Goal: Task Accomplishment & Management: Manage account settings

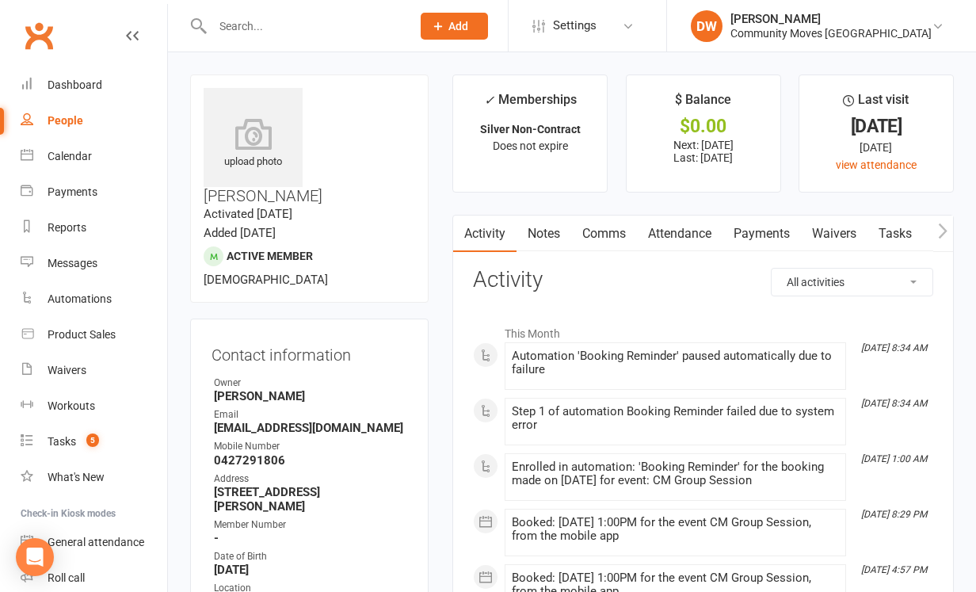
click at [488, 15] on button "Add" at bounding box center [454, 26] width 67 height 27
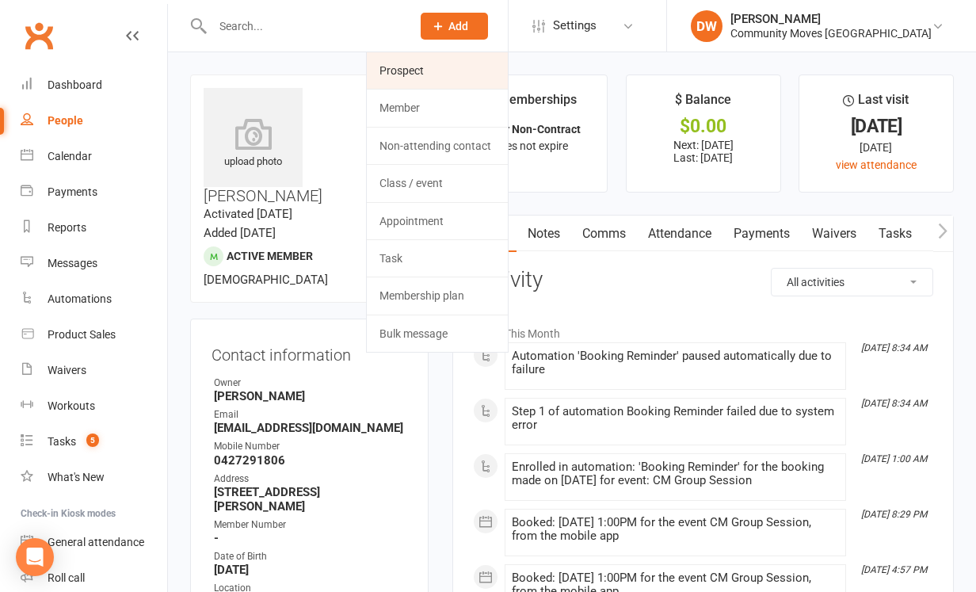
click at [459, 71] on link "Prospect" at bounding box center [437, 70] width 141 height 36
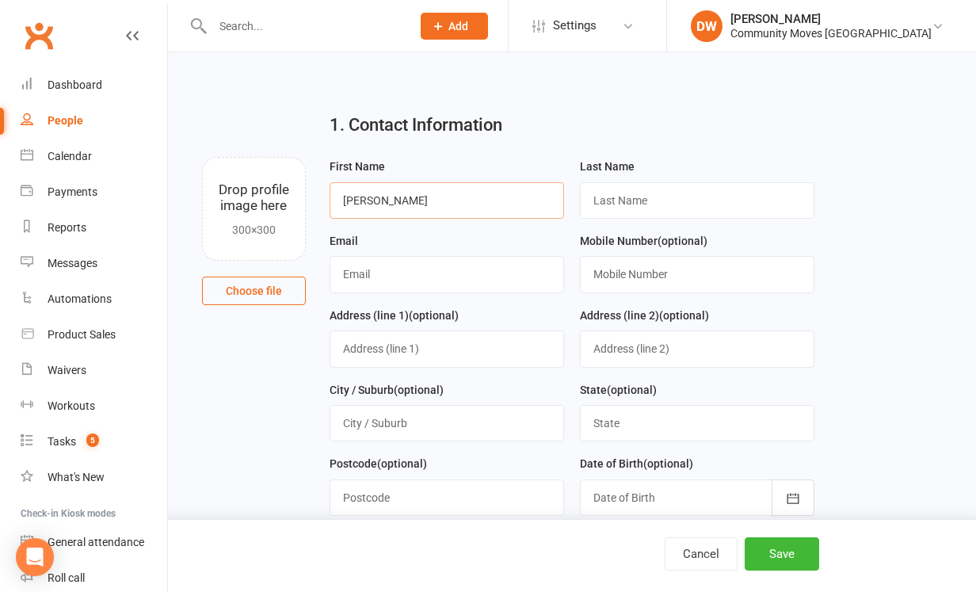
type input "[PERSON_NAME]"
type input "Coles"
type input "[EMAIL_ADDRESS][DOMAIN_NAME]"
type input "0408600677"
click at [763, 554] on button "Save" at bounding box center [782, 553] width 74 height 33
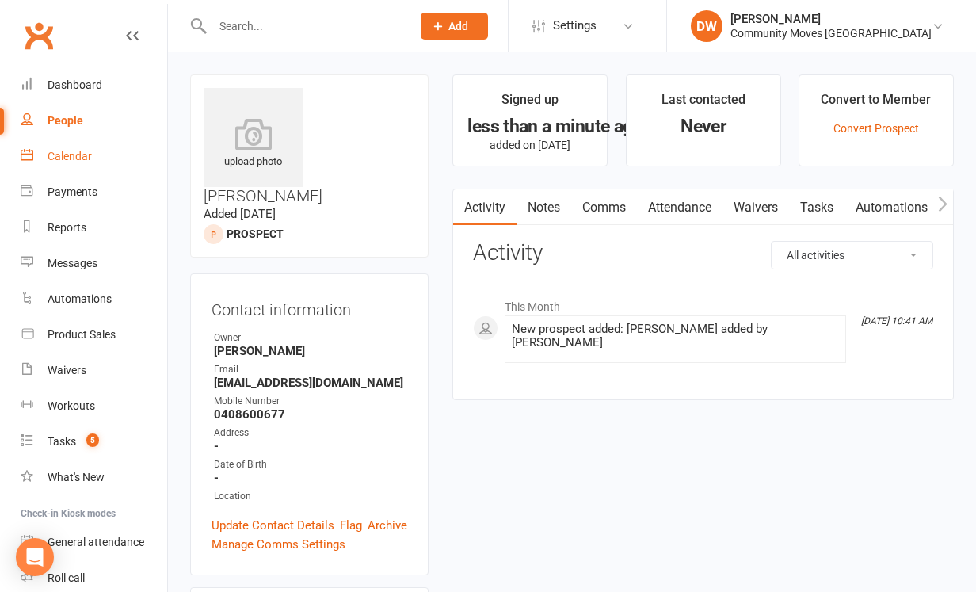
click at [67, 154] on div "Calendar" at bounding box center [70, 156] width 44 height 13
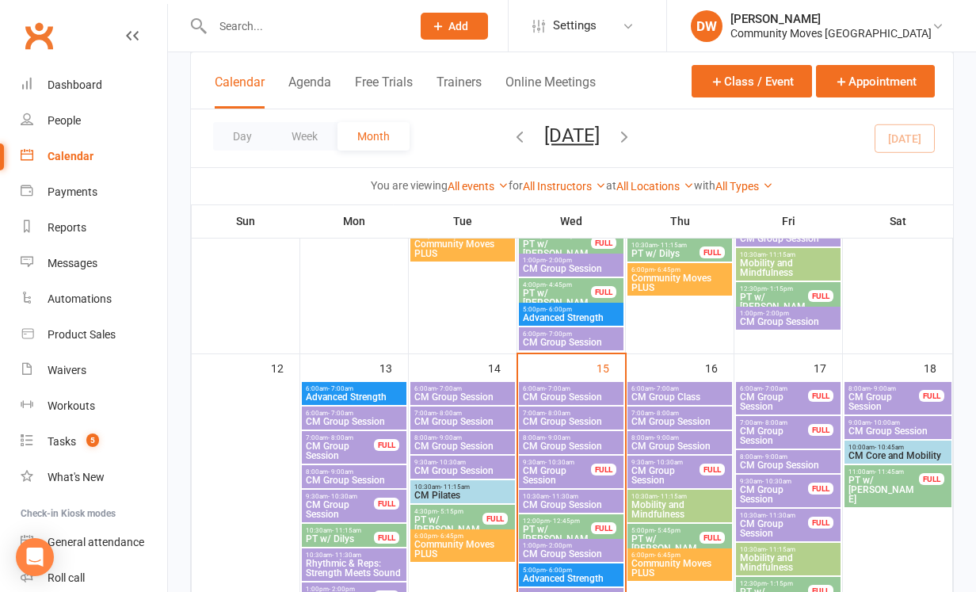
scroll to position [599, 0]
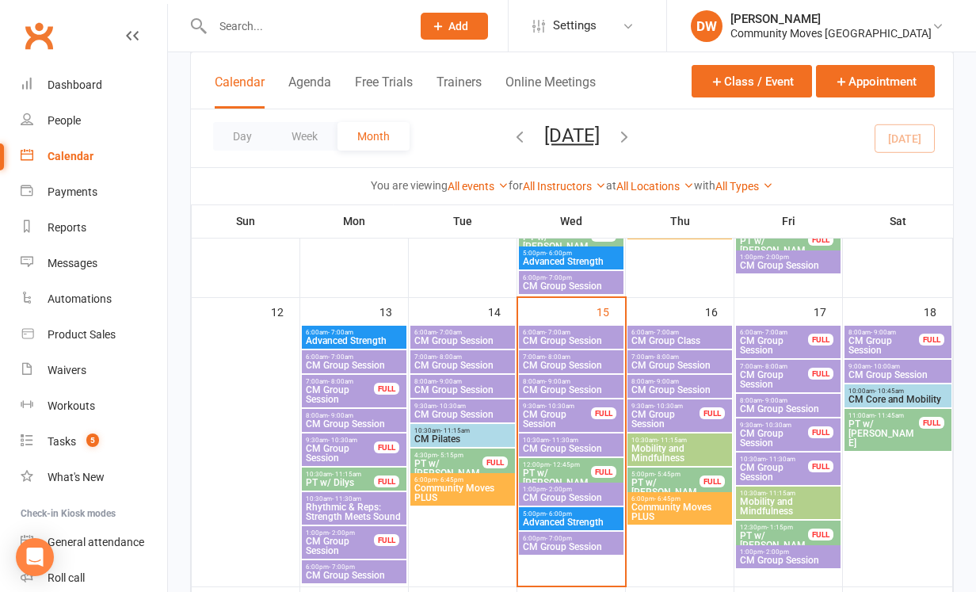
click at [782, 409] on span "CM Group Session" at bounding box center [788, 409] width 98 height 10
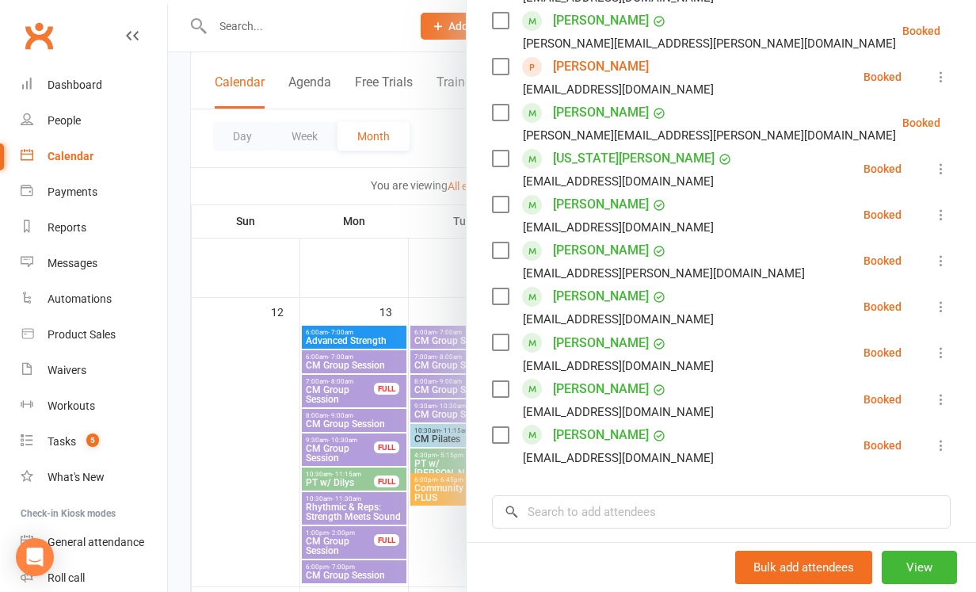
scroll to position [933, 0]
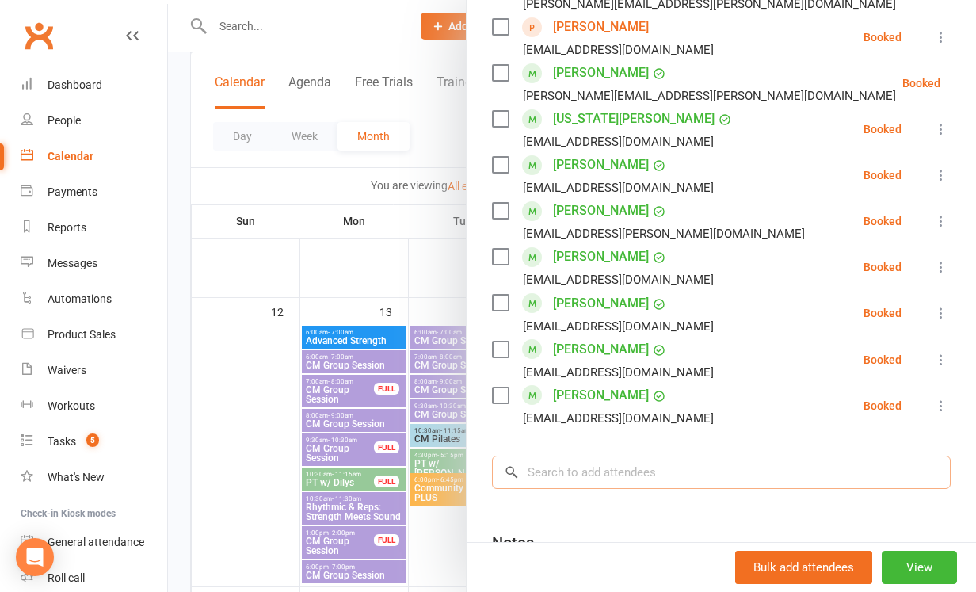
click at [584, 456] on input "search" at bounding box center [721, 472] width 459 height 33
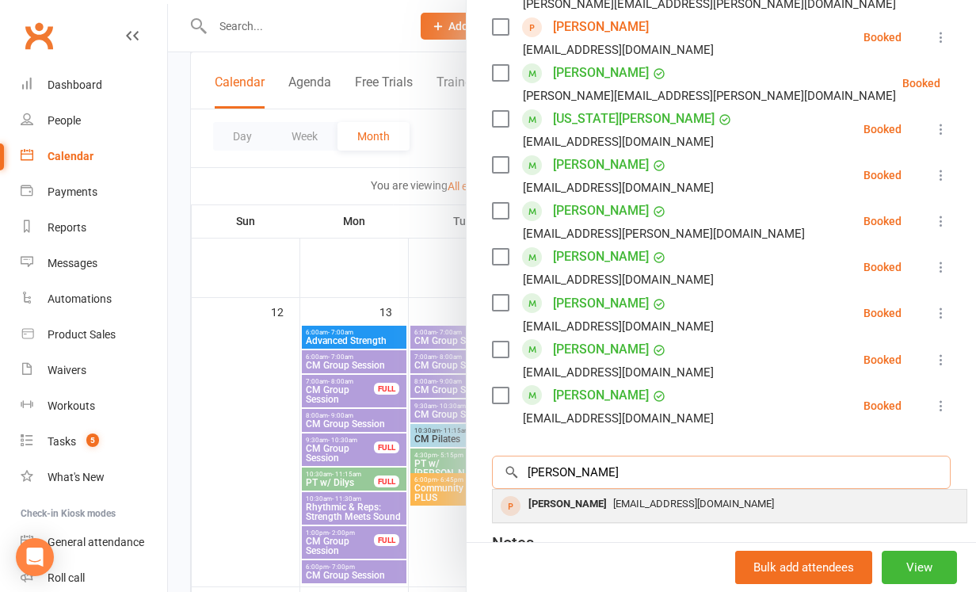
type input "[PERSON_NAME]"
click at [589, 493] on div "[EMAIL_ADDRESS][DOMAIN_NAME]" at bounding box center [729, 504] width 461 height 23
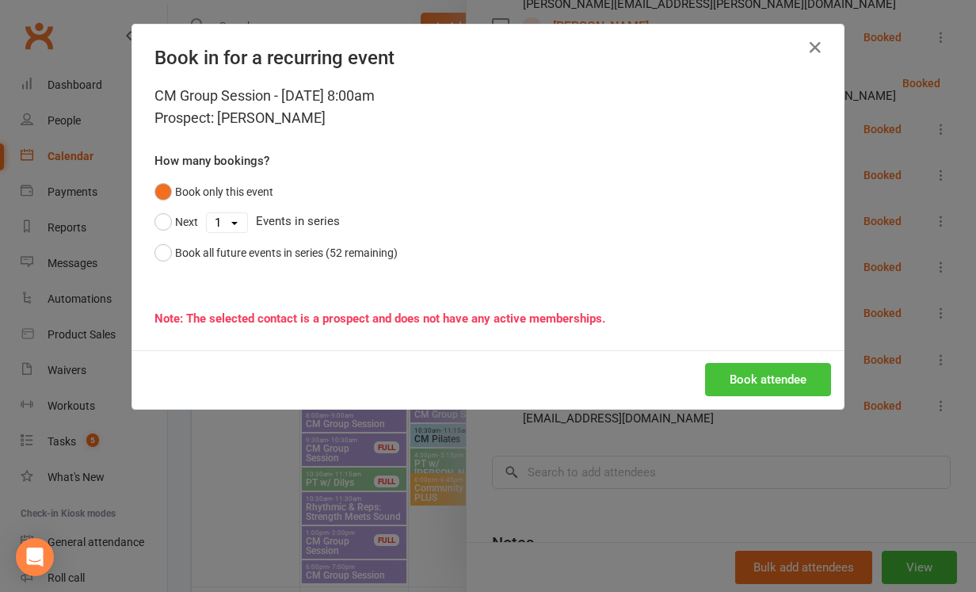
click at [742, 380] on button "Book attendee" at bounding box center [768, 379] width 126 height 33
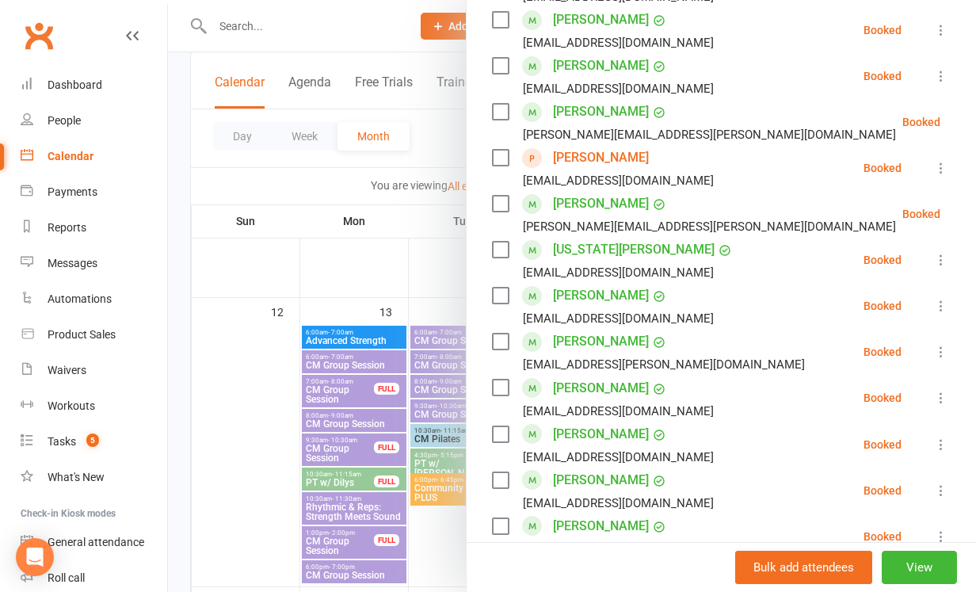
scroll to position [846, 0]
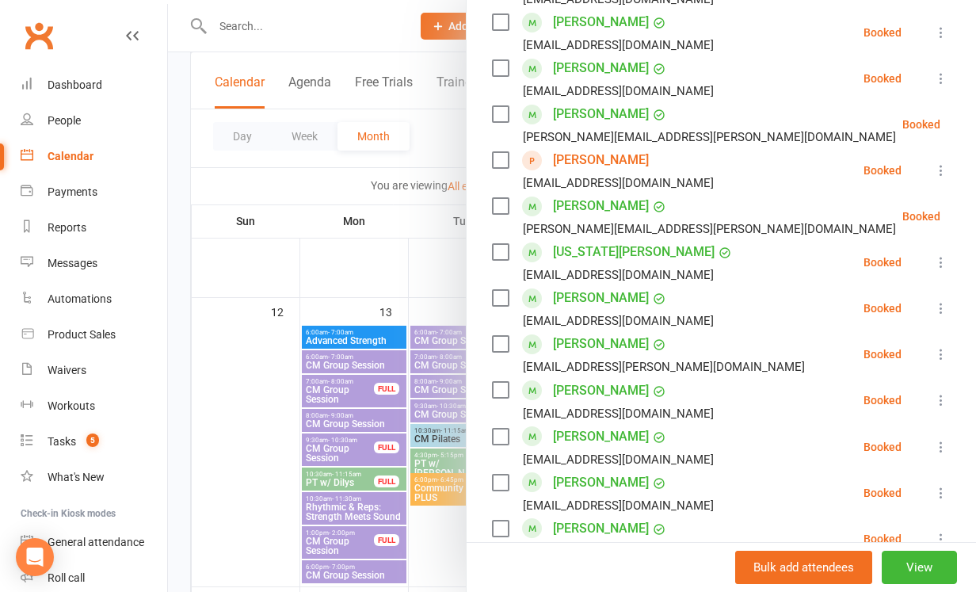
click at [972, 208] on icon at bounding box center [980, 216] width 16 height 16
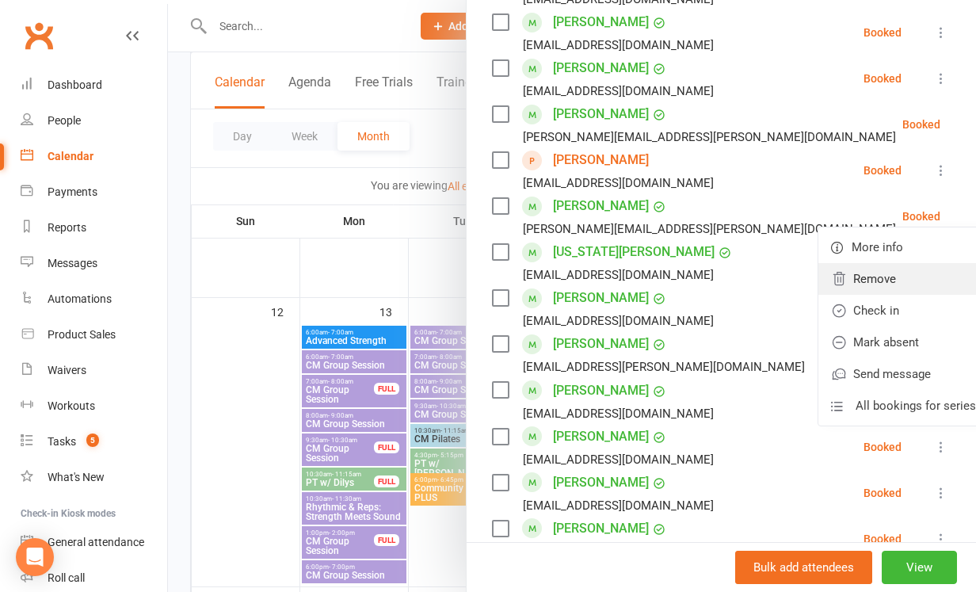
click at [858, 263] on link "Remove" at bounding box center [903, 279] width 170 height 32
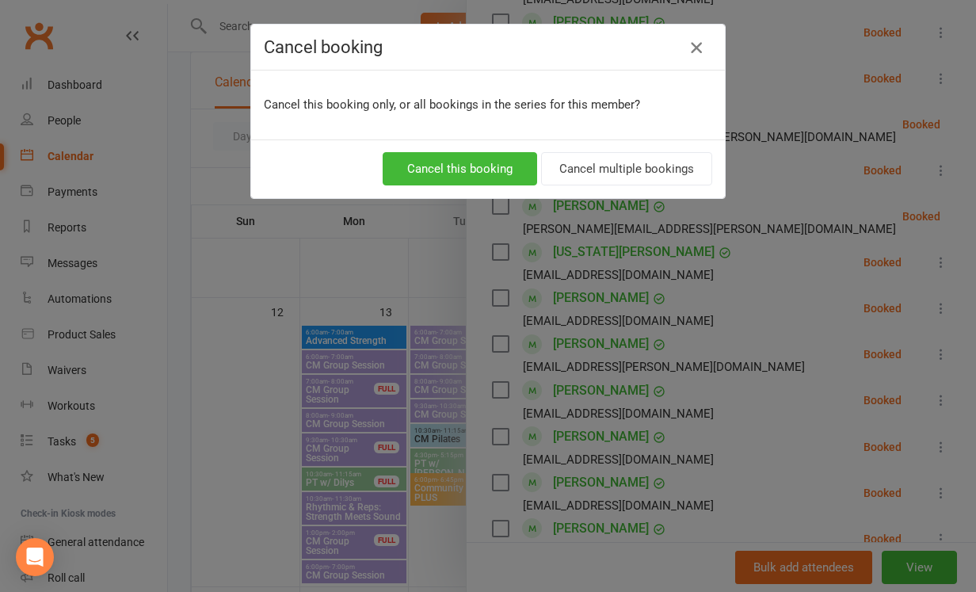
click at [696, 48] on icon "button" at bounding box center [696, 47] width 19 height 19
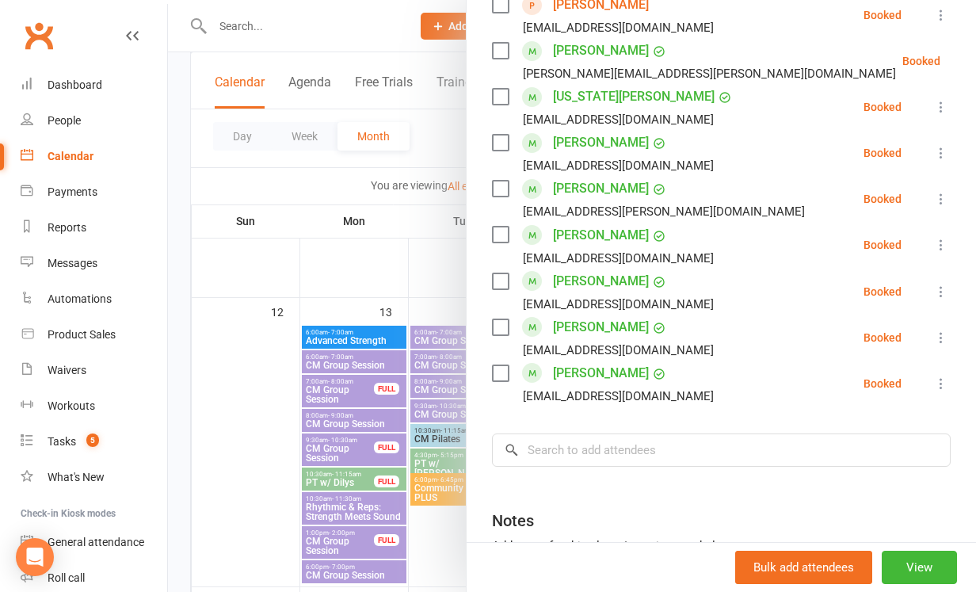
scroll to position [1003, 0]
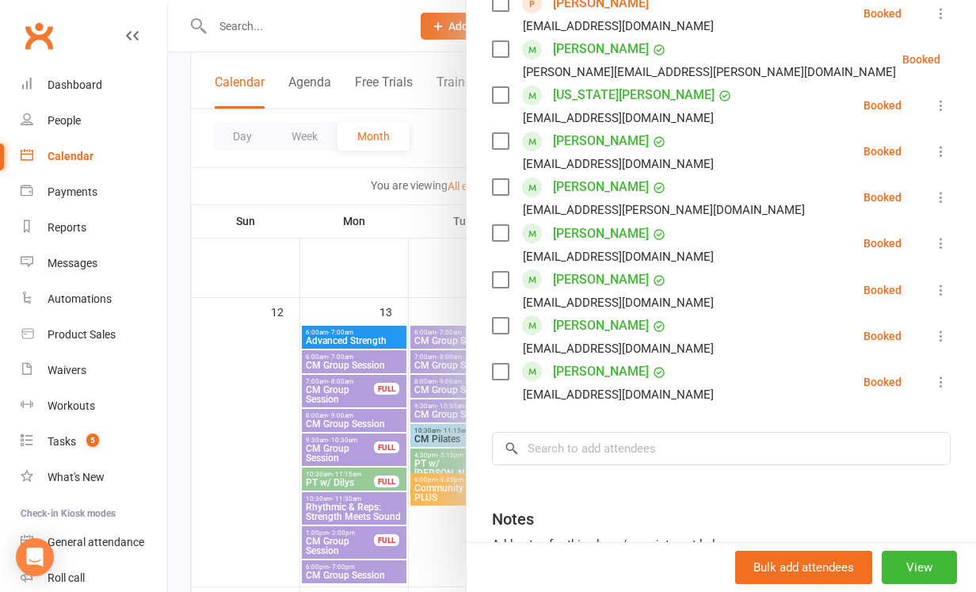
click at [589, 174] on link "[PERSON_NAME]" at bounding box center [601, 186] width 96 height 25
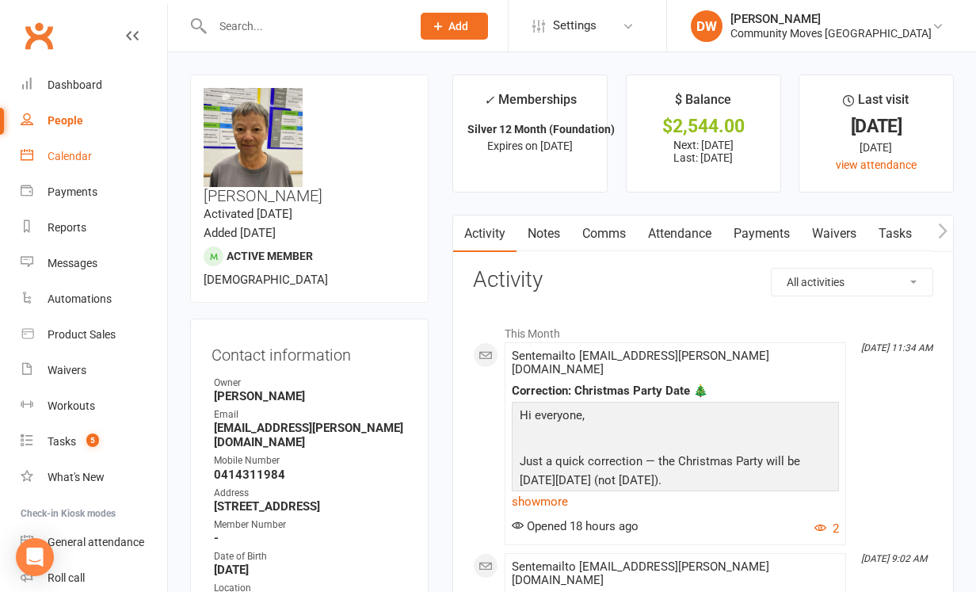
click at [67, 158] on div "Calendar" at bounding box center [70, 156] width 44 height 13
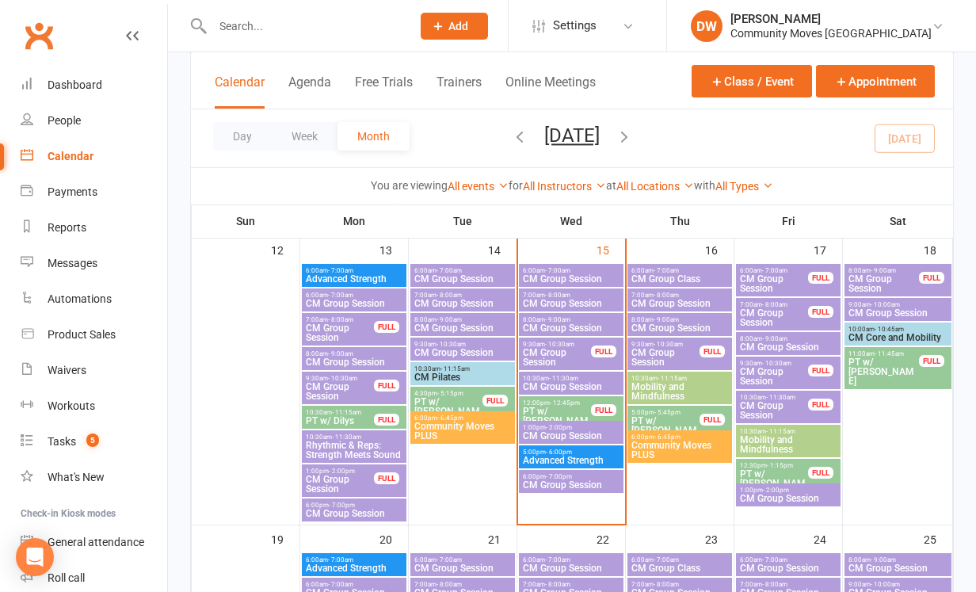
scroll to position [656, 0]
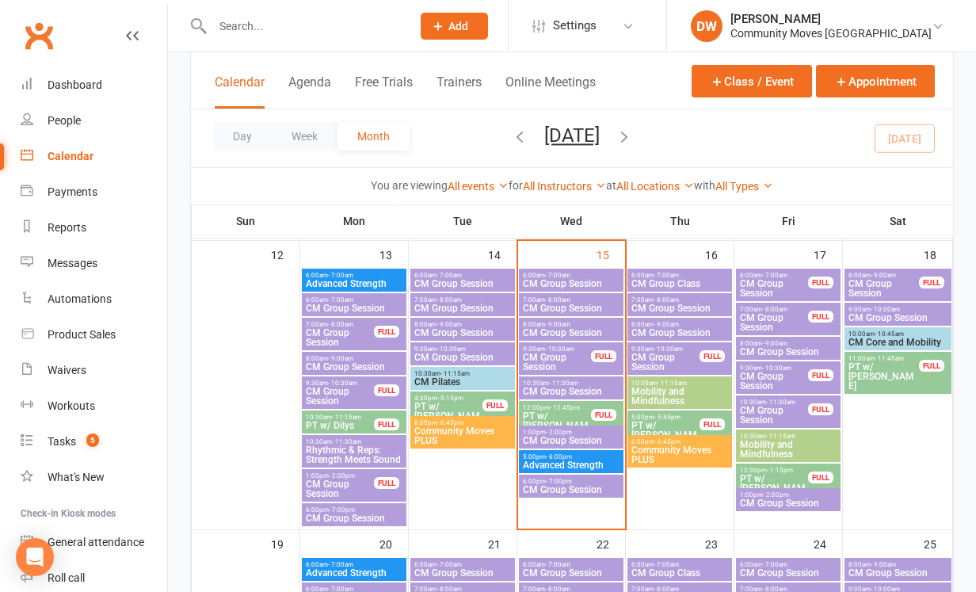
click at [559, 427] on div "1:00pm - 2:00pm CM Group Session" at bounding box center [571, 436] width 105 height 23
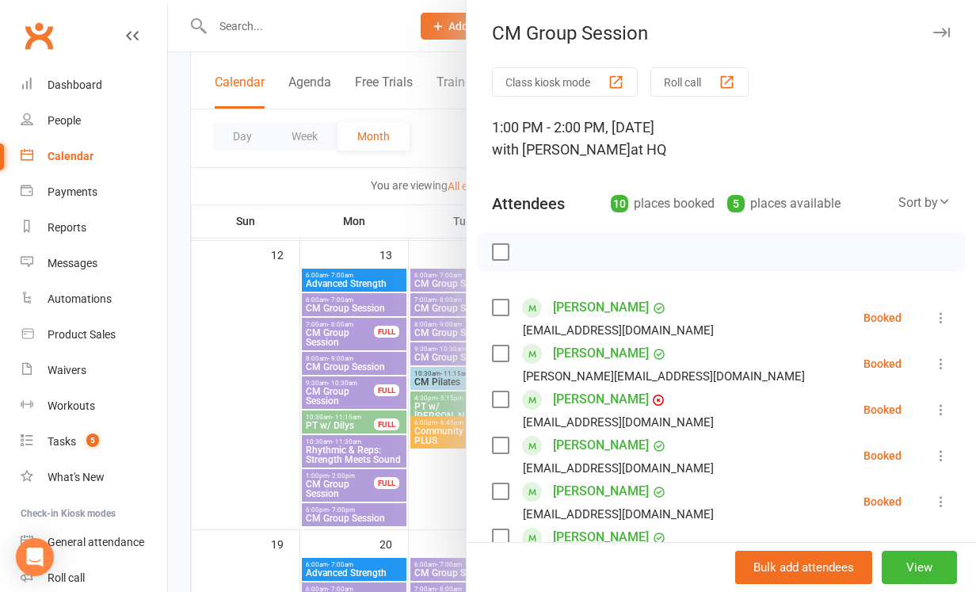
scroll to position [0, 0]
click at [940, 32] on icon "button" at bounding box center [941, 33] width 17 height 10
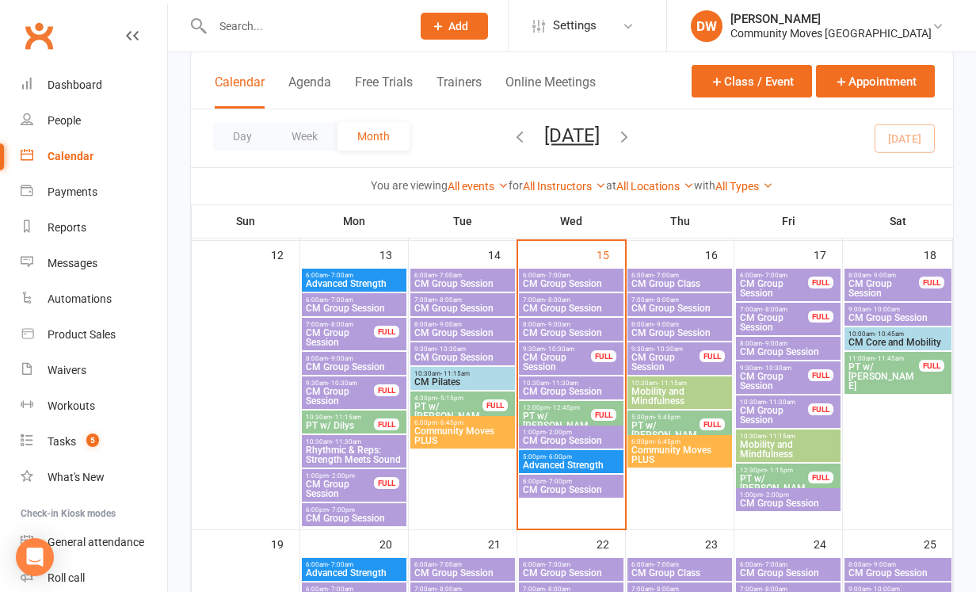
click at [675, 362] on span "CM Group Session" at bounding box center [666, 362] width 70 height 19
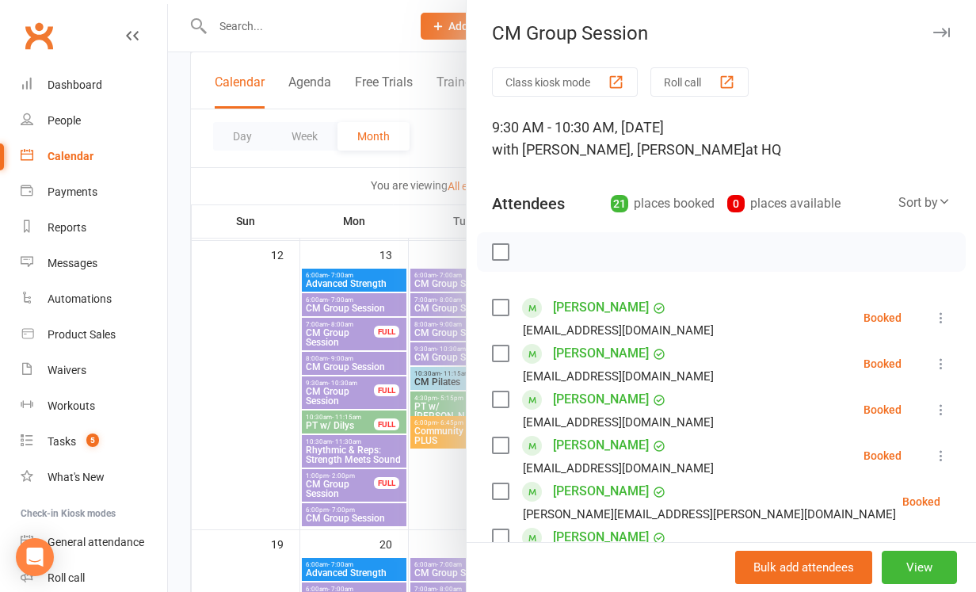
click at [941, 29] on icon "button" at bounding box center [941, 33] width 17 height 10
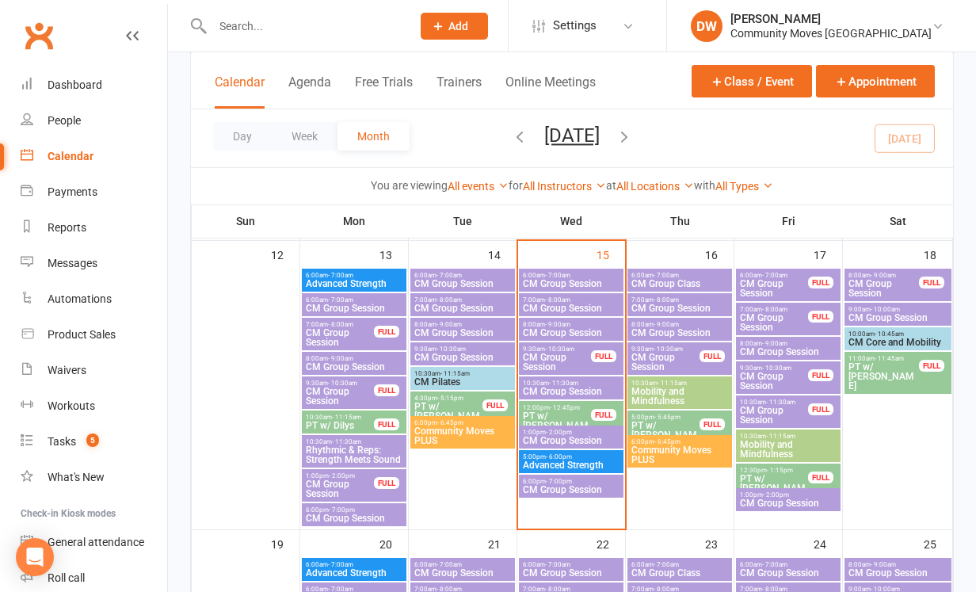
click at [883, 280] on span "CM Group Session" at bounding box center [884, 288] width 72 height 19
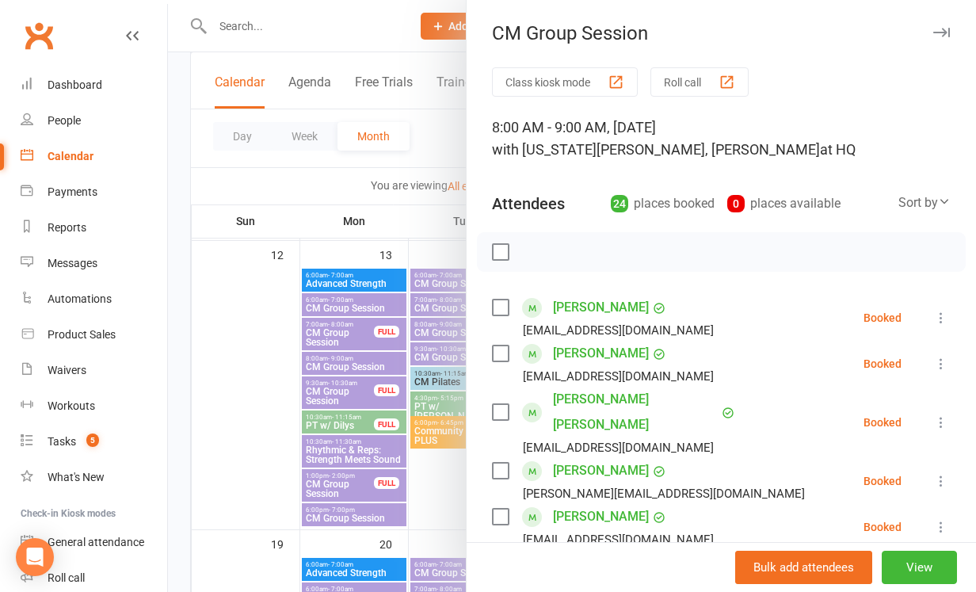
click at [938, 32] on icon "button" at bounding box center [941, 33] width 17 height 10
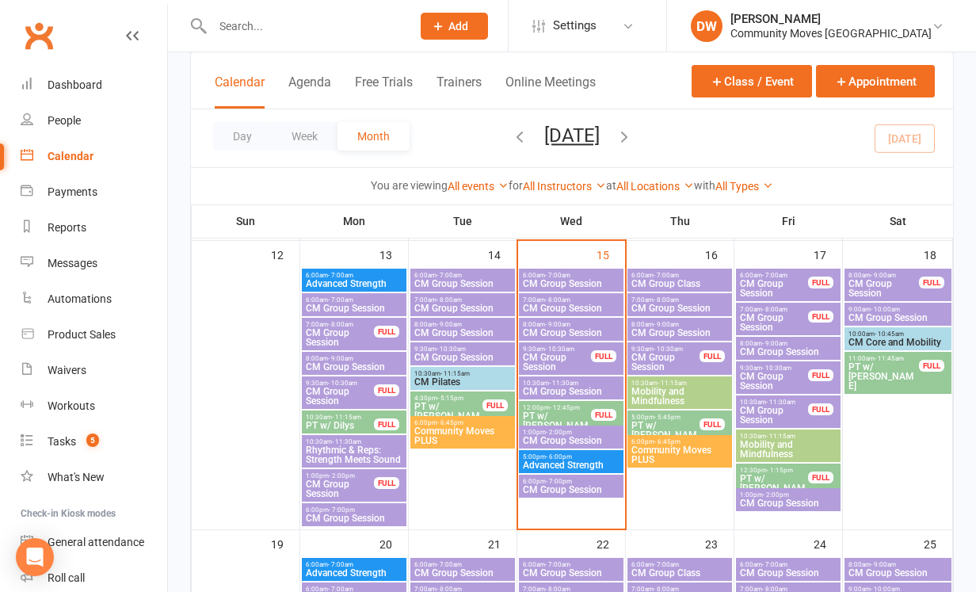
click at [859, 311] on span "9:00am - 10:00am" at bounding box center [898, 309] width 101 height 7
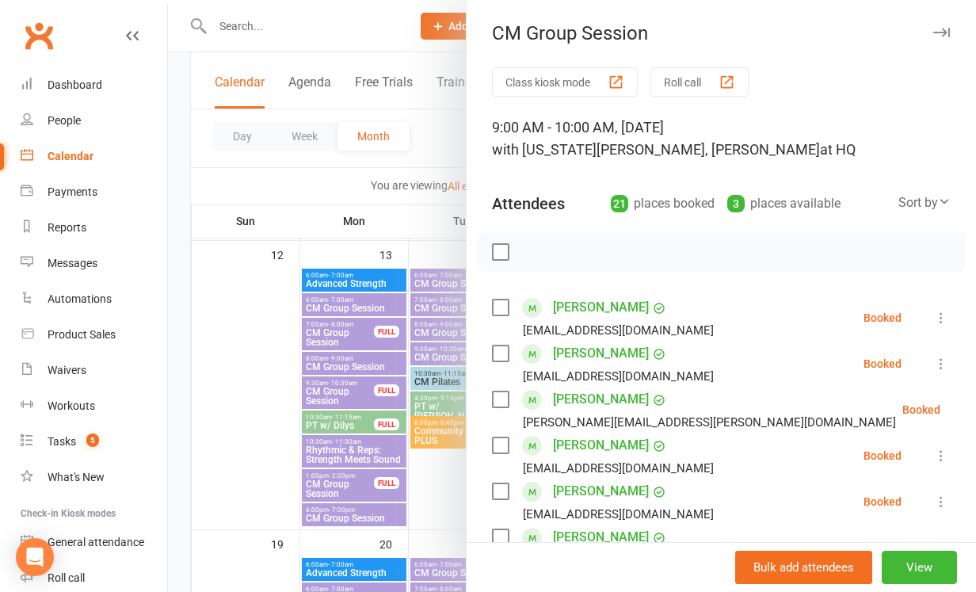
click at [945, 29] on icon "button" at bounding box center [941, 33] width 17 height 10
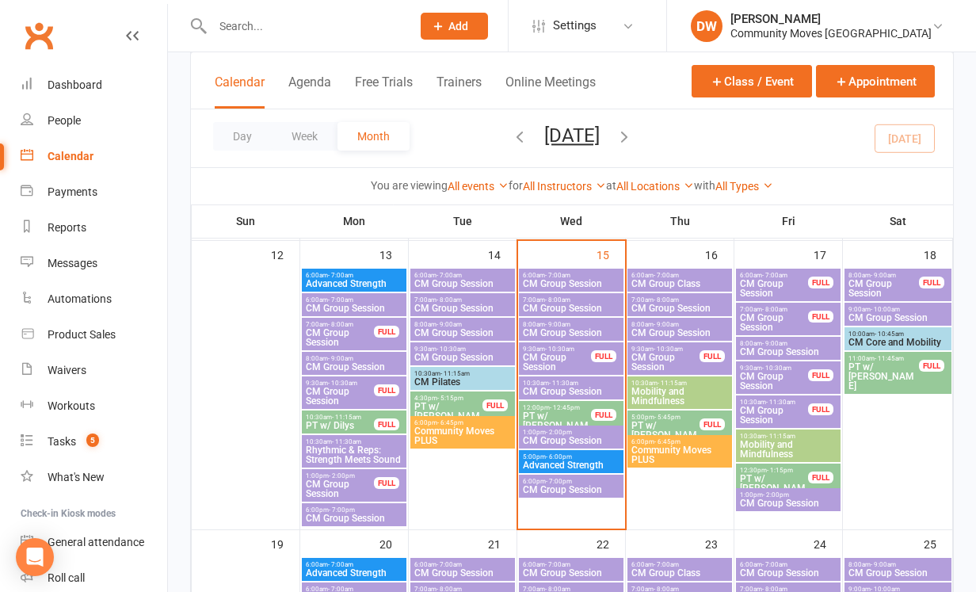
click at [889, 335] on span "- 10:45am" at bounding box center [889, 333] width 29 height 7
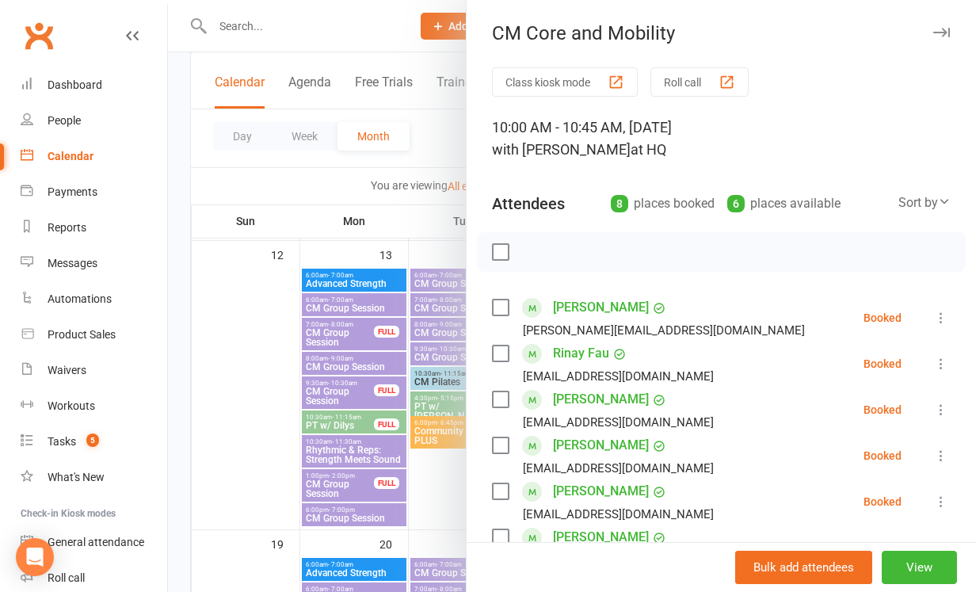
click at [945, 29] on icon "button" at bounding box center [941, 33] width 17 height 10
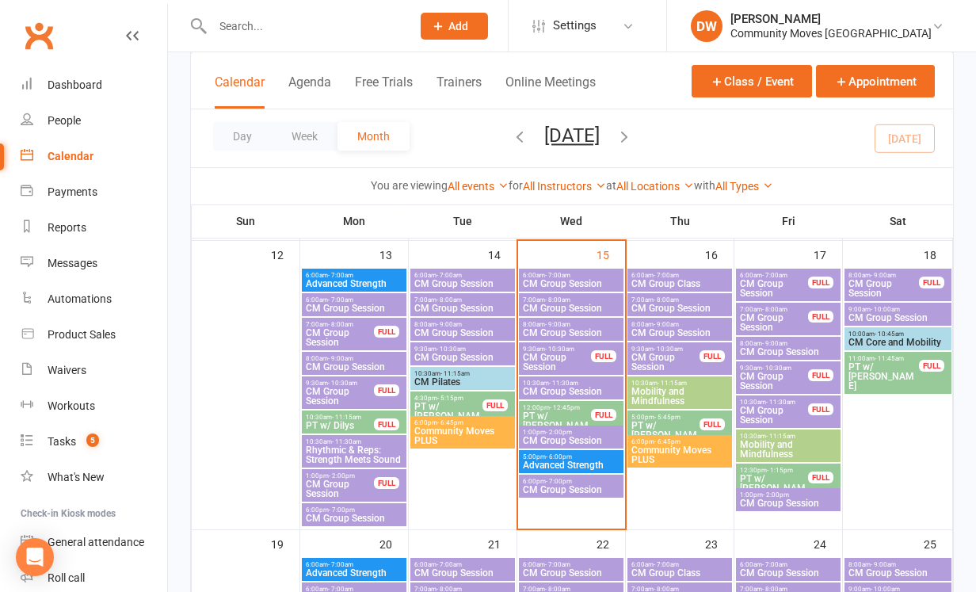
click at [890, 366] on span "PT w/ [PERSON_NAME]" at bounding box center [884, 376] width 72 height 29
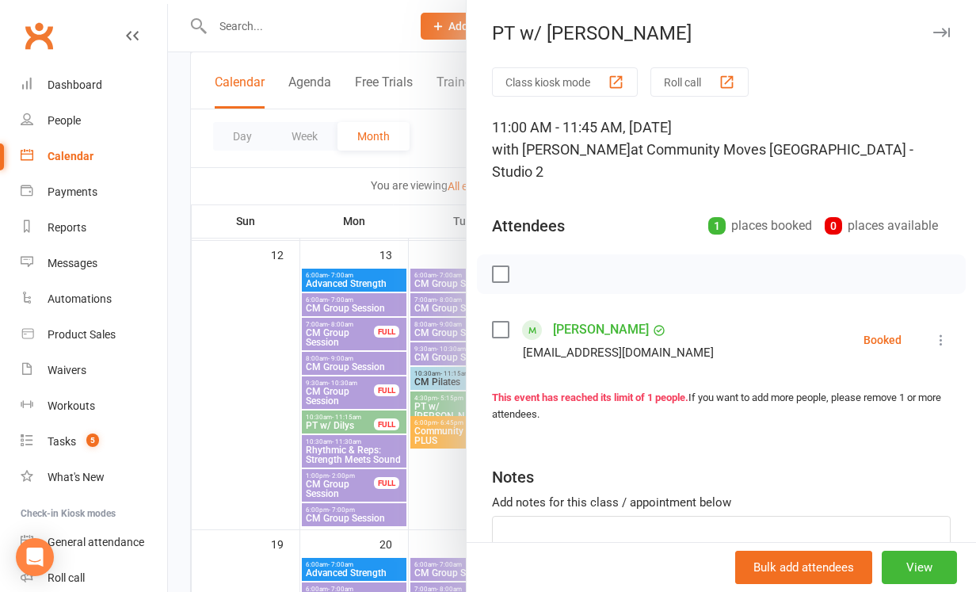
click at [943, 32] on icon "button" at bounding box center [941, 33] width 17 height 10
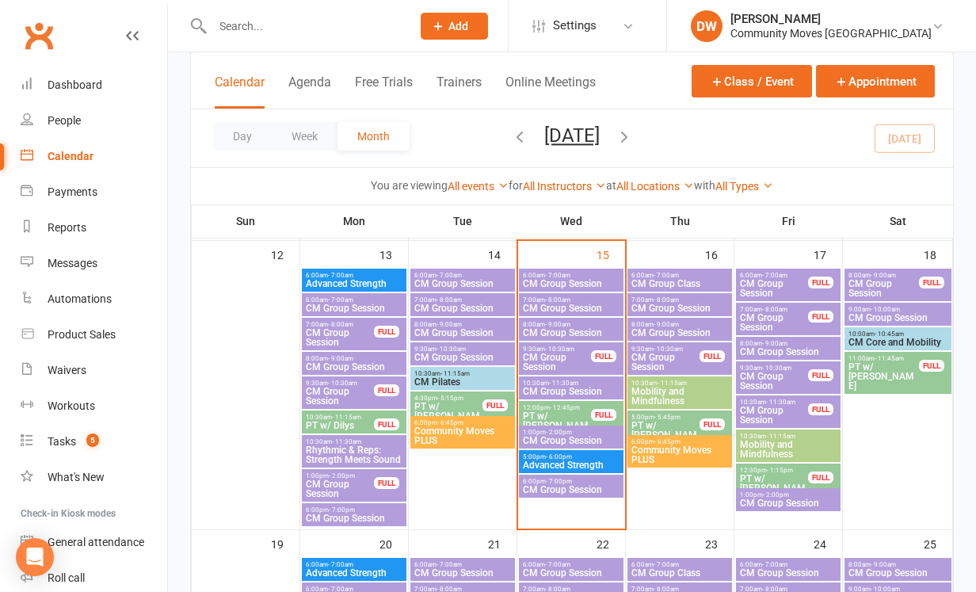
click at [574, 488] on span "CM Group Session" at bounding box center [571, 490] width 98 height 10
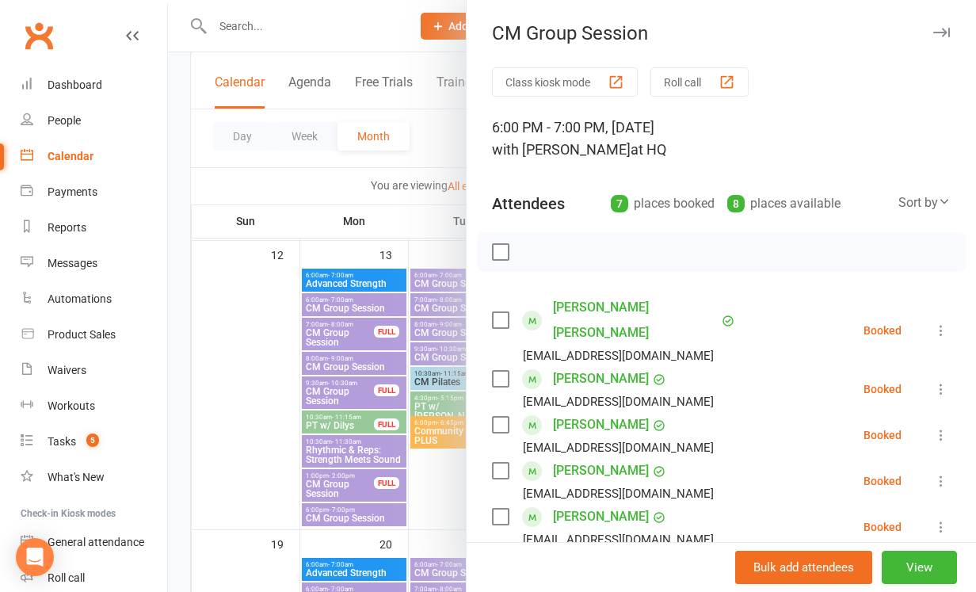
click at [941, 31] on icon "button" at bounding box center [941, 33] width 17 height 10
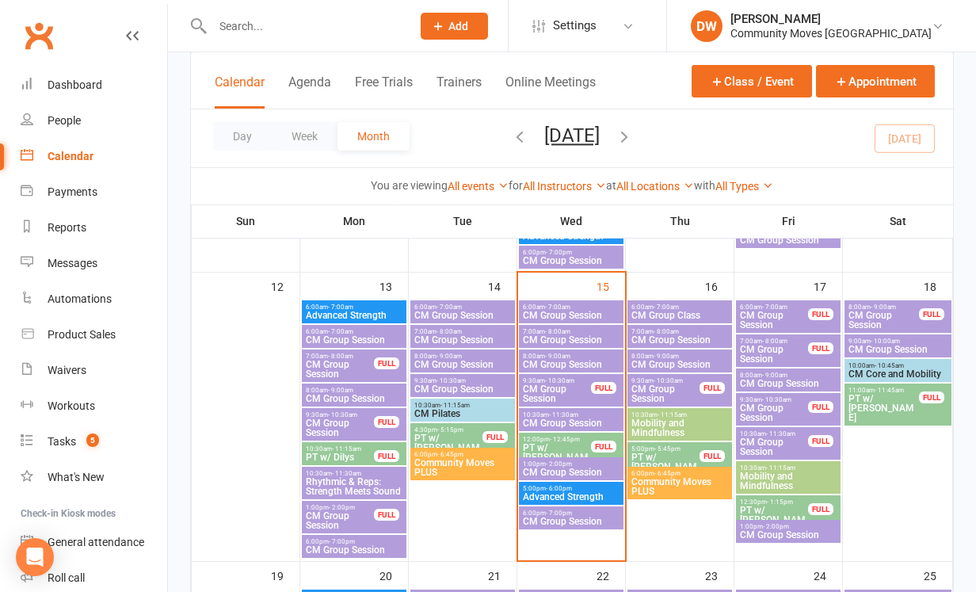
scroll to position [627, 0]
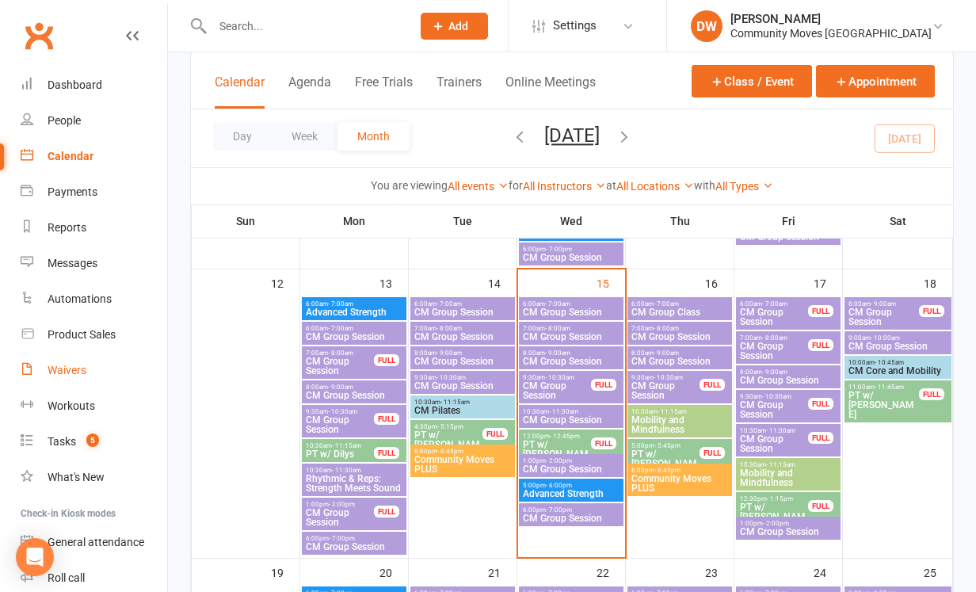
click at [51, 374] on div "Waivers" at bounding box center [67, 370] width 39 height 13
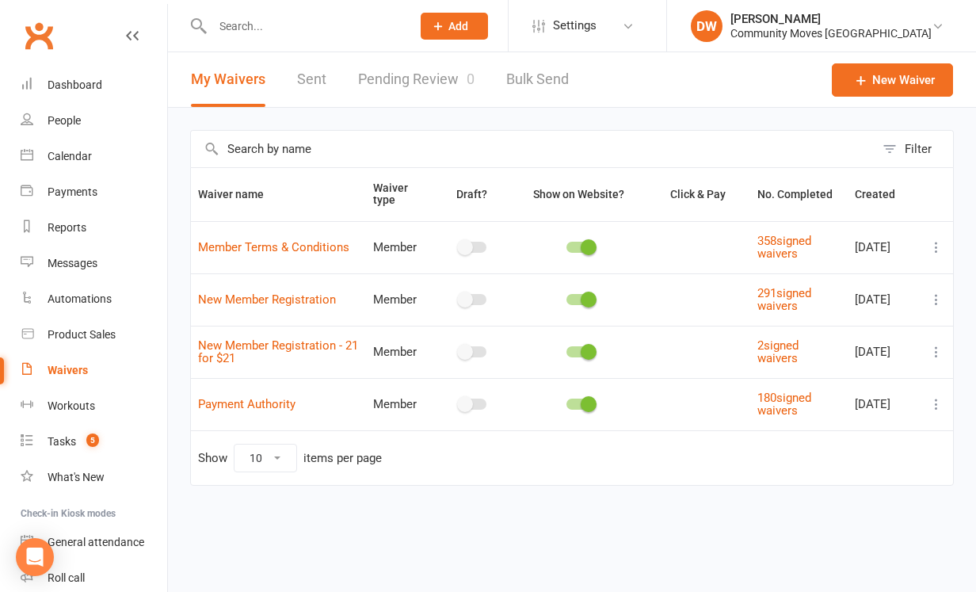
click at [410, 82] on link "Pending Review 0" at bounding box center [416, 79] width 116 height 55
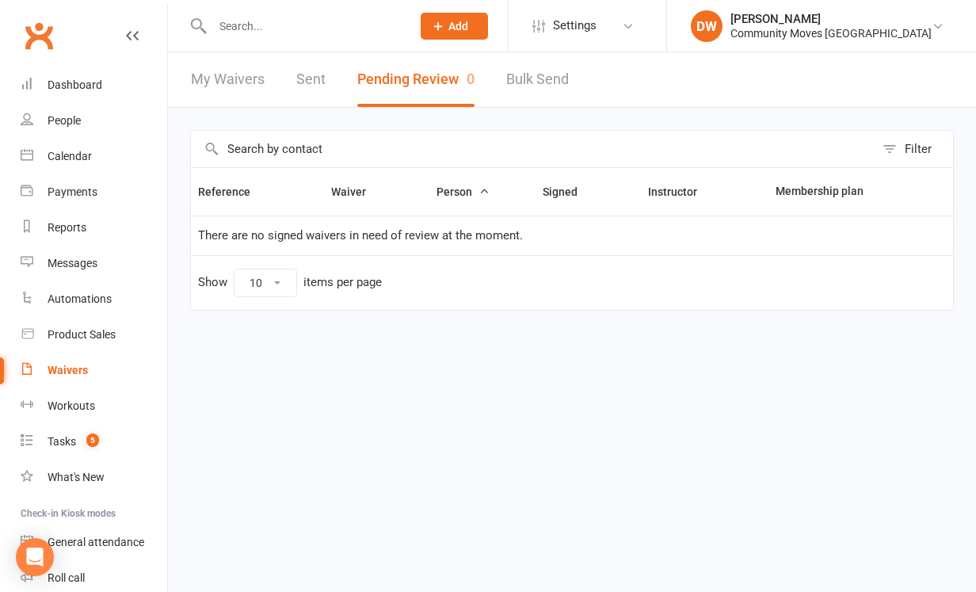
click at [239, 83] on link "My Waivers" at bounding box center [228, 79] width 74 height 55
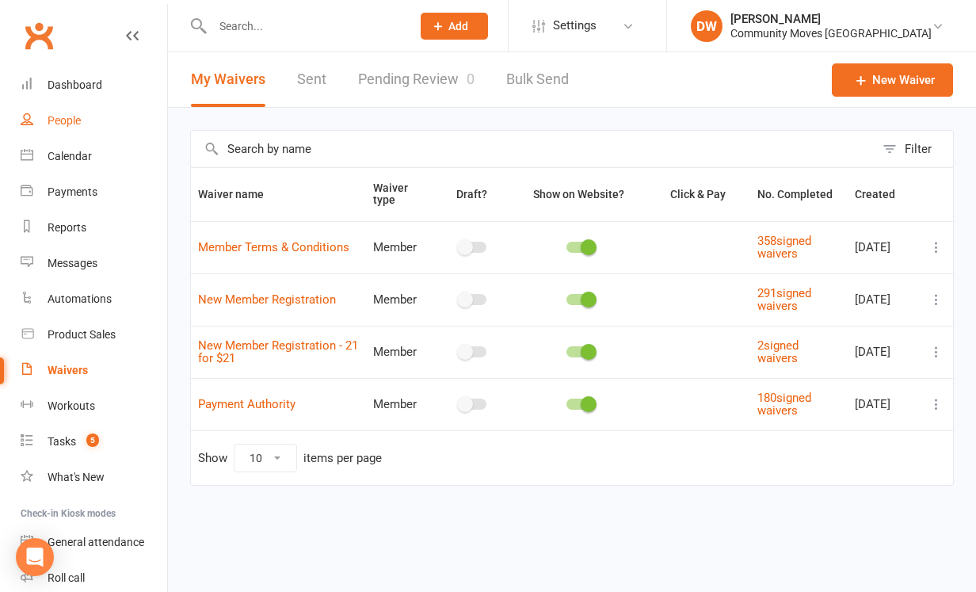
click at [67, 121] on div "People" at bounding box center [64, 120] width 33 height 13
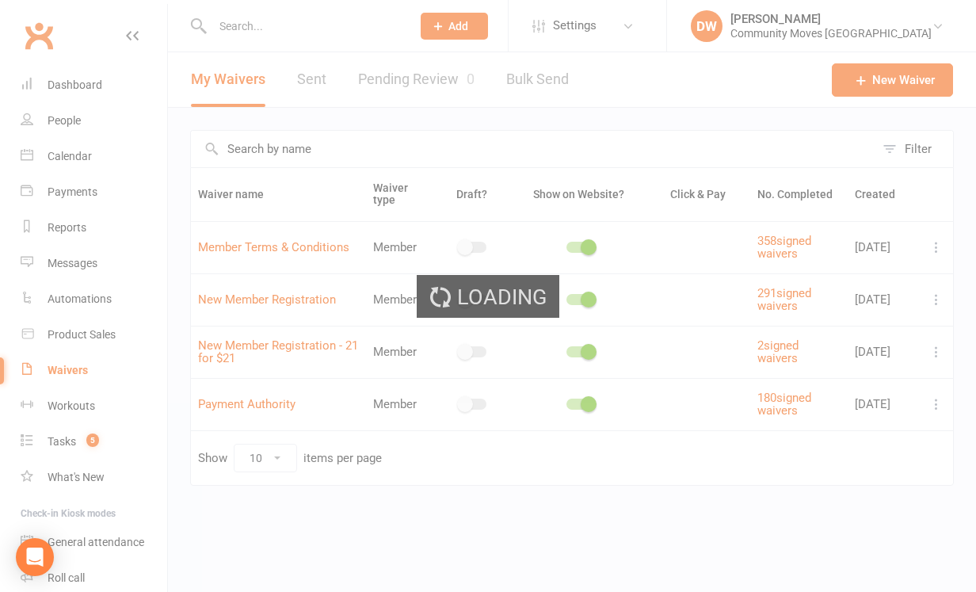
select select "100"
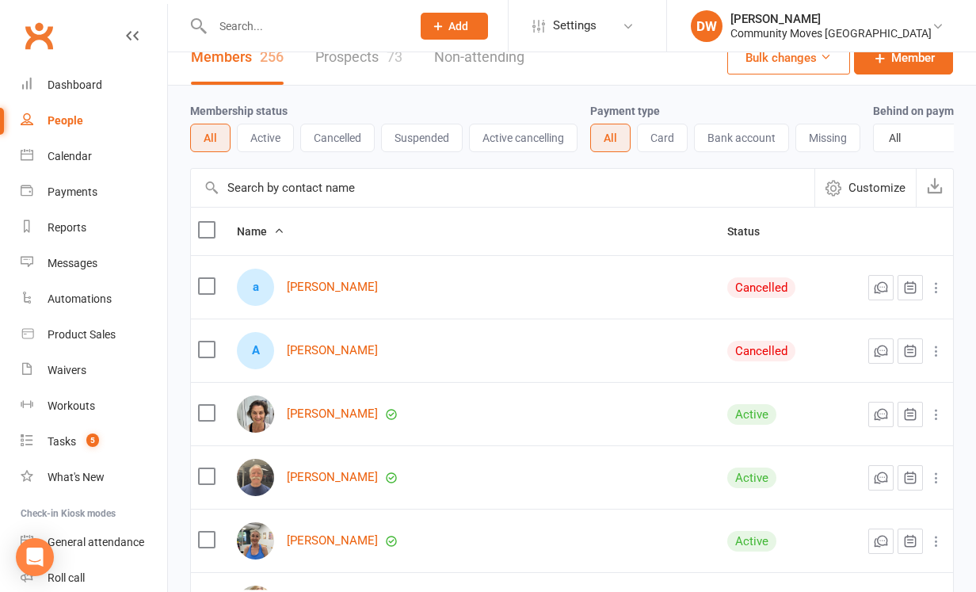
scroll to position [25, 0]
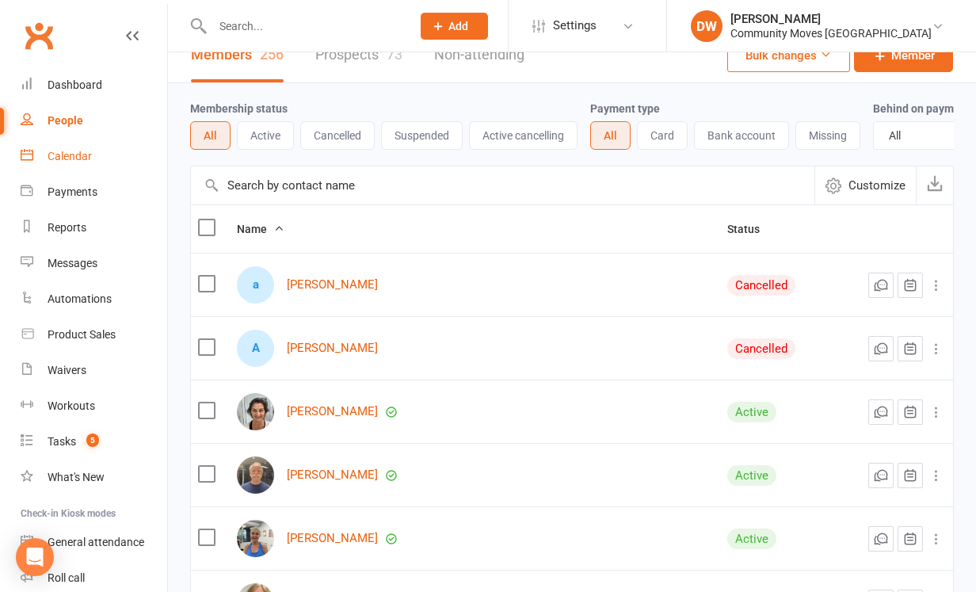
click at [78, 159] on div "Calendar" at bounding box center [70, 156] width 44 height 13
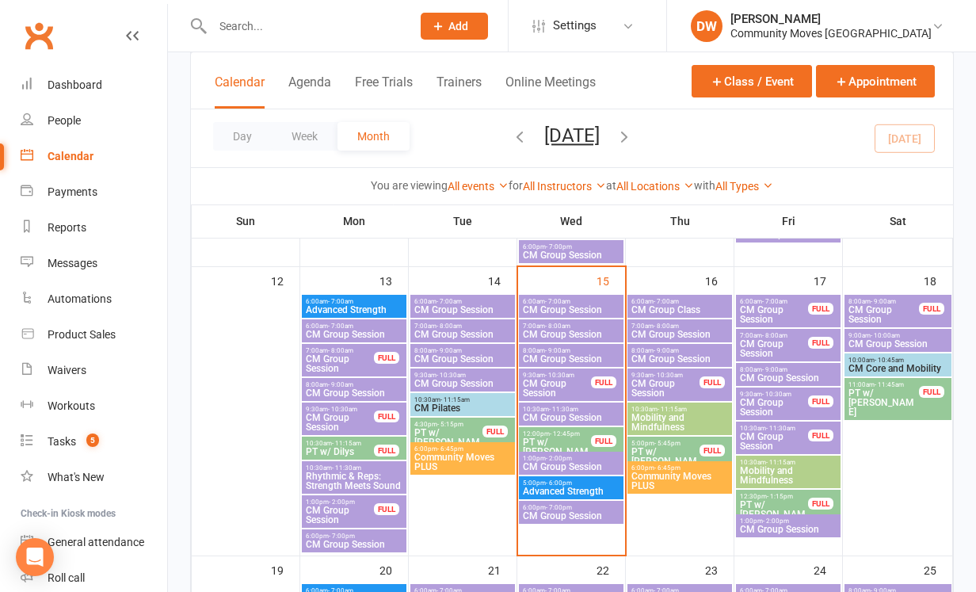
scroll to position [666, 0]
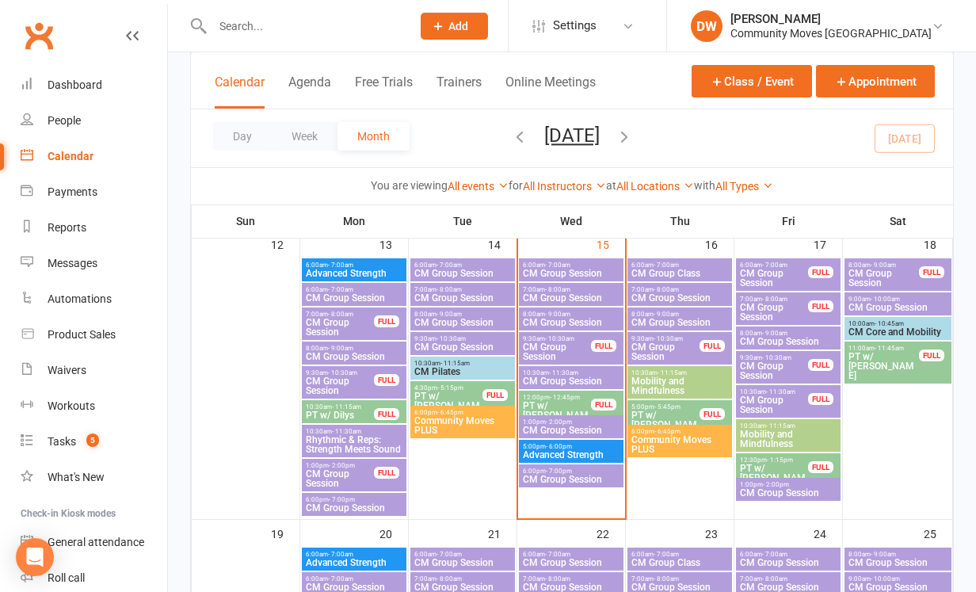
click at [571, 425] on span "CM Group Session" at bounding box center [571, 430] width 98 height 10
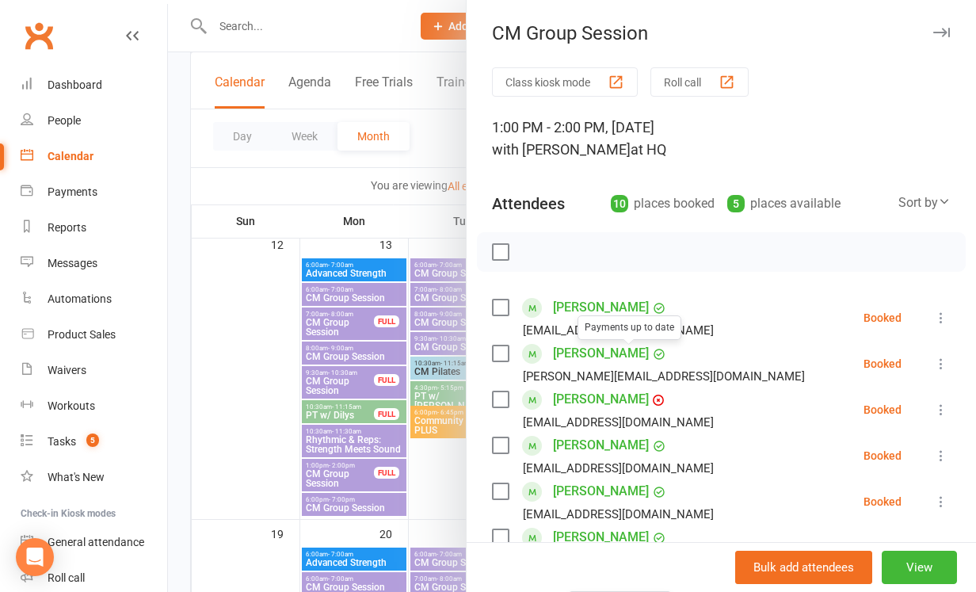
scroll to position [0, 0]
click at [939, 28] on icon "button" at bounding box center [941, 33] width 17 height 10
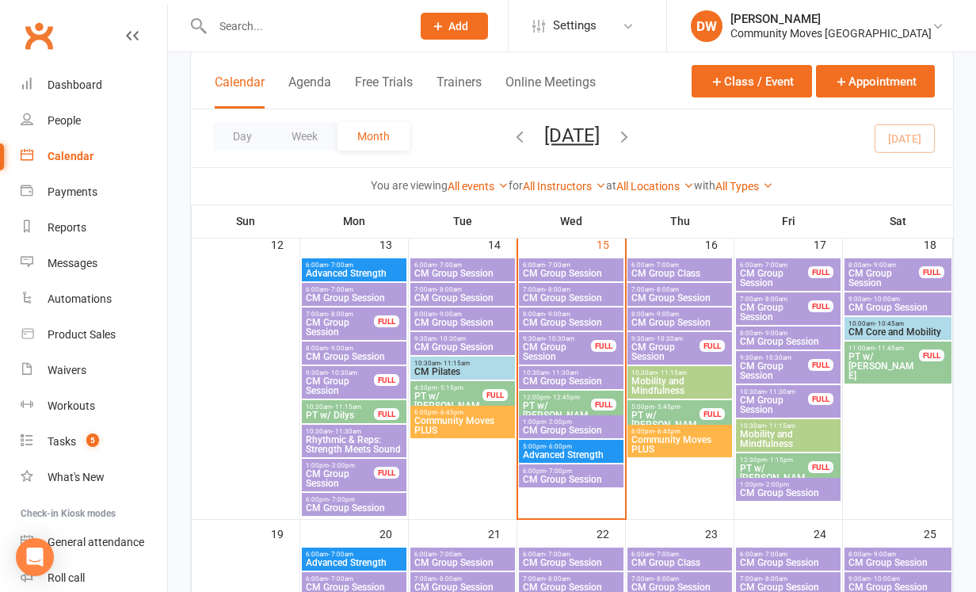
click at [556, 379] on span "CM Group Session" at bounding box center [571, 381] width 98 height 10
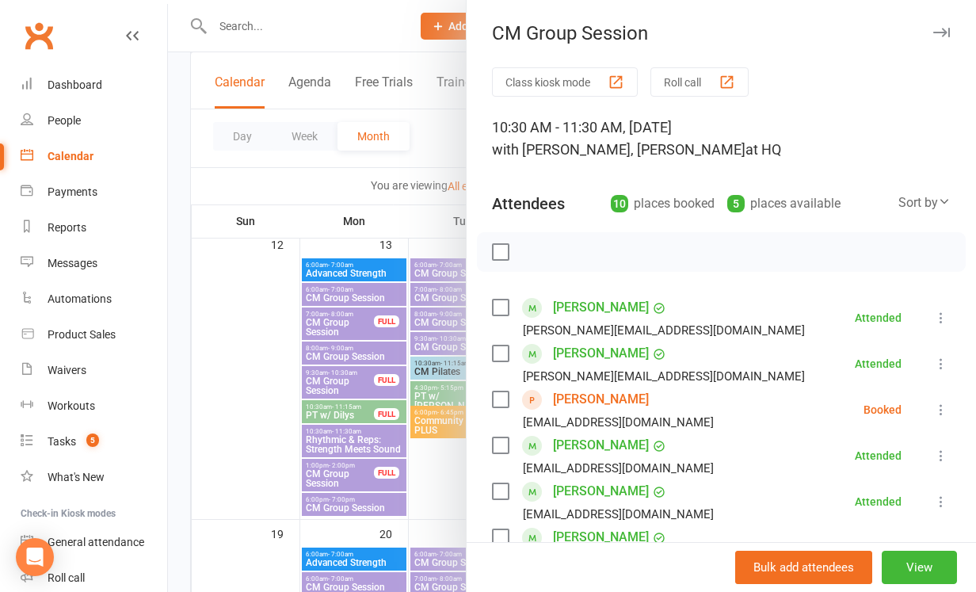
click at [942, 409] on icon at bounding box center [941, 410] width 16 height 16
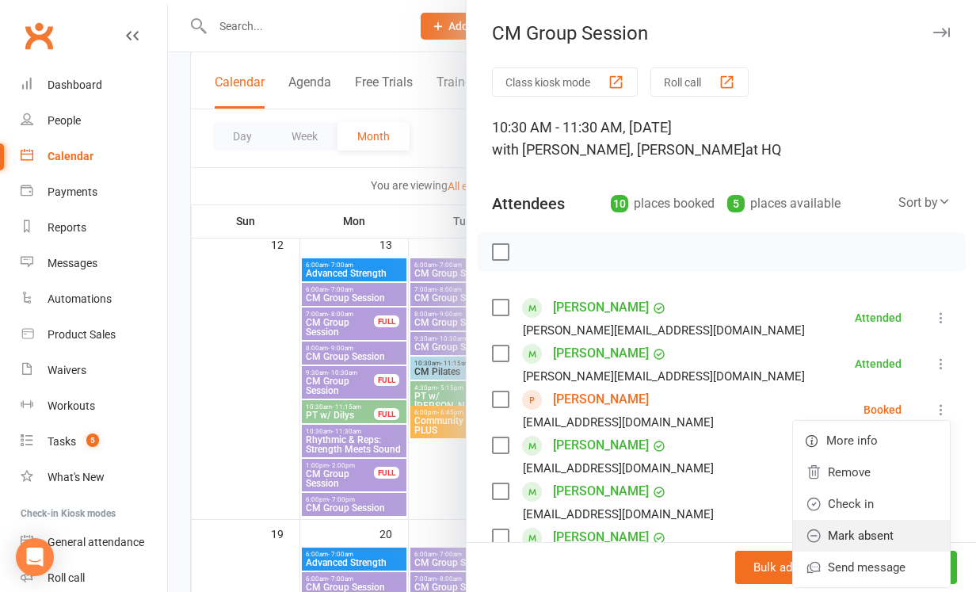
click at [880, 539] on link "Mark absent" at bounding box center [871, 536] width 157 height 32
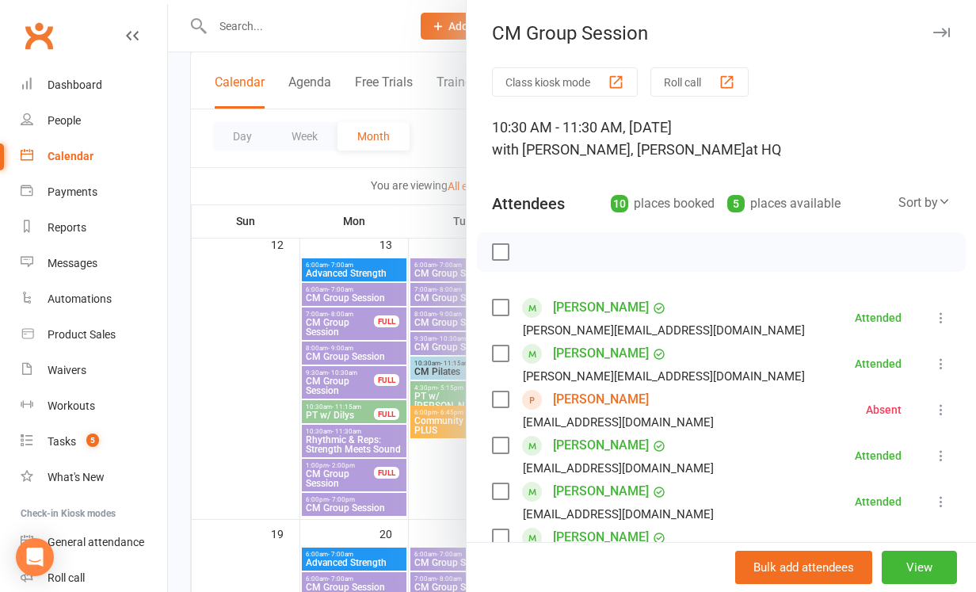
click at [576, 402] on link "[PERSON_NAME]" at bounding box center [601, 399] width 96 height 25
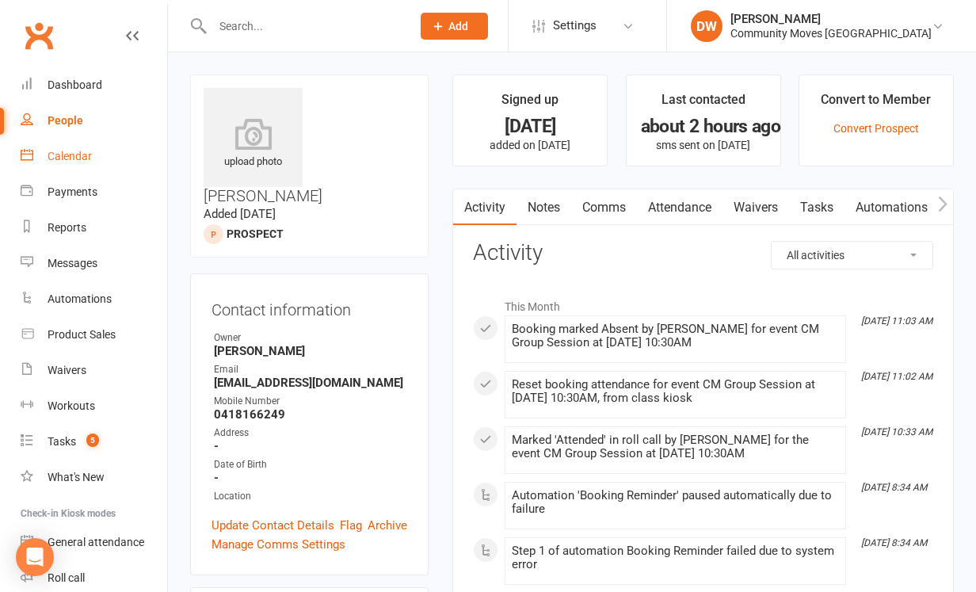
click at [71, 162] on div "Calendar" at bounding box center [70, 156] width 44 height 13
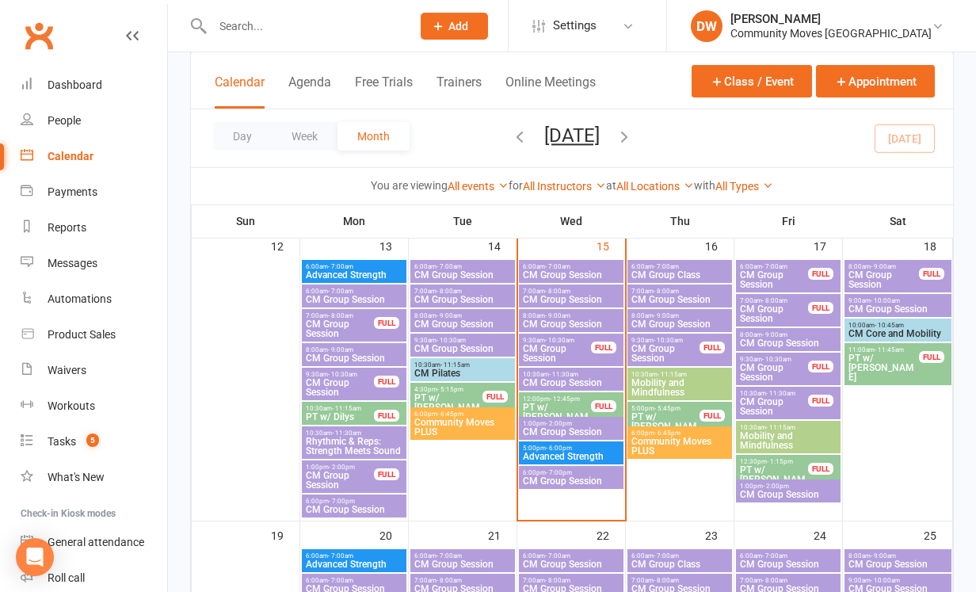
scroll to position [665, 0]
click at [777, 401] on span "CM Group Session" at bounding box center [774, 405] width 70 height 19
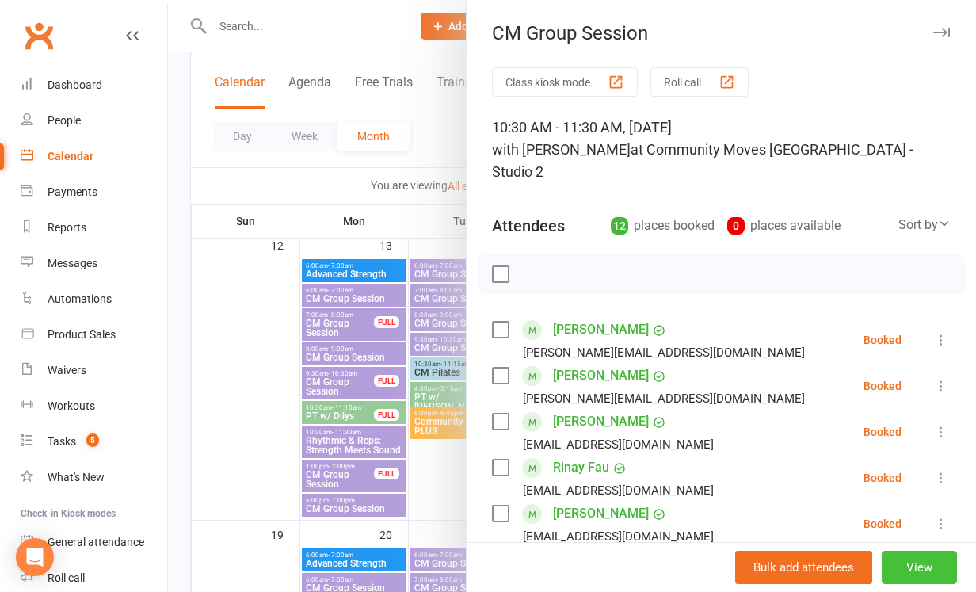
click at [923, 557] on button "View" at bounding box center [919, 567] width 75 height 33
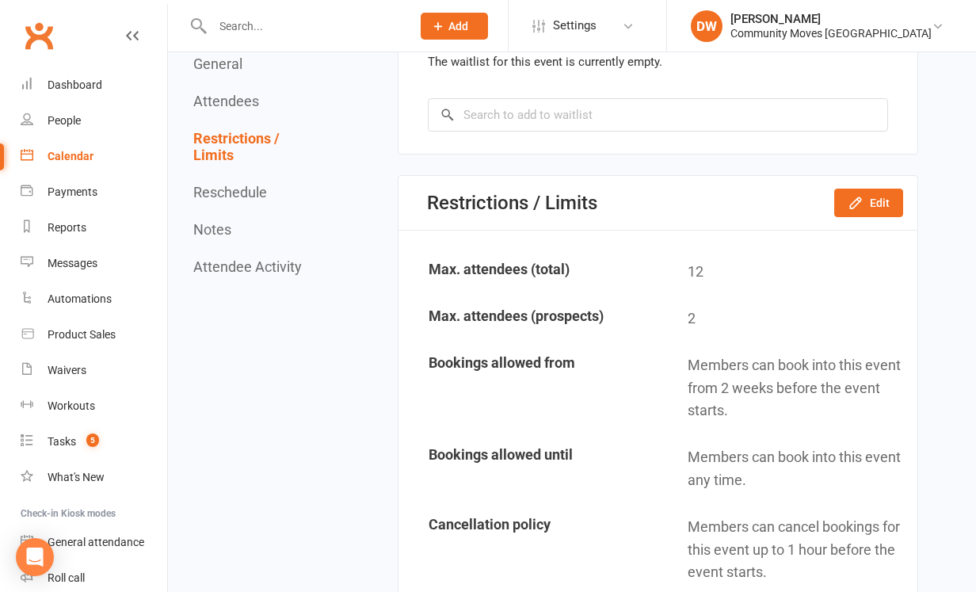
scroll to position [1718, 0]
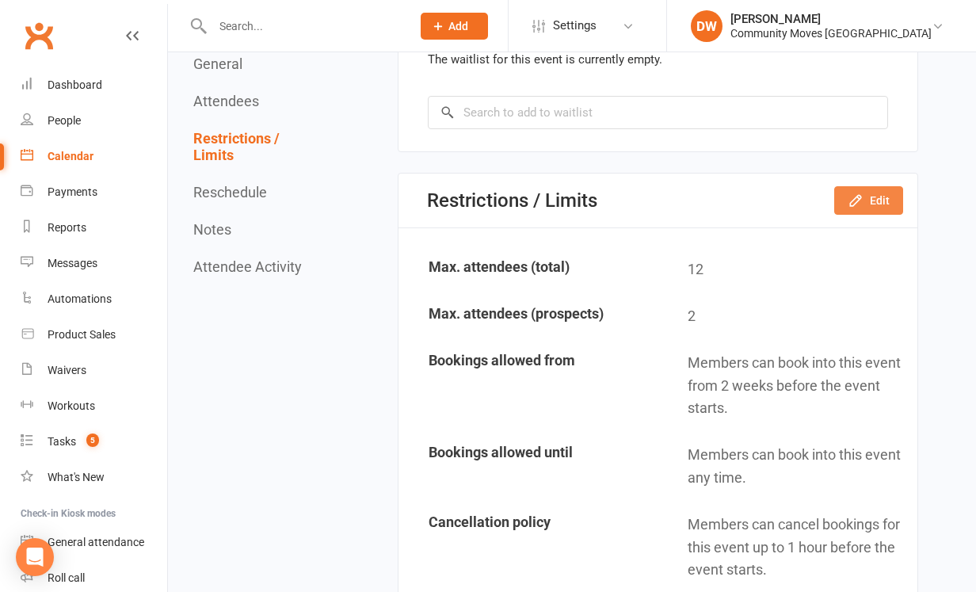
click at [870, 187] on button "Edit" at bounding box center [868, 200] width 69 height 29
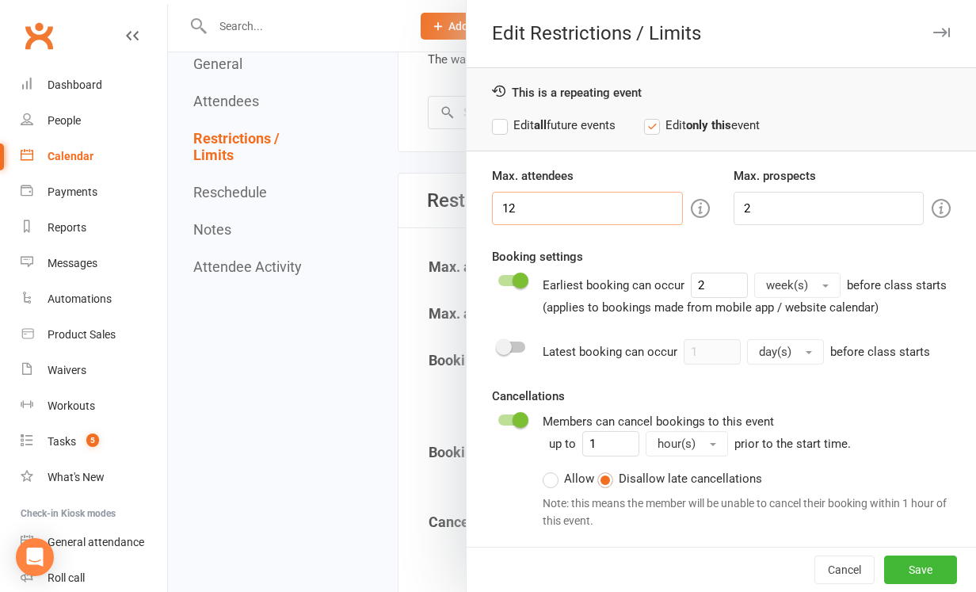
click at [533, 206] on input "12" at bounding box center [587, 208] width 191 height 33
type input "14"
click at [921, 569] on button "Save" at bounding box center [920, 569] width 73 height 29
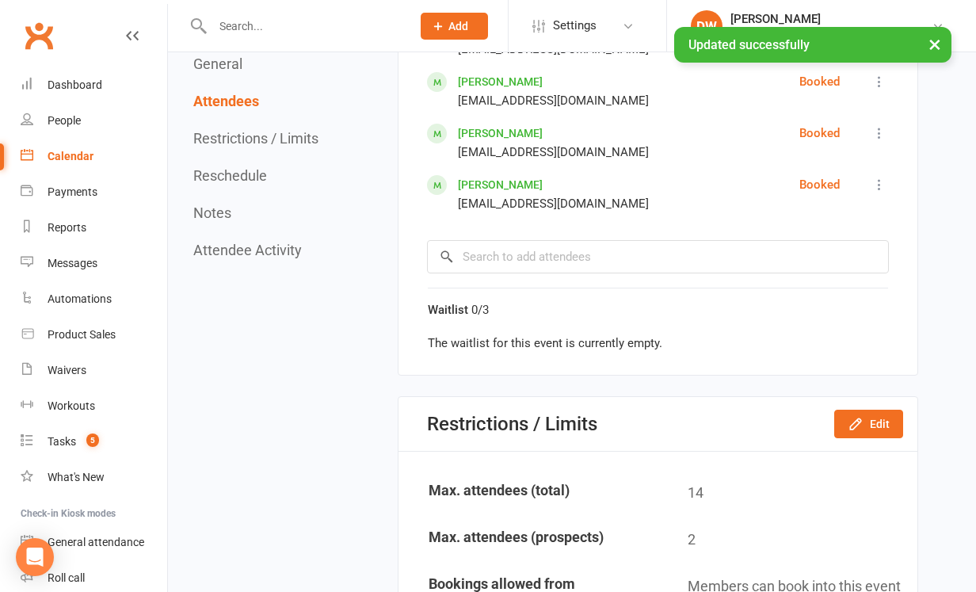
scroll to position [1477, 0]
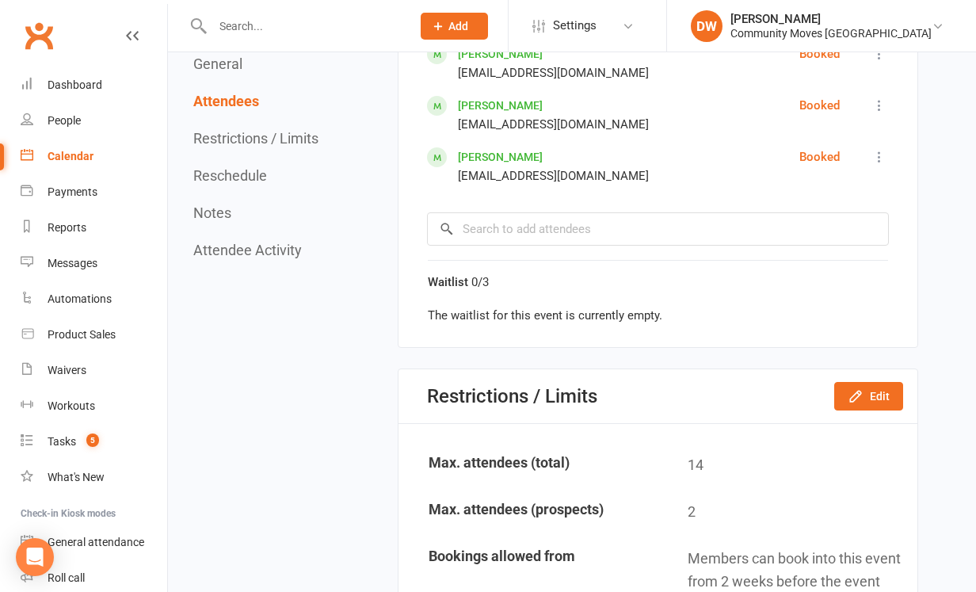
click at [468, 25] on span "Add" at bounding box center [458, 26] width 20 height 13
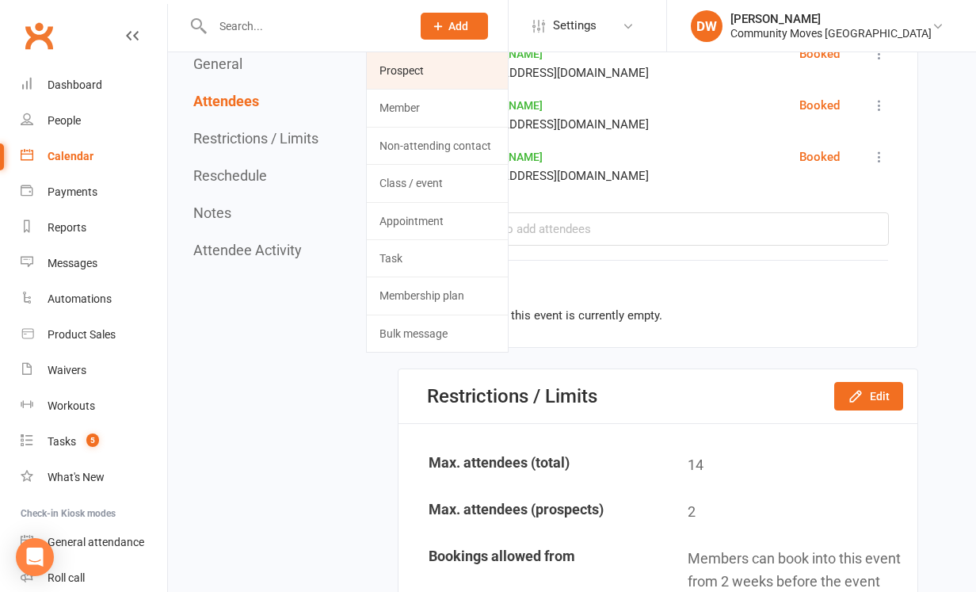
click at [456, 78] on link "Prospect" at bounding box center [437, 70] width 141 height 36
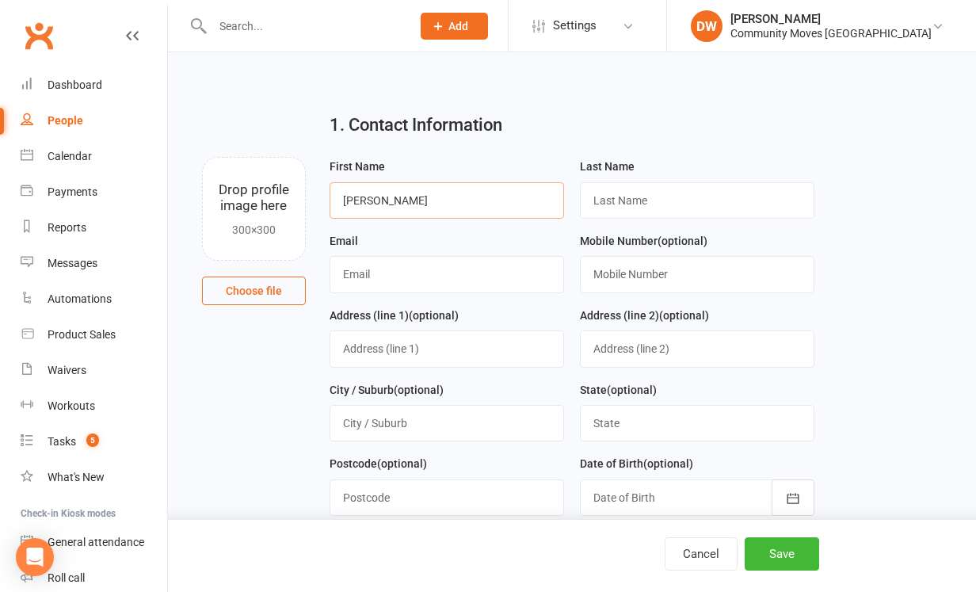
type input "[PERSON_NAME]"
type input "[EMAIL_ADDRESS][DOMAIN_NAME]"
type input "0418639929"
click at [782, 557] on button "Save" at bounding box center [782, 553] width 74 height 33
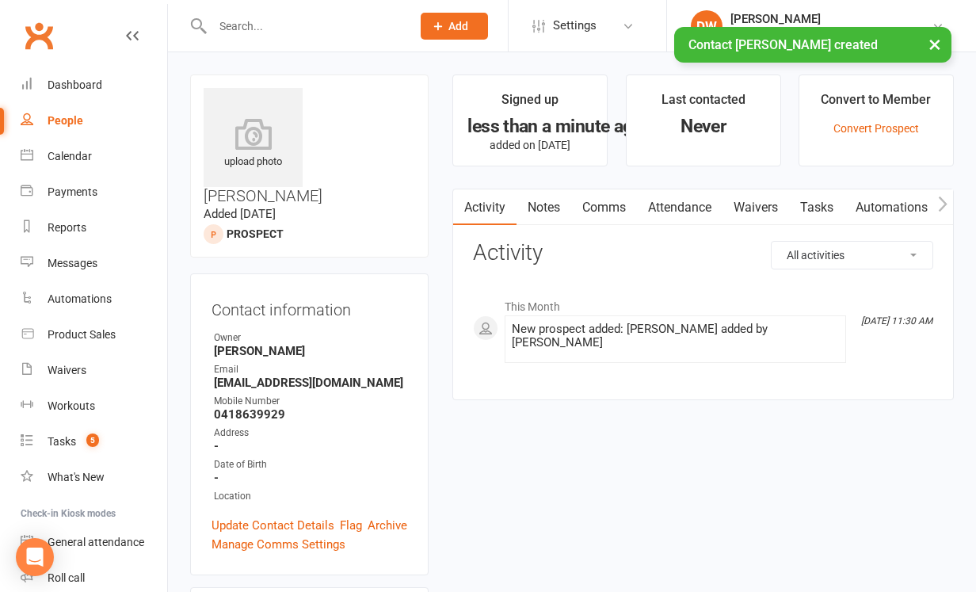
click at [488, 23] on button "Add" at bounding box center [454, 26] width 67 height 27
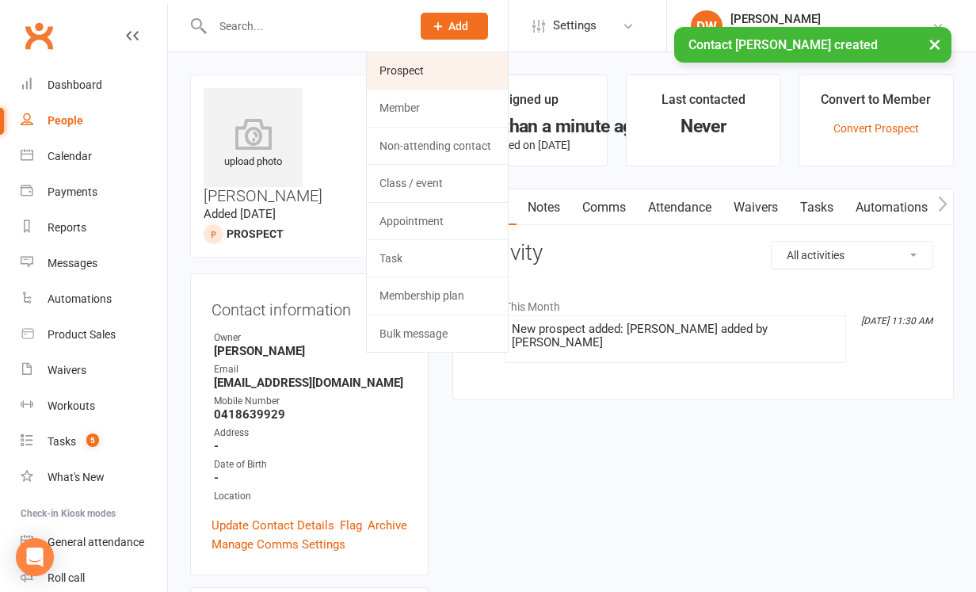
click at [476, 76] on link "Prospect" at bounding box center [437, 70] width 141 height 36
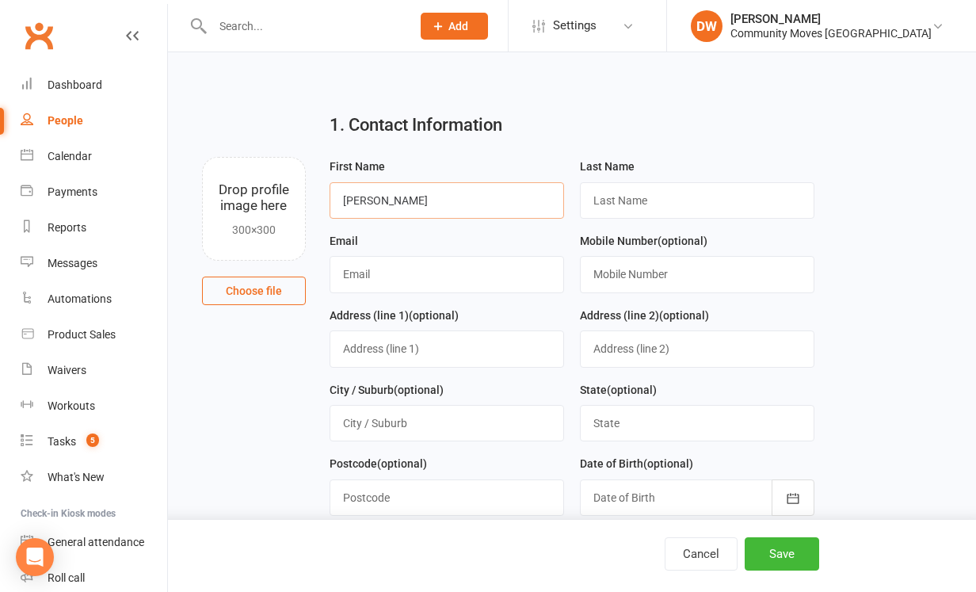
type input "[PERSON_NAME]"
type input "0418639929"
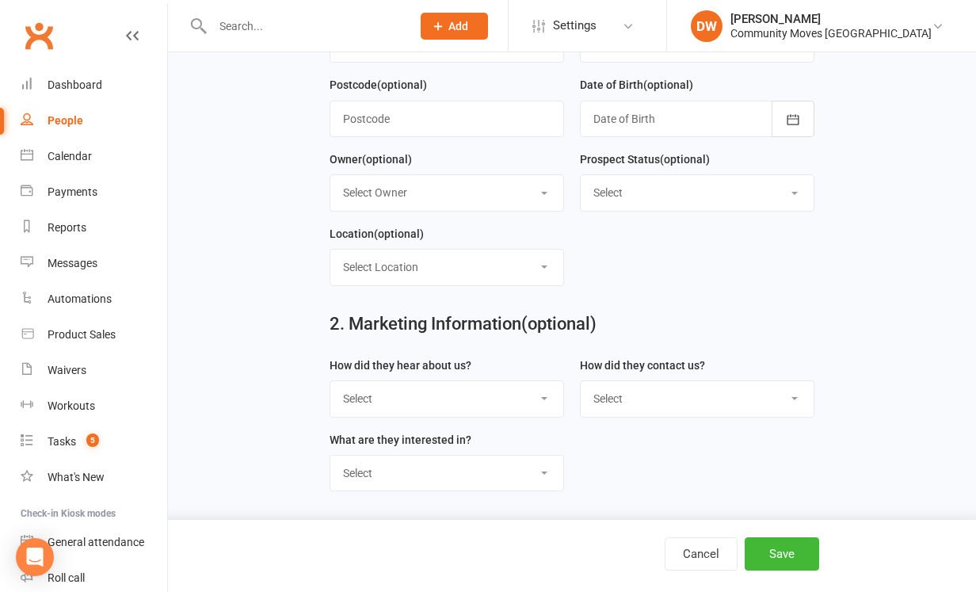
scroll to position [390, 0]
type input "[EMAIL_ADDRESS][DOMAIN_NAME]"
click at [773, 555] on button "Save" at bounding box center [782, 553] width 74 height 33
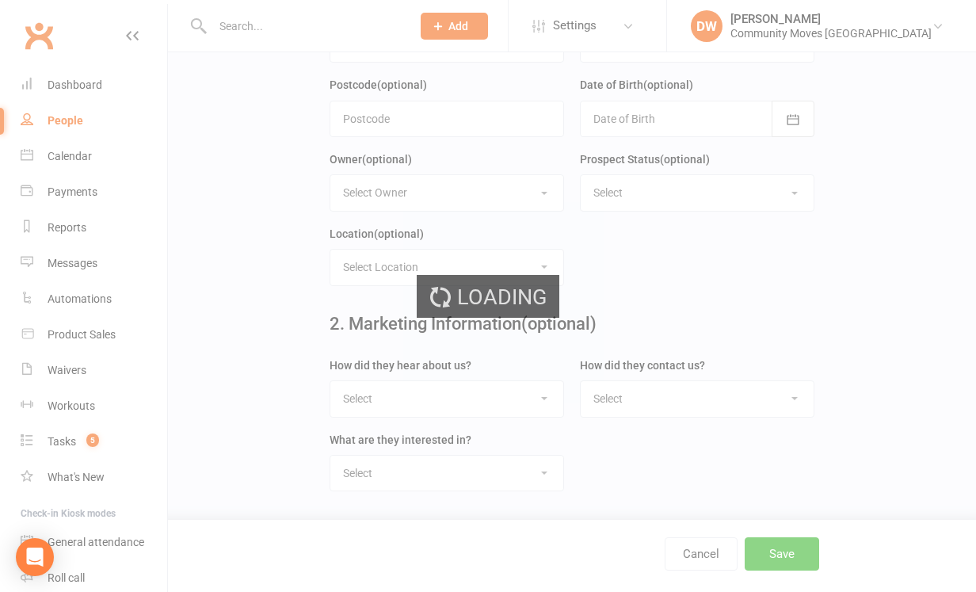
scroll to position [0, 0]
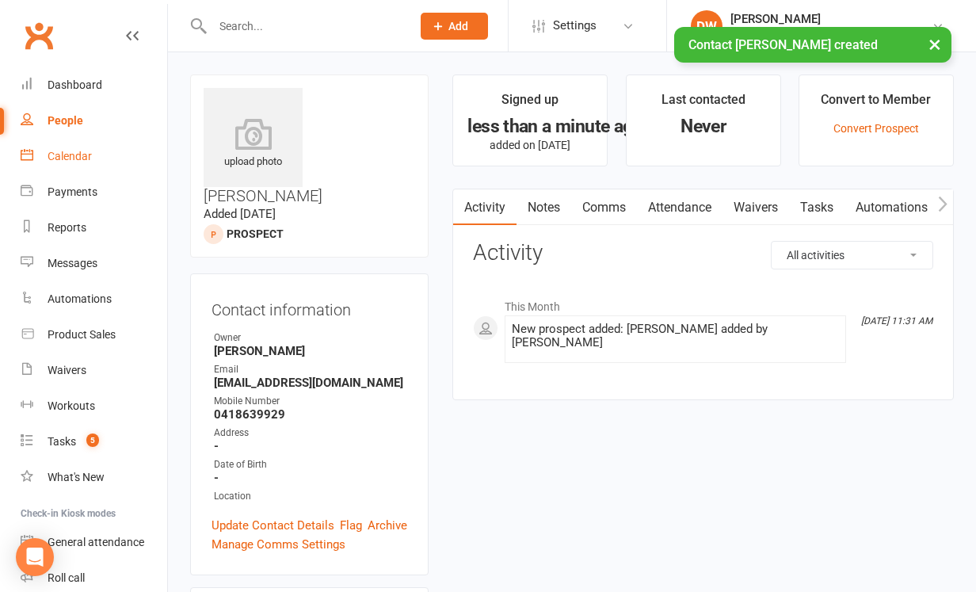
click at [73, 159] on div "Calendar" at bounding box center [70, 156] width 44 height 13
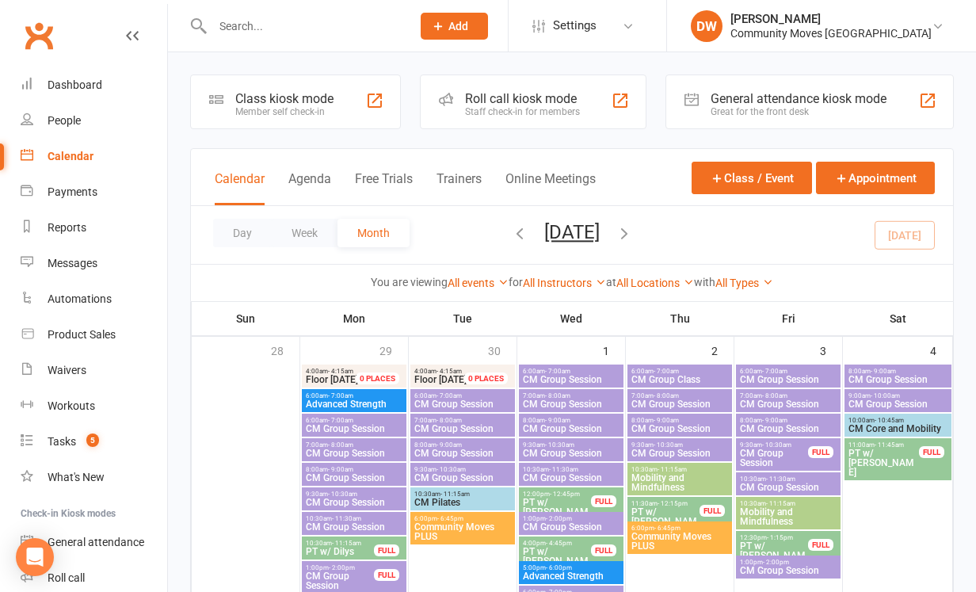
click at [782, 483] on span "CM Group Session" at bounding box center [788, 487] width 98 height 10
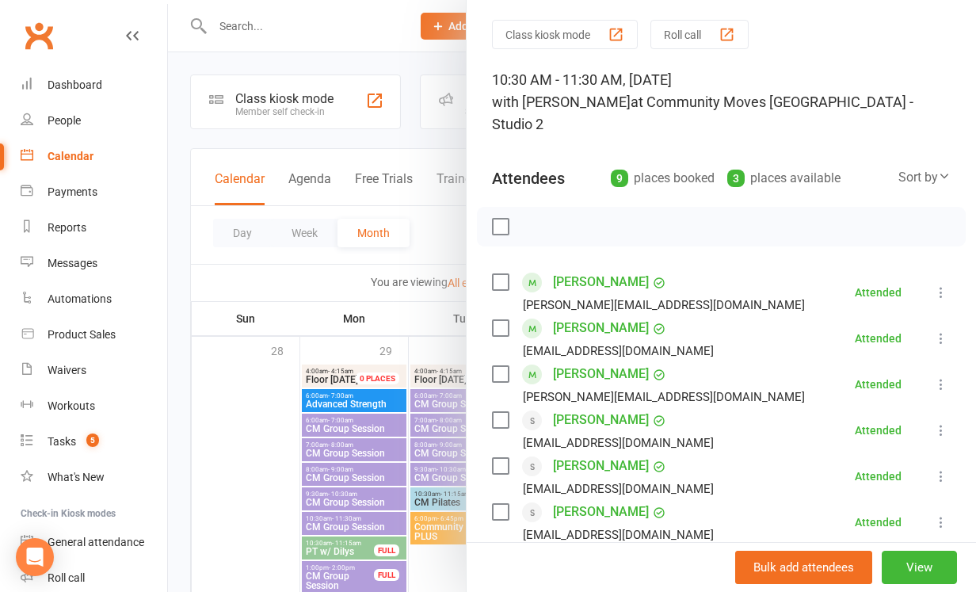
scroll to position [49, 0]
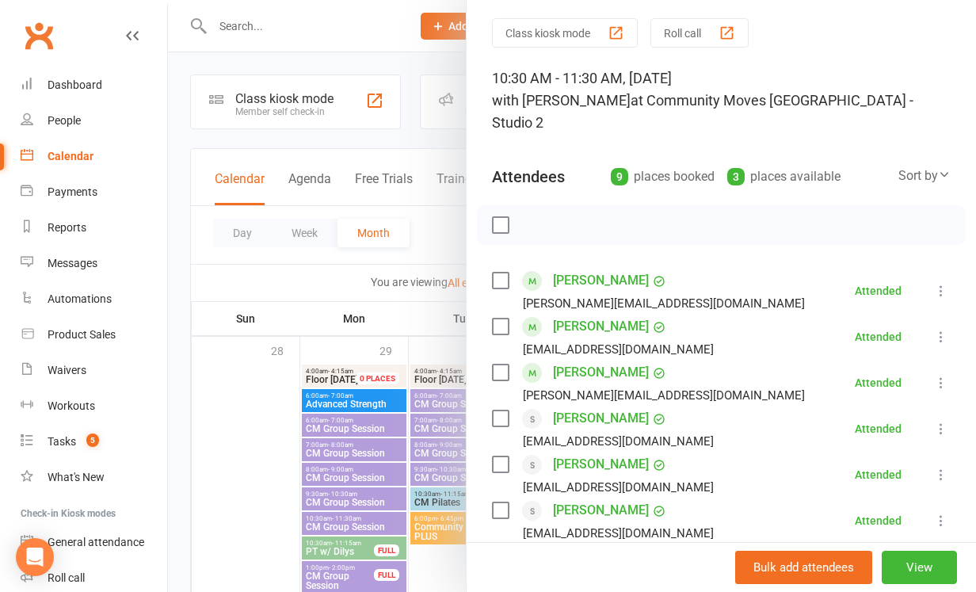
click at [345, 43] on div at bounding box center [572, 296] width 808 height 592
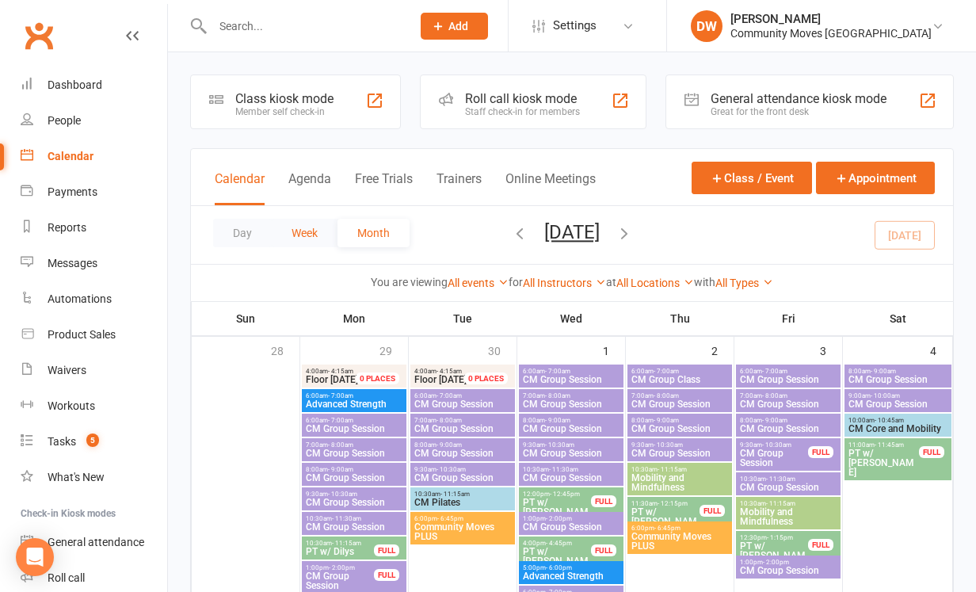
click at [315, 229] on button "Week" at bounding box center [305, 233] width 66 height 29
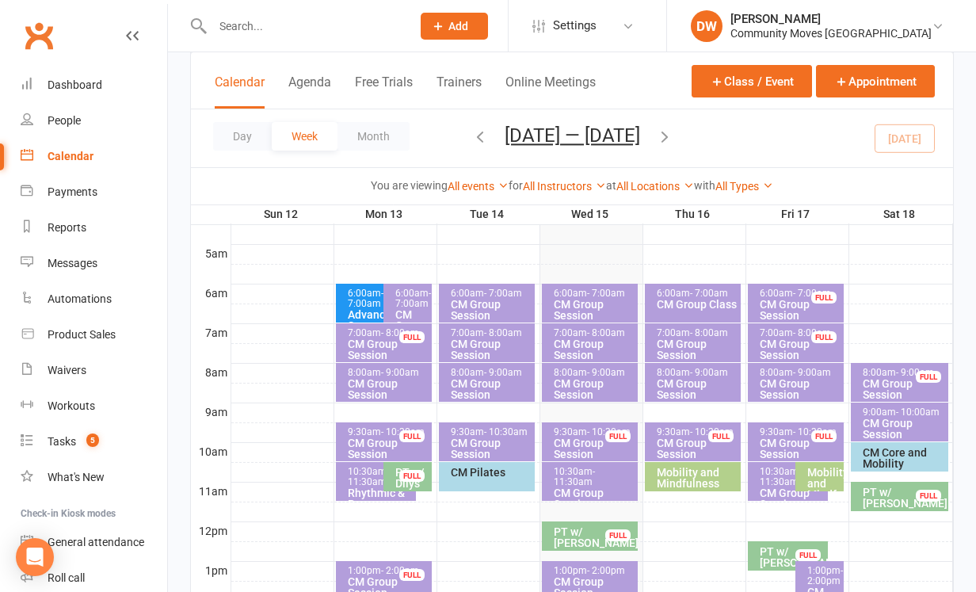
scroll to position [276, 0]
click at [773, 479] on span "- 11:30am" at bounding box center [780, 475] width 41 height 21
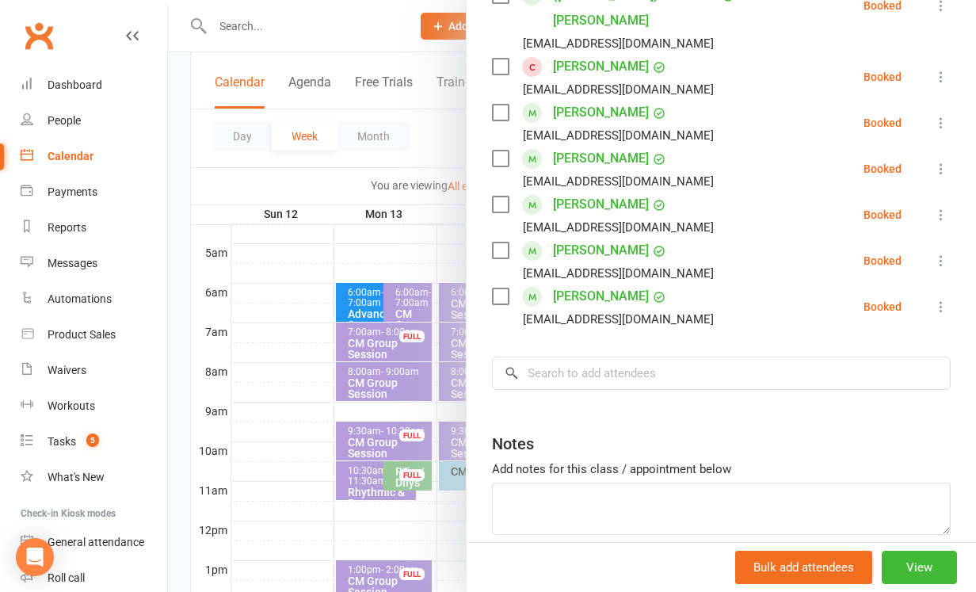
scroll to position [589, 0]
click at [601, 357] on input "search" at bounding box center [721, 373] width 459 height 33
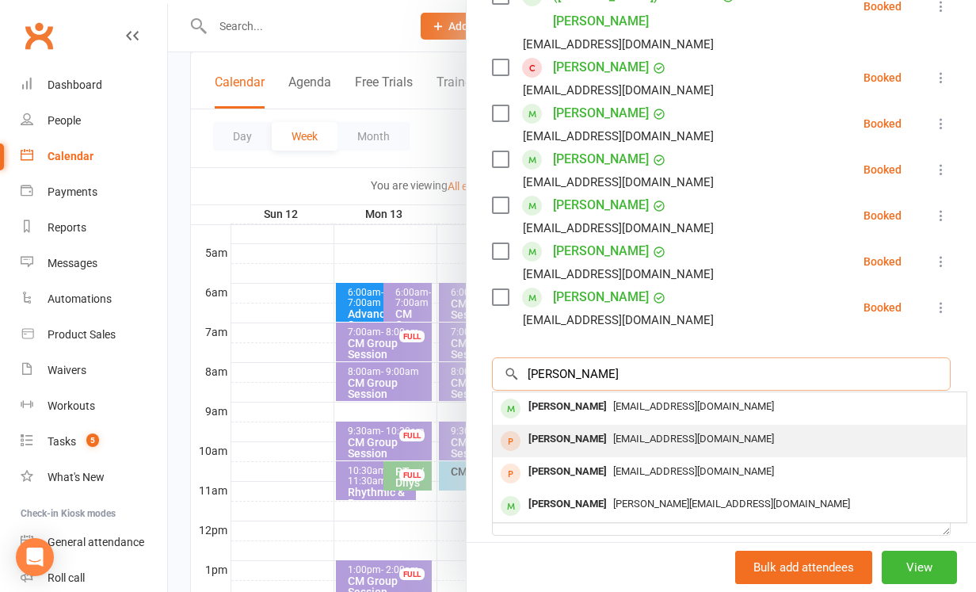
type input "[PERSON_NAME]"
click at [631, 433] on span "[EMAIL_ADDRESS][DOMAIN_NAME]" at bounding box center [693, 439] width 161 height 12
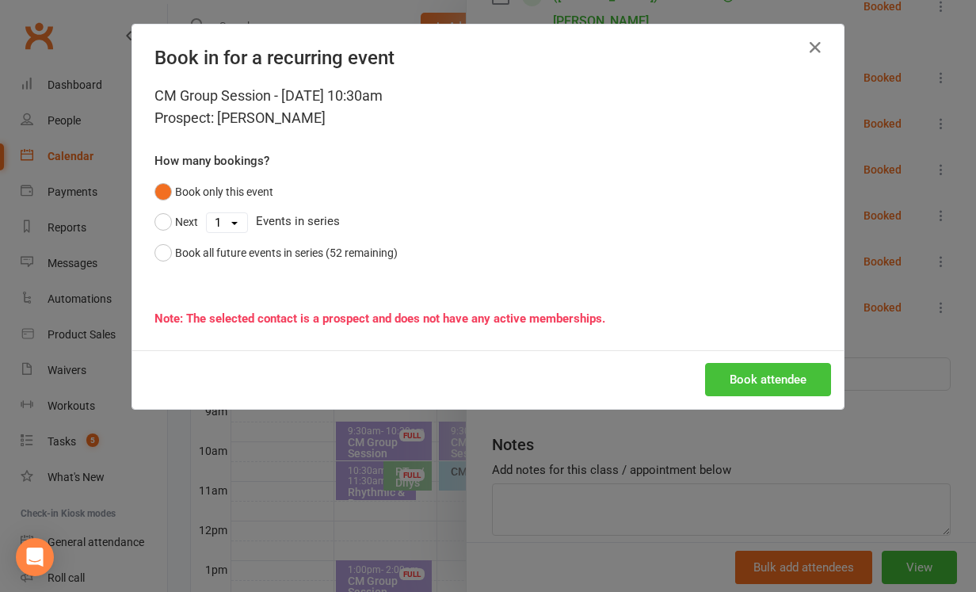
click at [756, 383] on button "Book attendee" at bounding box center [768, 379] width 126 height 33
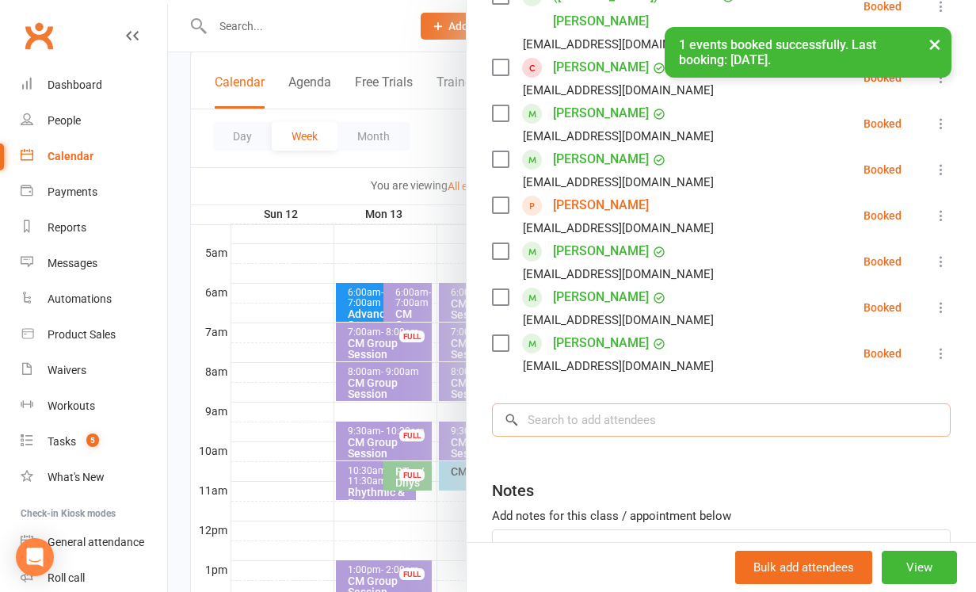
click at [533, 403] on input "search" at bounding box center [721, 419] width 459 height 33
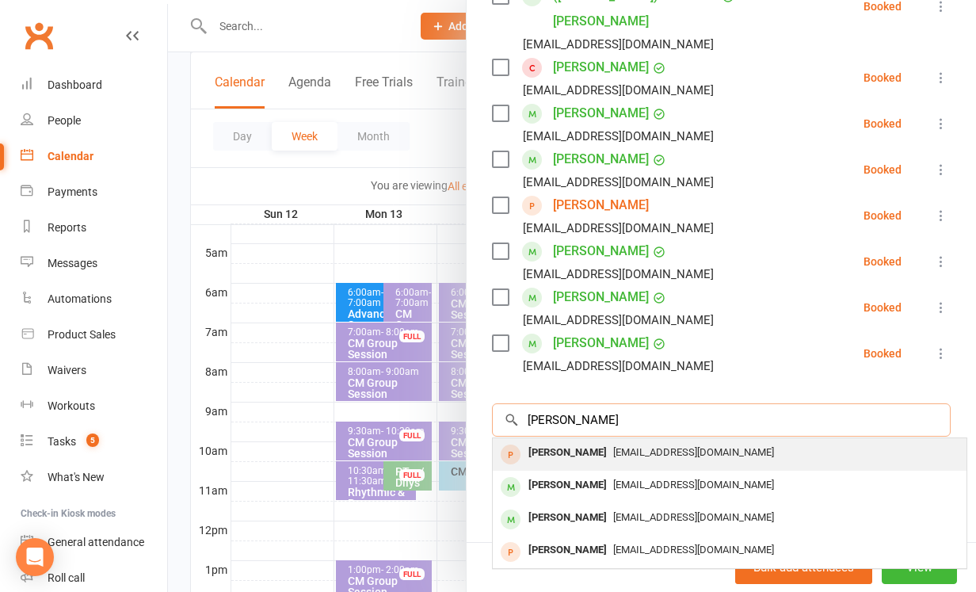
type input "[PERSON_NAME]"
click at [545, 441] on div "[PERSON_NAME]" at bounding box center [567, 452] width 91 height 23
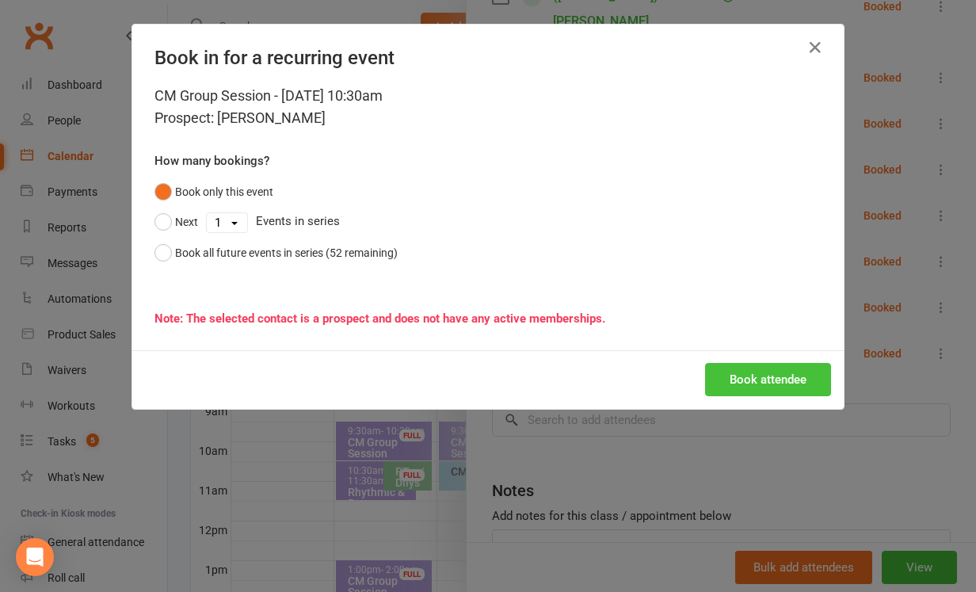
click at [774, 379] on button "Book attendee" at bounding box center [768, 379] width 126 height 33
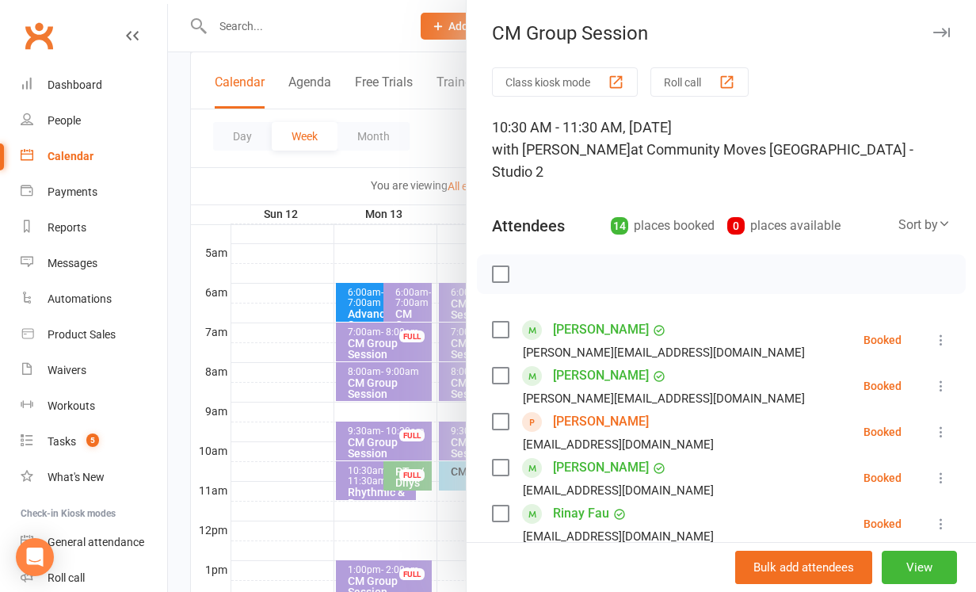
scroll to position [0, 0]
click at [937, 25] on button "button" at bounding box center [941, 32] width 19 height 19
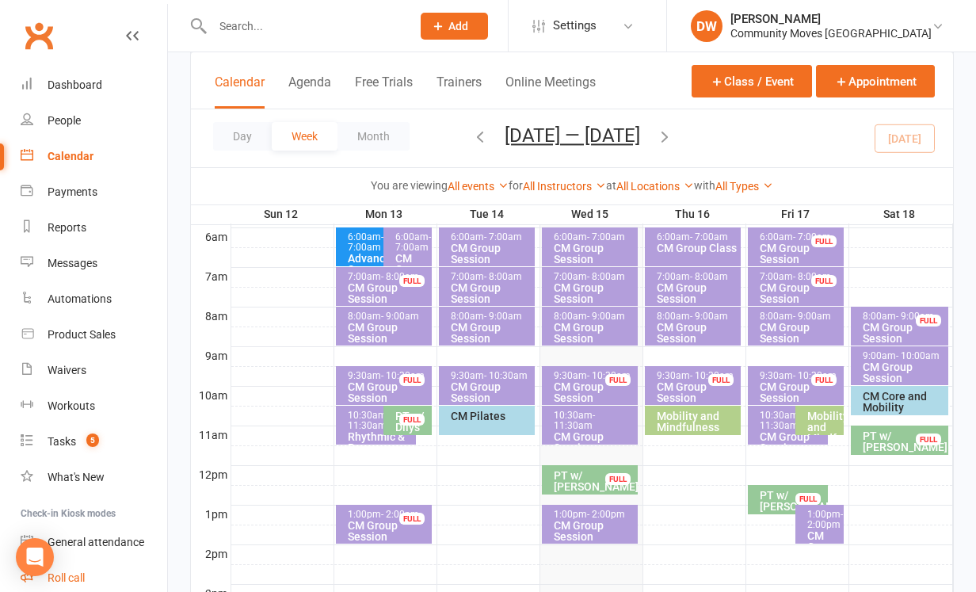
scroll to position [334, 0]
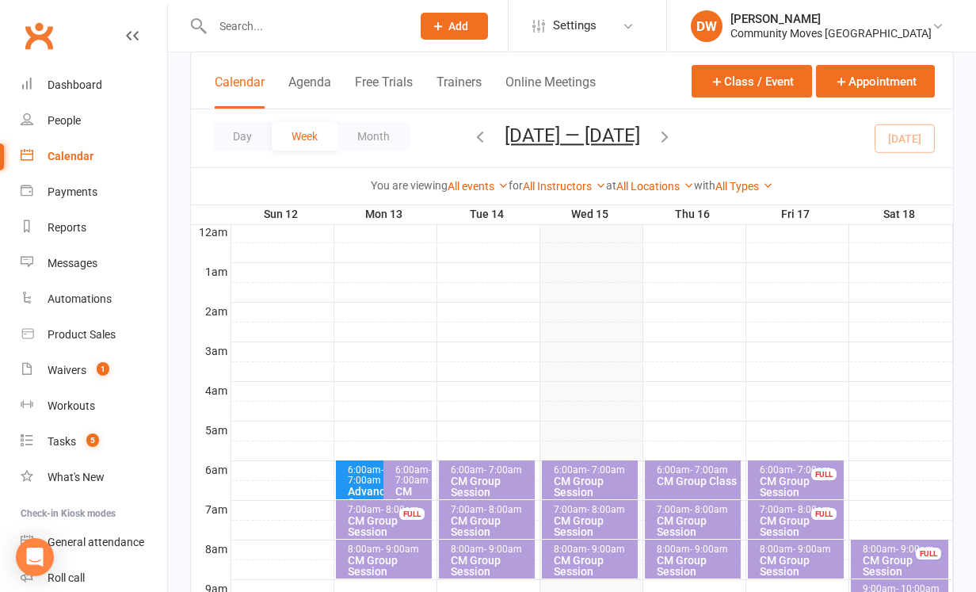
scroll to position [53, 0]
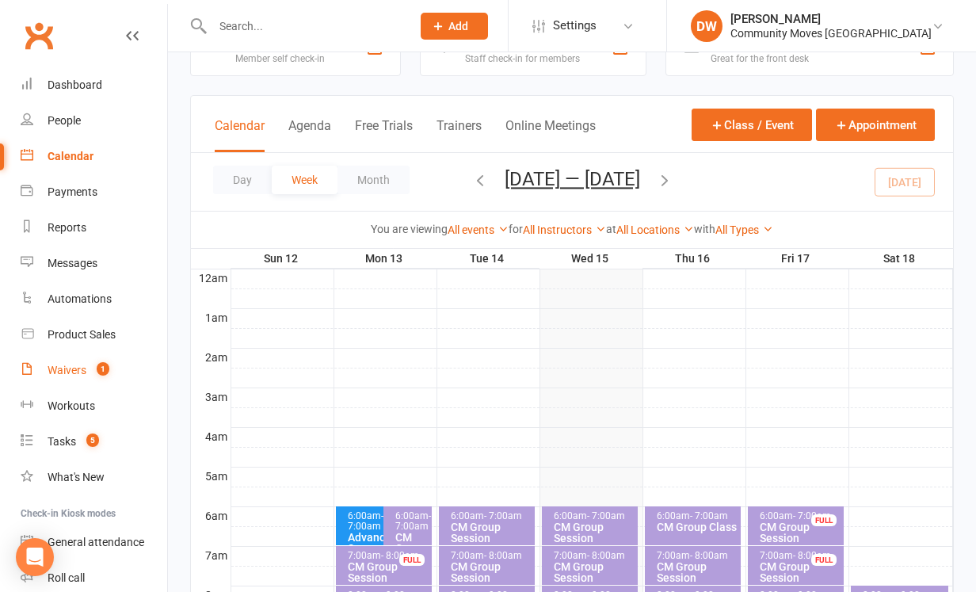
click at [73, 368] on div "Waivers" at bounding box center [67, 370] width 39 height 13
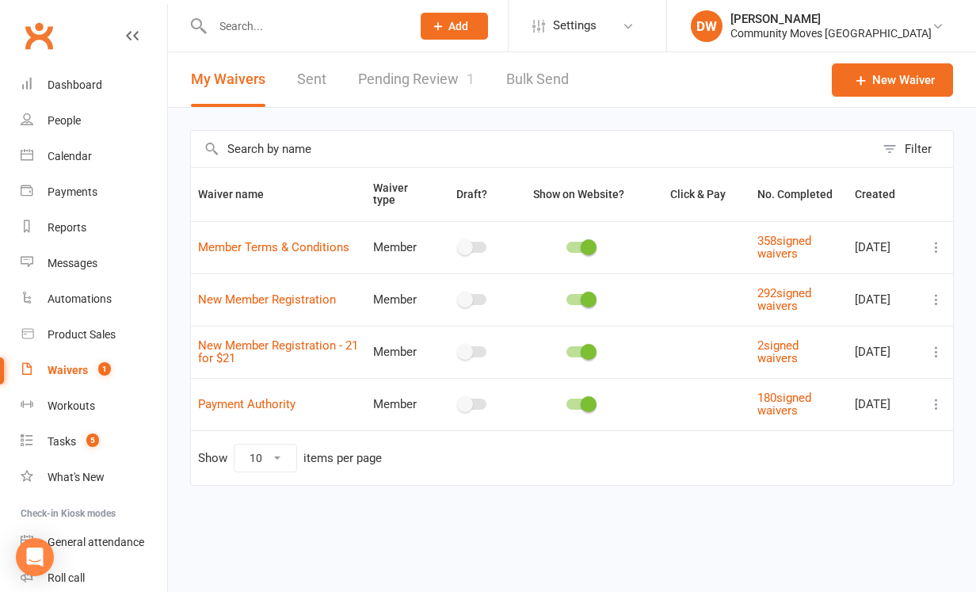
click at [425, 78] on link "Pending Review 1" at bounding box center [416, 79] width 116 height 55
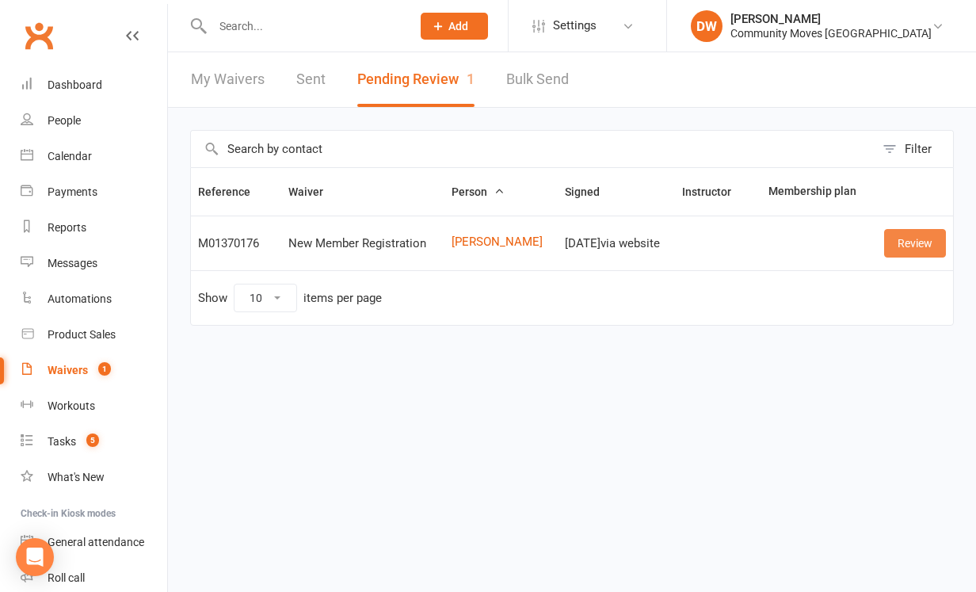
click at [923, 241] on link "Review" at bounding box center [915, 243] width 62 height 29
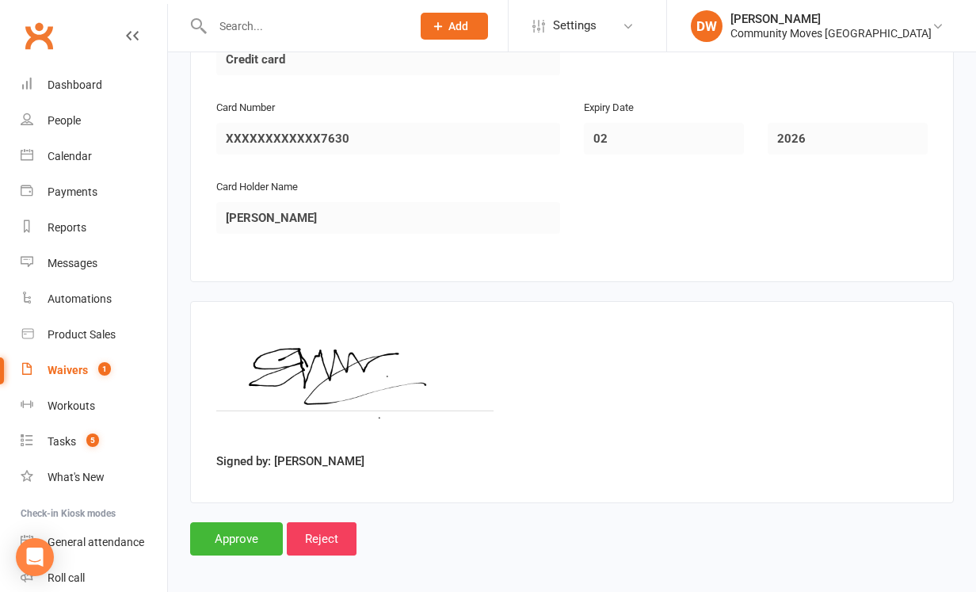
scroll to position [1760, 0]
click at [229, 523] on input "Approve" at bounding box center [236, 539] width 93 height 33
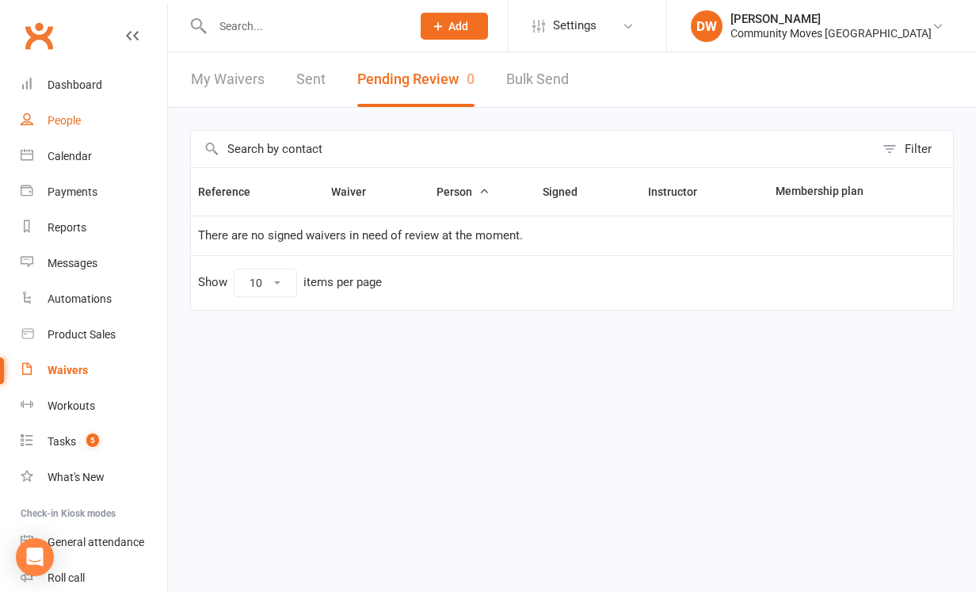
click at [64, 121] on div "People" at bounding box center [64, 120] width 33 height 13
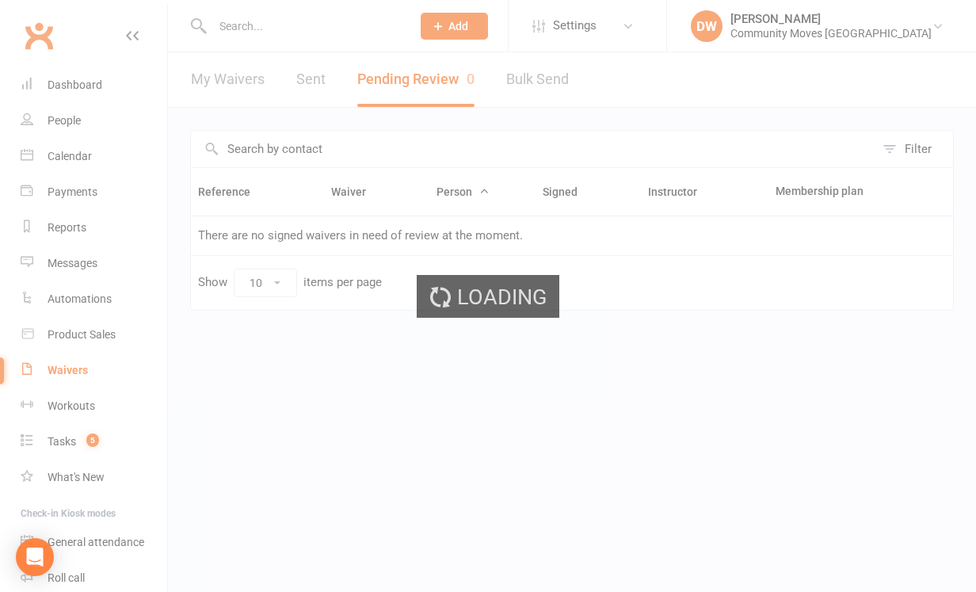
select select "100"
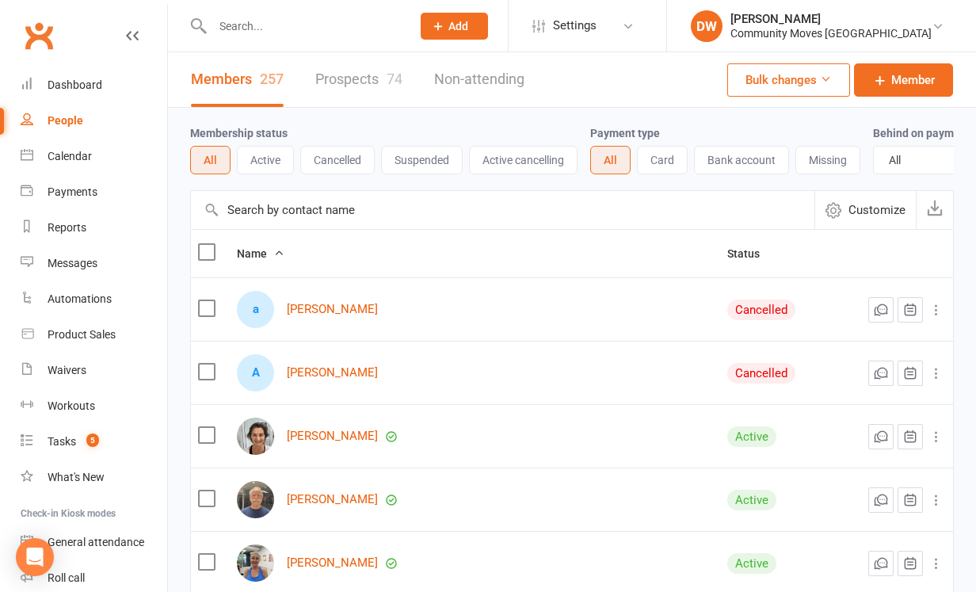
click at [236, 22] on input "text" at bounding box center [304, 26] width 193 height 22
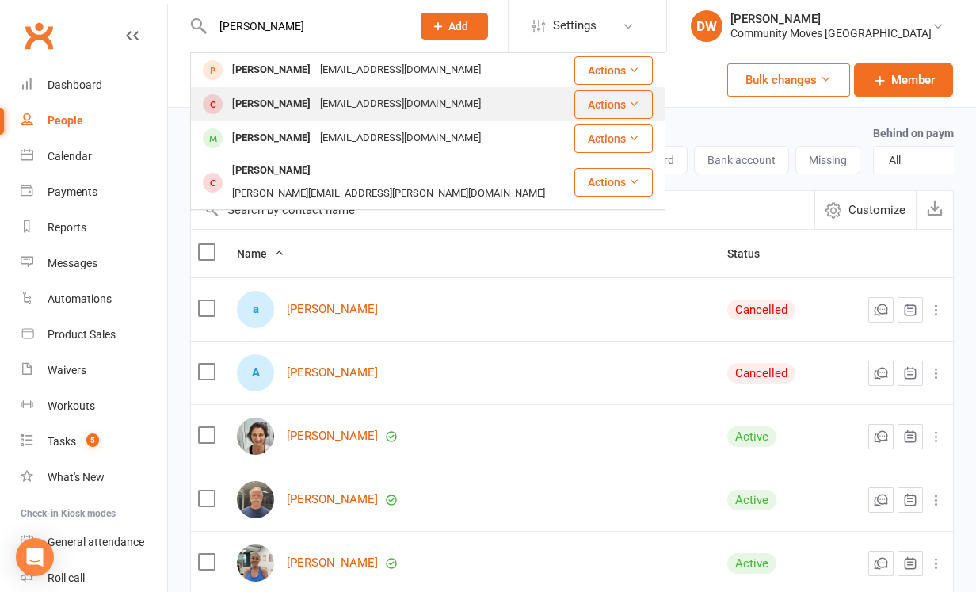
type input "Liz"
click at [284, 106] on div "[PERSON_NAME]" at bounding box center [271, 104] width 88 height 23
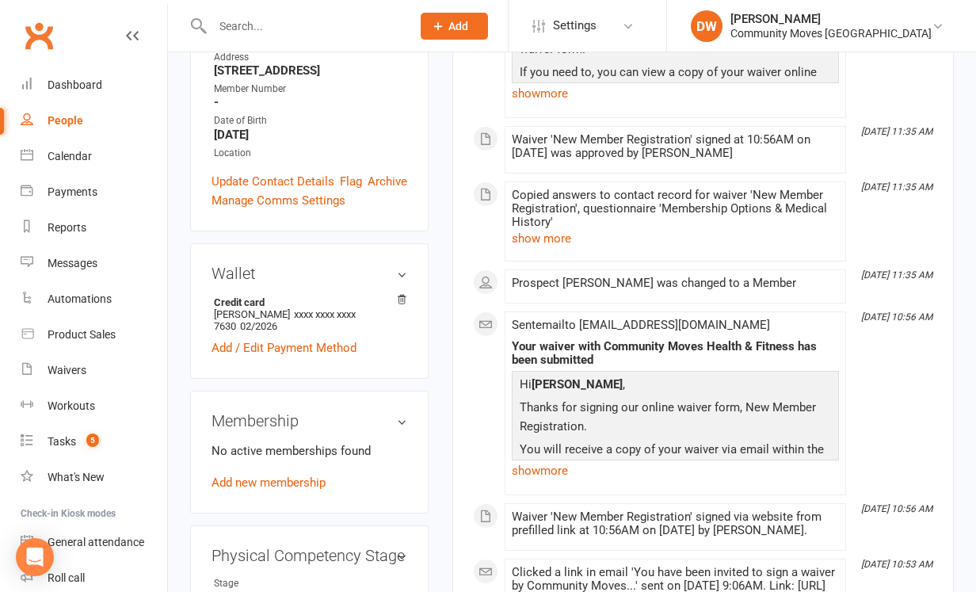
scroll to position [395, 0]
click at [276, 475] on link "Add new membership" at bounding box center [269, 482] width 114 height 14
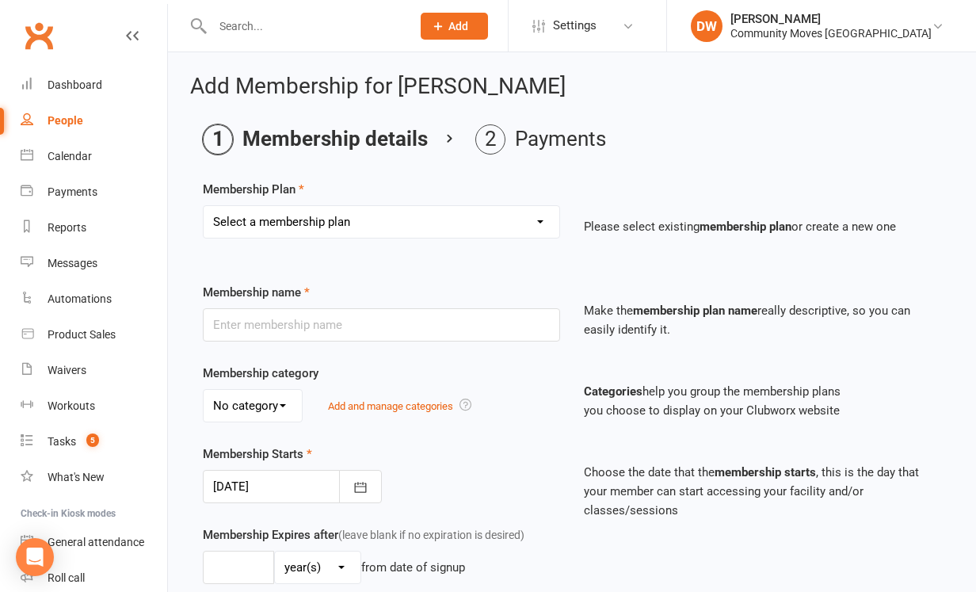
select select "21"
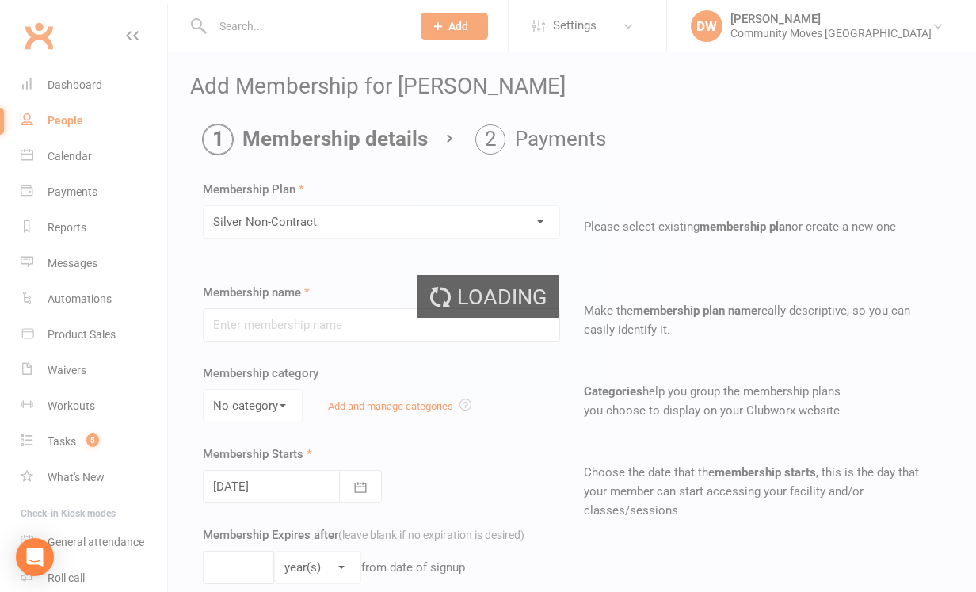
type input "Silver Non-Contract"
select select "0"
type input "0"
type input "3"
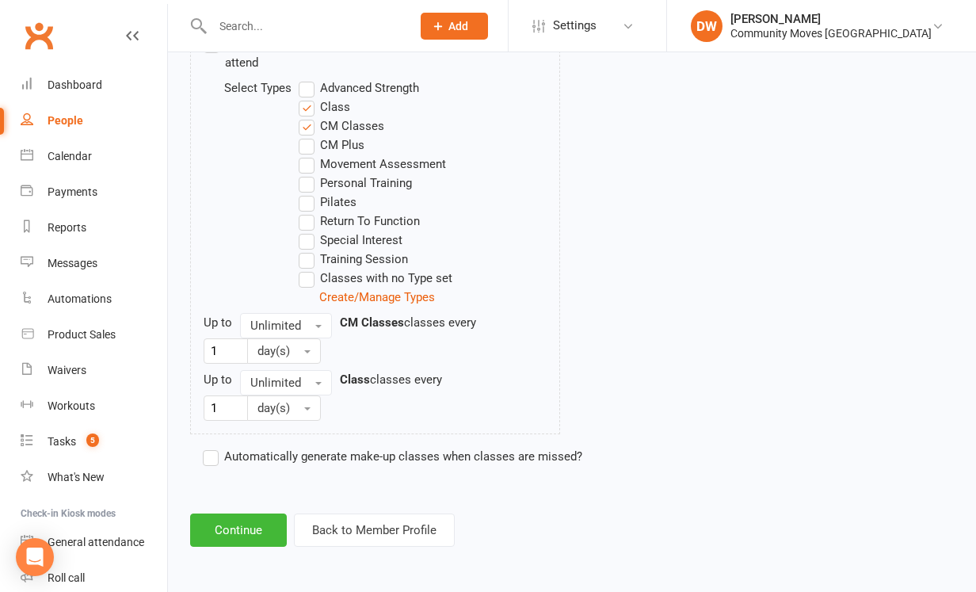
scroll to position [837, 0]
click at [226, 520] on button "Continue" at bounding box center [238, 529] width 97 height 33
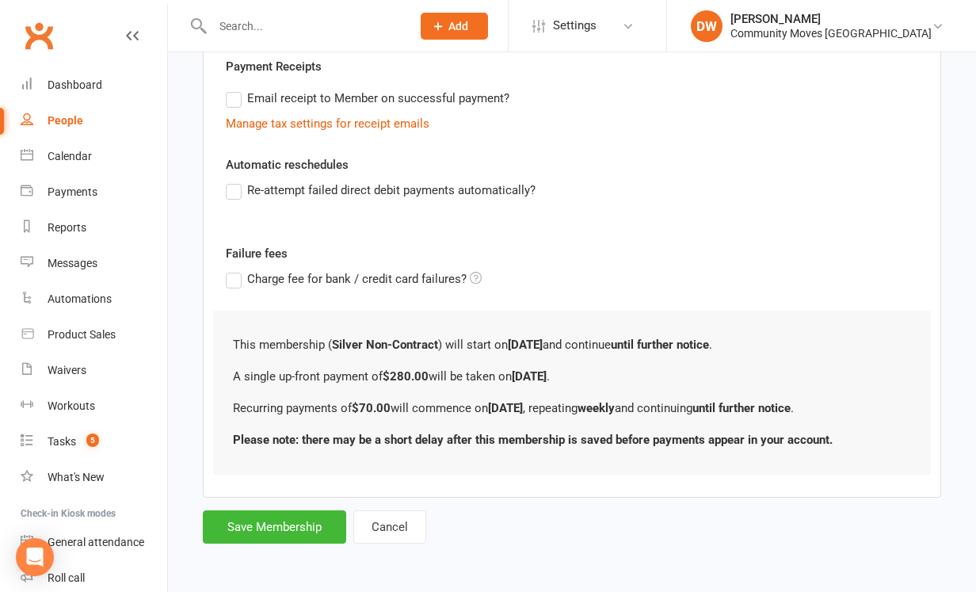
scroll to position [0, 0]
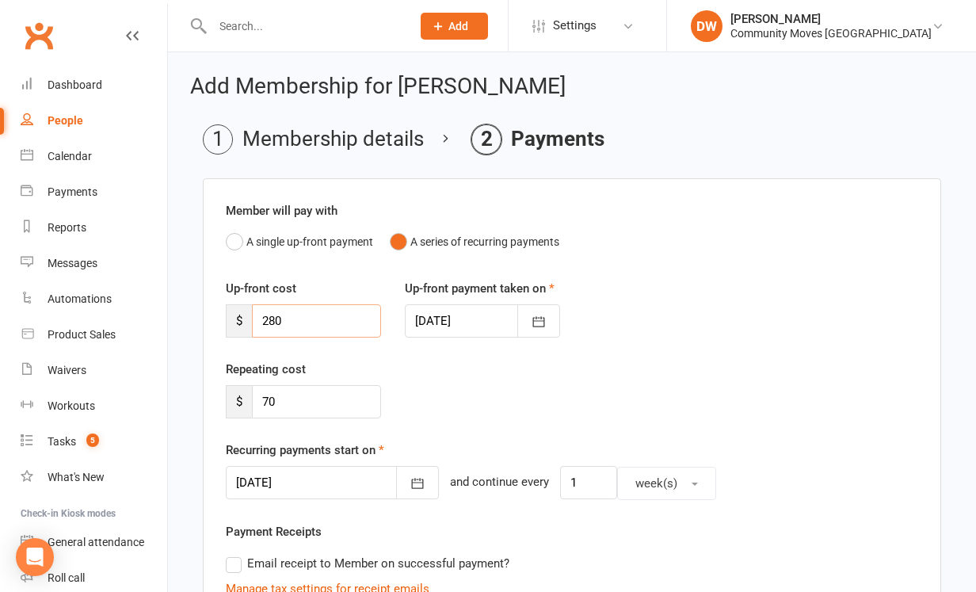
drag, startPoint x: 288, startPoint y: 318, endPoint x: 254, endPoint y: 317, distance: 34.1
click at [254, 317] on input "280" at bounding box center [316, 320] width 129 height 33
click at [410, 481] on icon "button" at bounding box center [418, 483] width 16 height 16
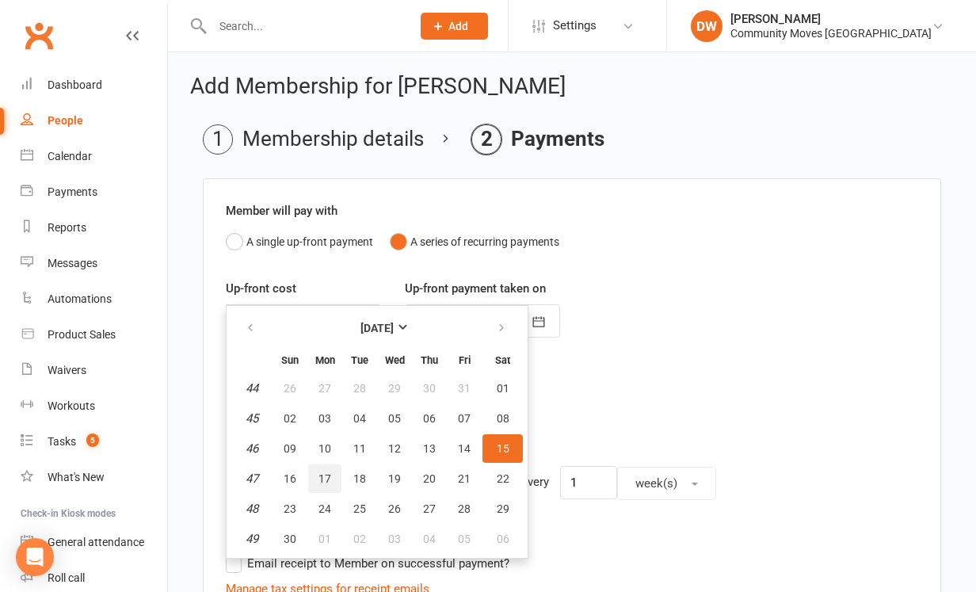
click at [328, 479] on span "17" at bounding box center [324, 478] width 13 height 13
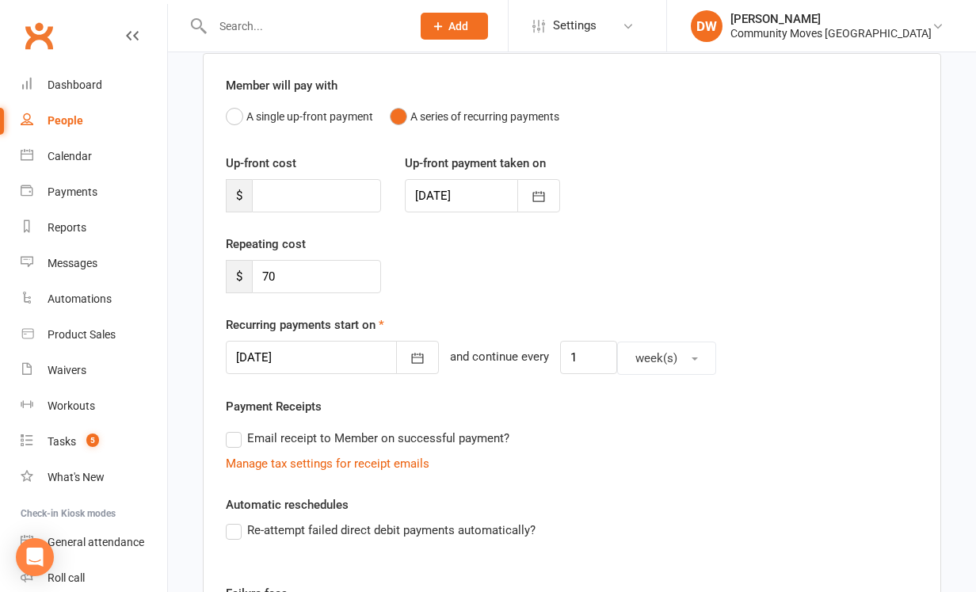
scroll to position [127, 0]
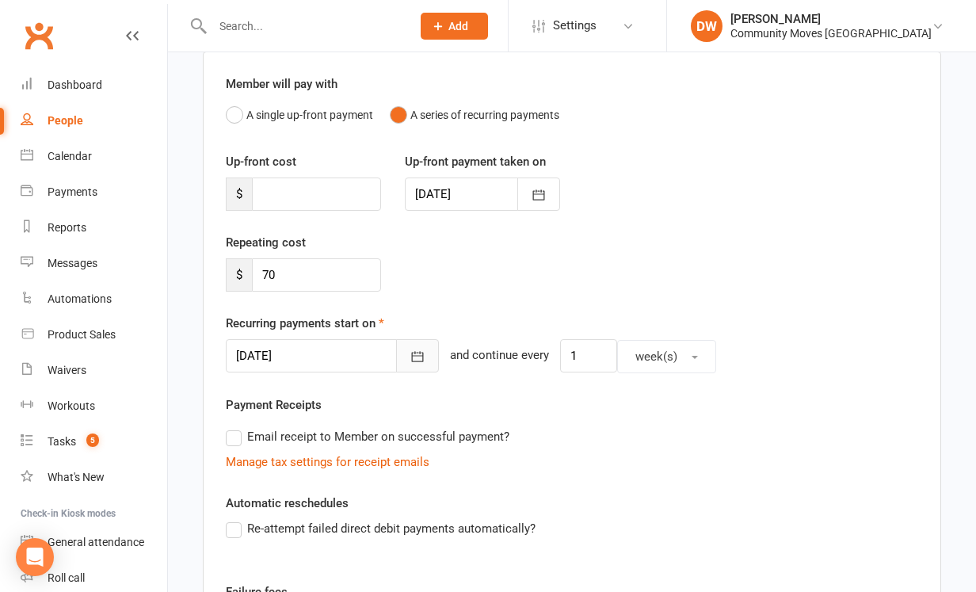
click at [410, 356] on icon "button" at bounding box center [418, 357] width 16 height 16
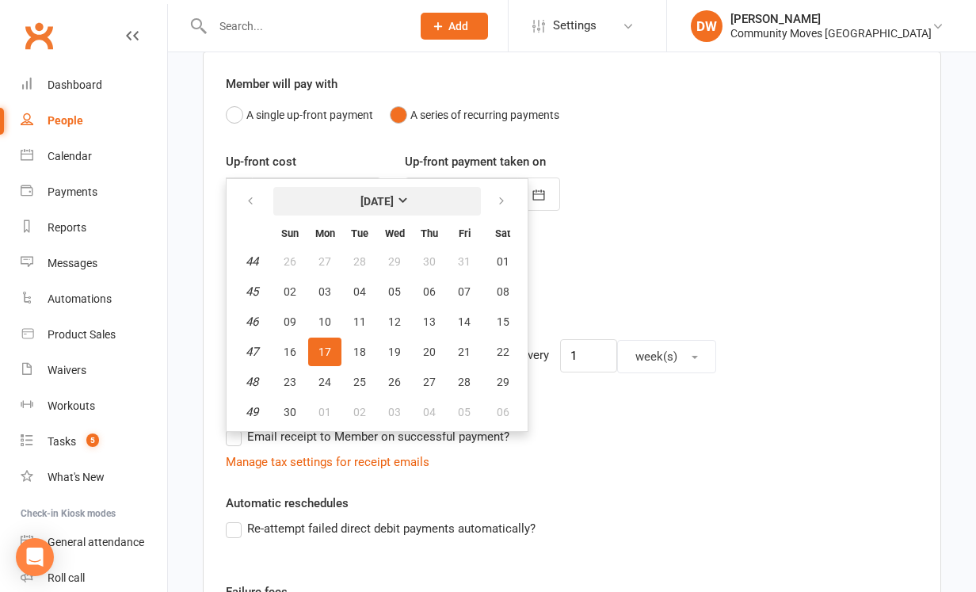
click at [394, 200] on strong "November 2025" at bounding box center [376, 201] width 33 height 13
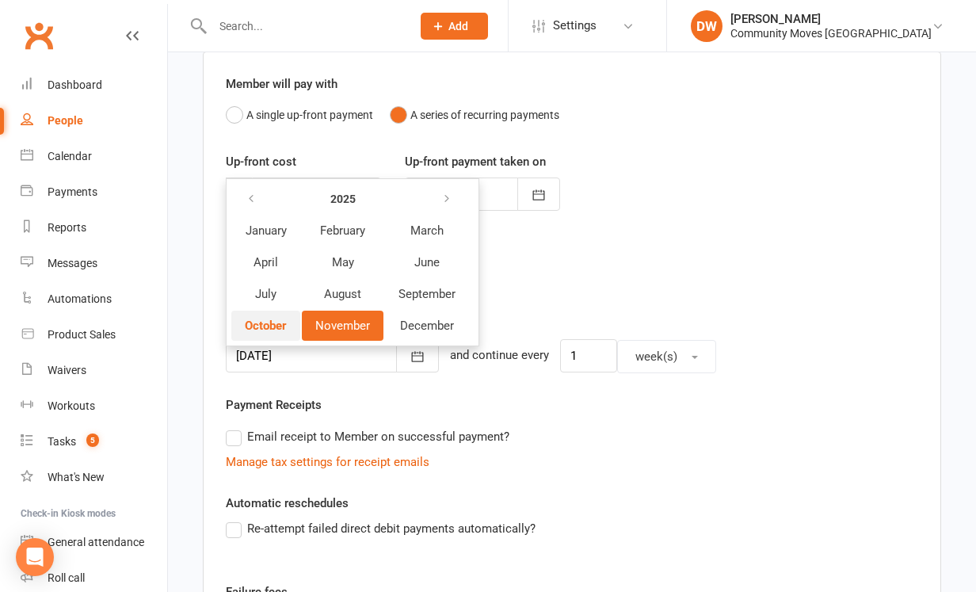
click at [285, 325] on span "October" at bounding box center [266, 325] width 42 height 14
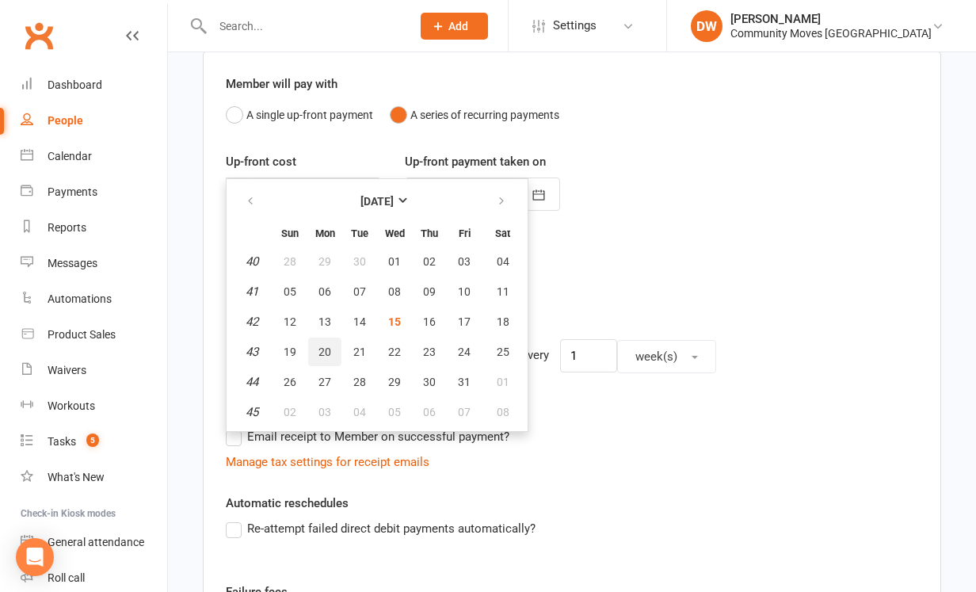
click at [332, 352] on button "20" at bounding box center [324, 351] width 33 height 29
type input "20 Oct 2025"
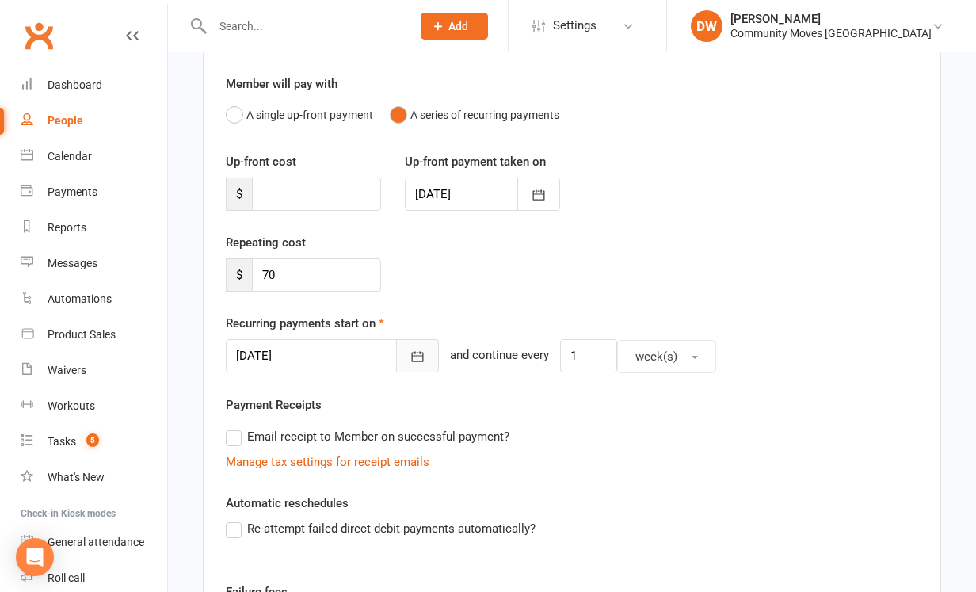
click at [412, 350] on icon "button" at bounding box center [418, 357] width 16 height 16
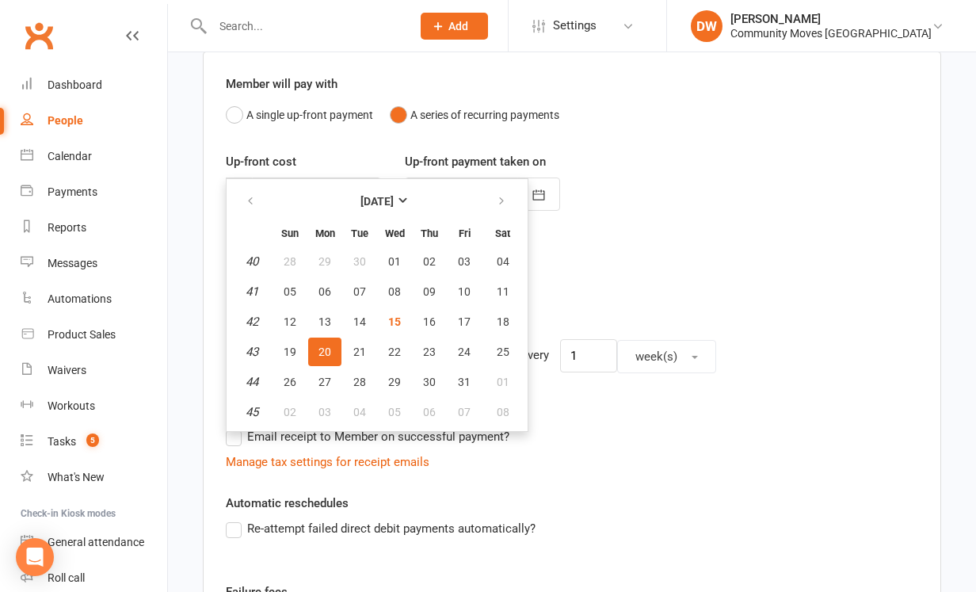
click at [700, 268] on div "Repeating cost $ 70" at bounding box center [572, 273] width 716 height 81
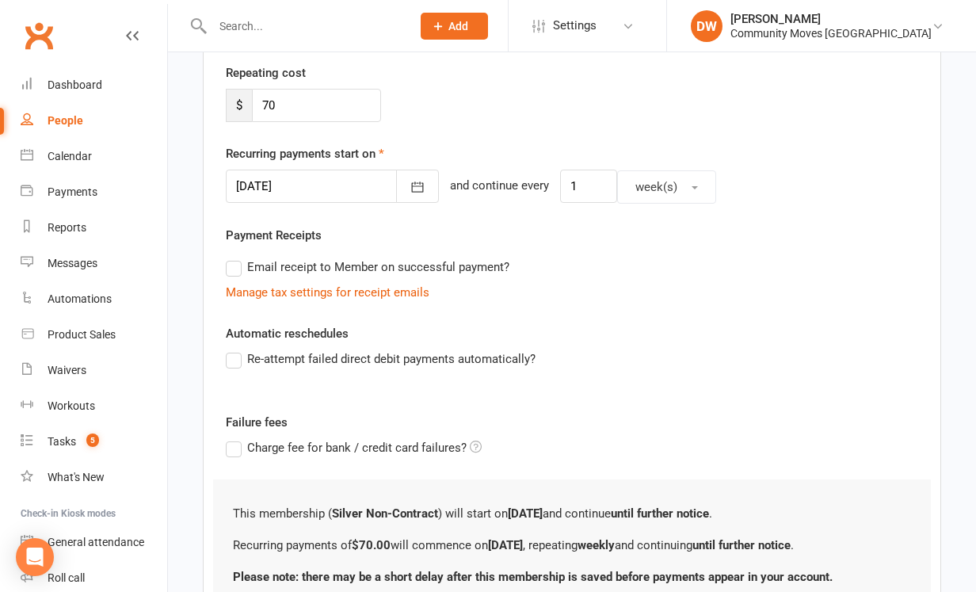
scroll to position [297, 0]
click at [412, 181] on icon "button" at bounding box center [418, 186] width 12 height 10
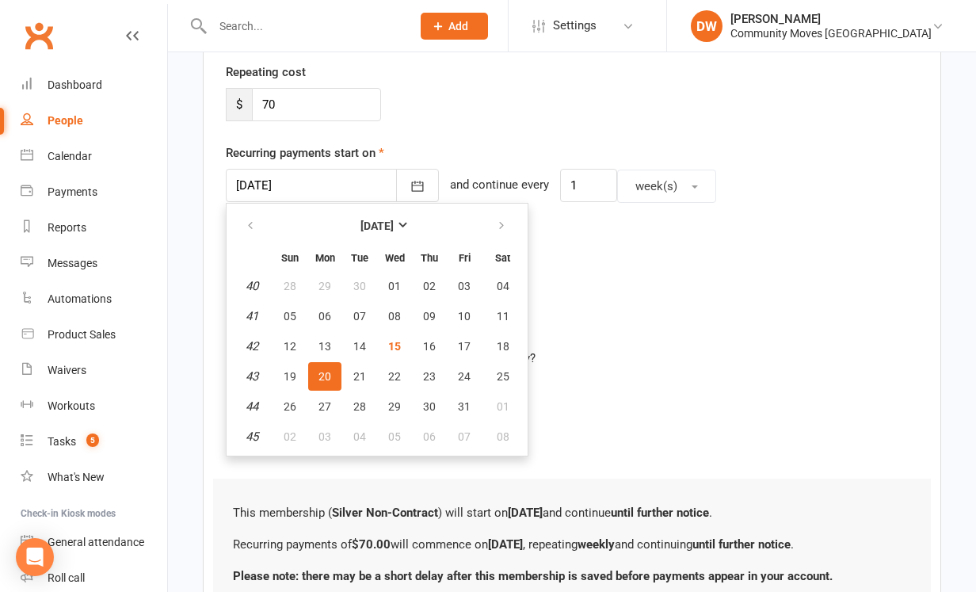
click at [631, 290] on div "Manage tax settings for receipt emails" at bounding box center [572, 291] width 692 height 19
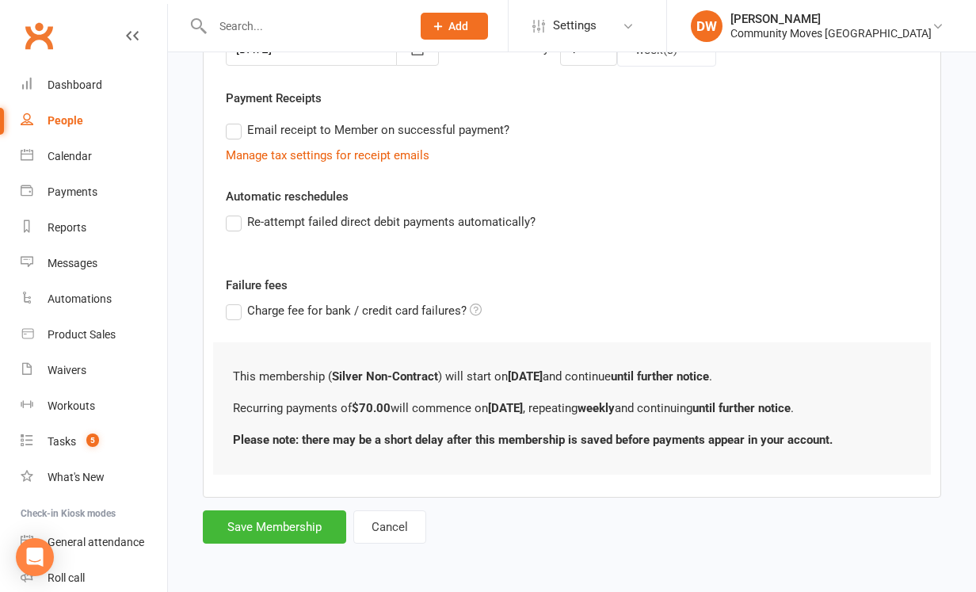
scroll to position [446, 0]
click at [295, 510] on button "Save Membership" at bounding box center [274, 526] width 143 height 33
type input "0"
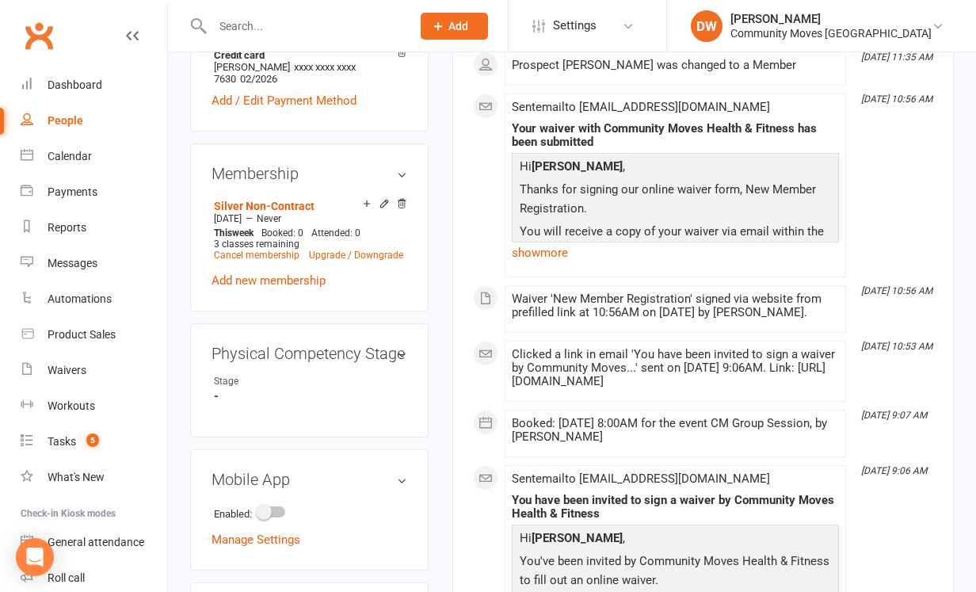
scroll to position [669, 0]
click at [383, 345] on link "edit" at bounding box center [378, 351] width 19 height 13
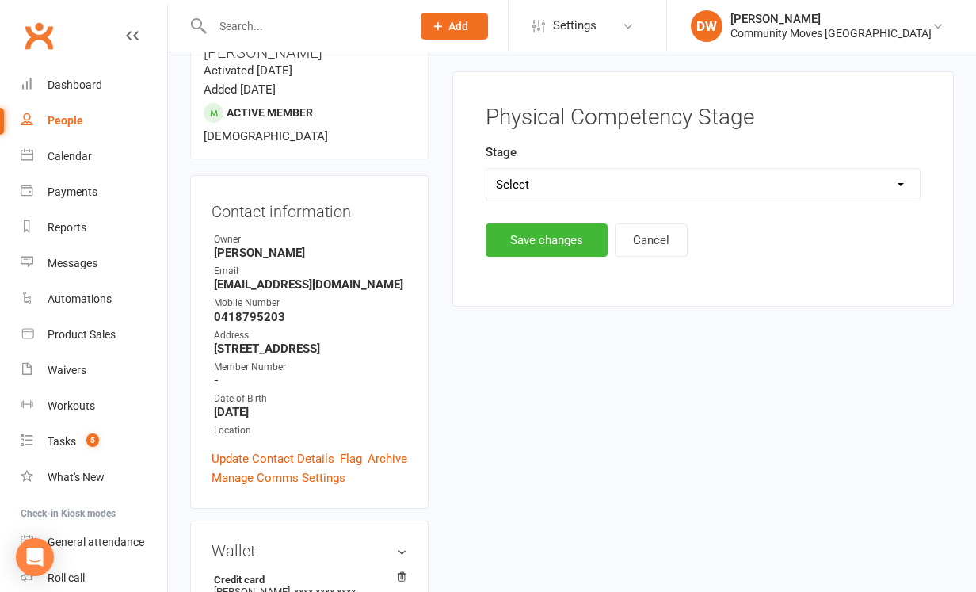
scroll to position [135, 0]
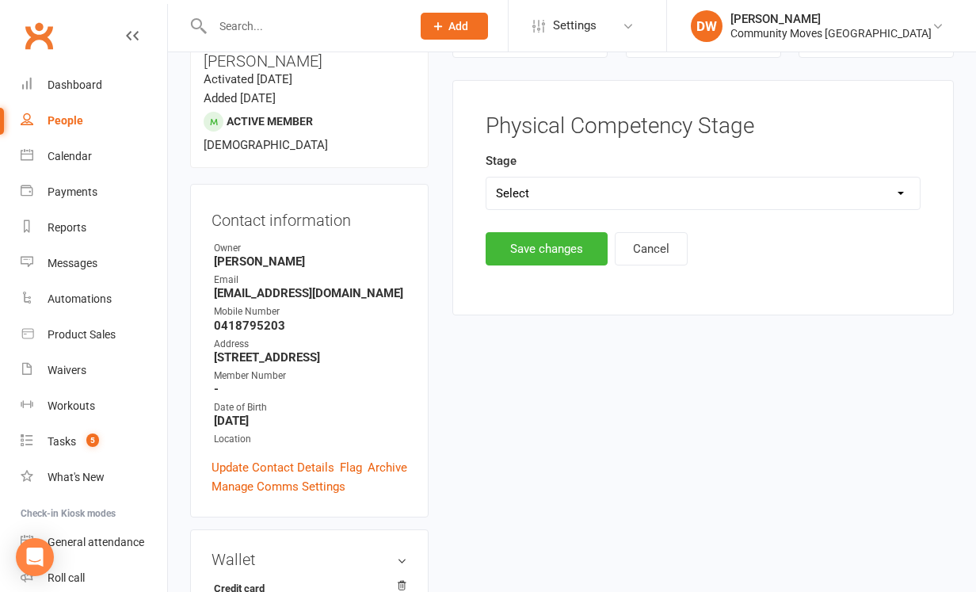
select select "Foundation"
click at [544, 249] on button "Save changes" at bounding box center [547, 248] width 122 height 33
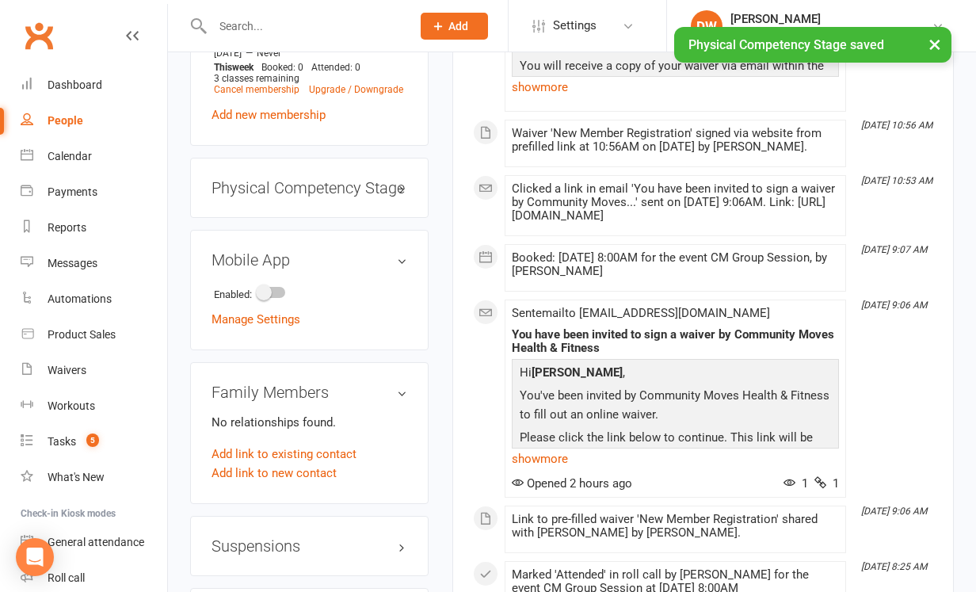
scroll to position [835, 0]
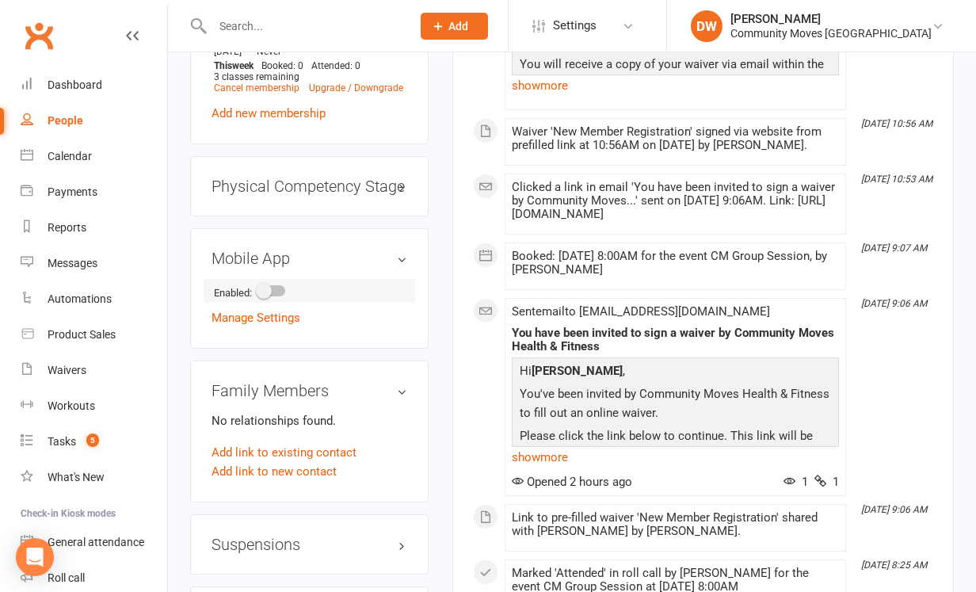
click at [282, 285] on div at bounding box center [271, 290] width 27 height 11
click at [258, 288] on input "checkbox" at bounding box center [258, 288] width 0 height 0
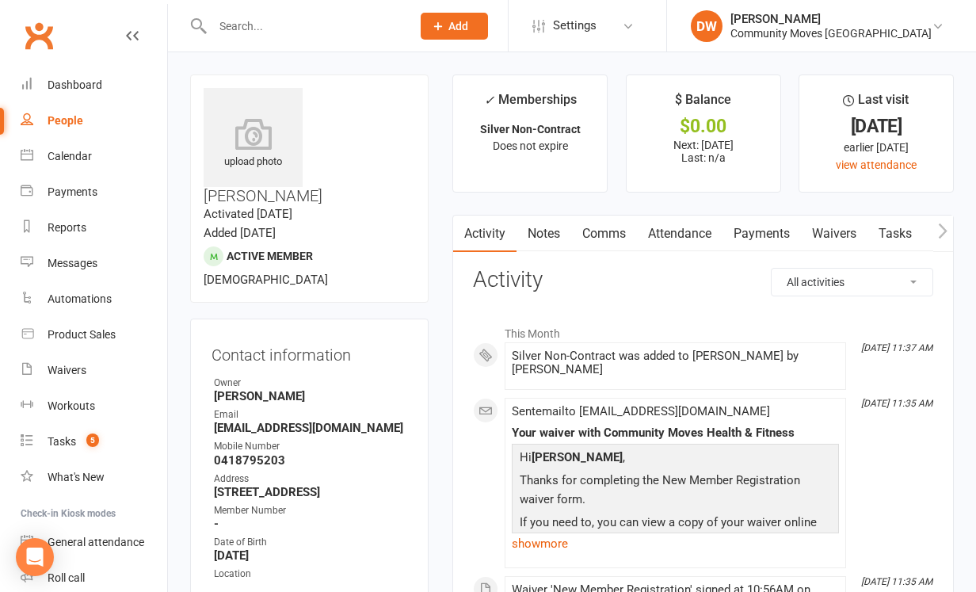
scroll to position [0, 0]
click at [764, 230] on link "Payments" at bounding box center [762, 233] width 78 height 36
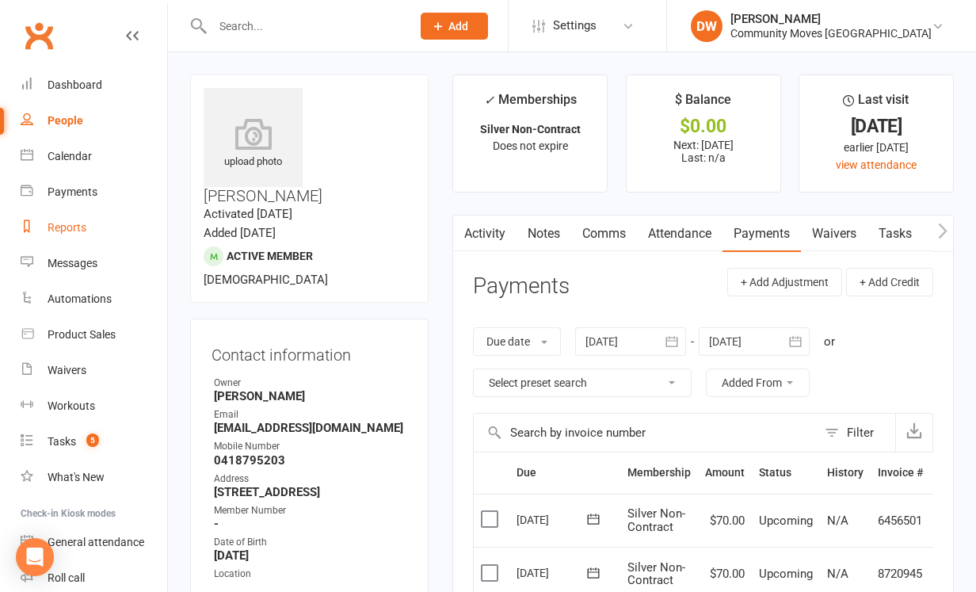
click at [69, 225] on div "Reports" at bounding box center [67, 227] width 39 height 13
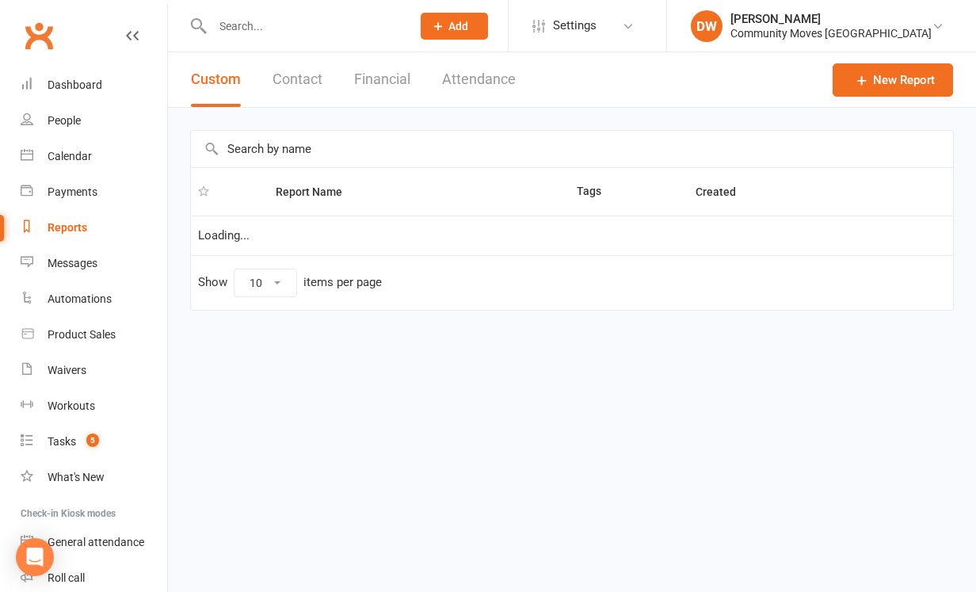
select select "25"
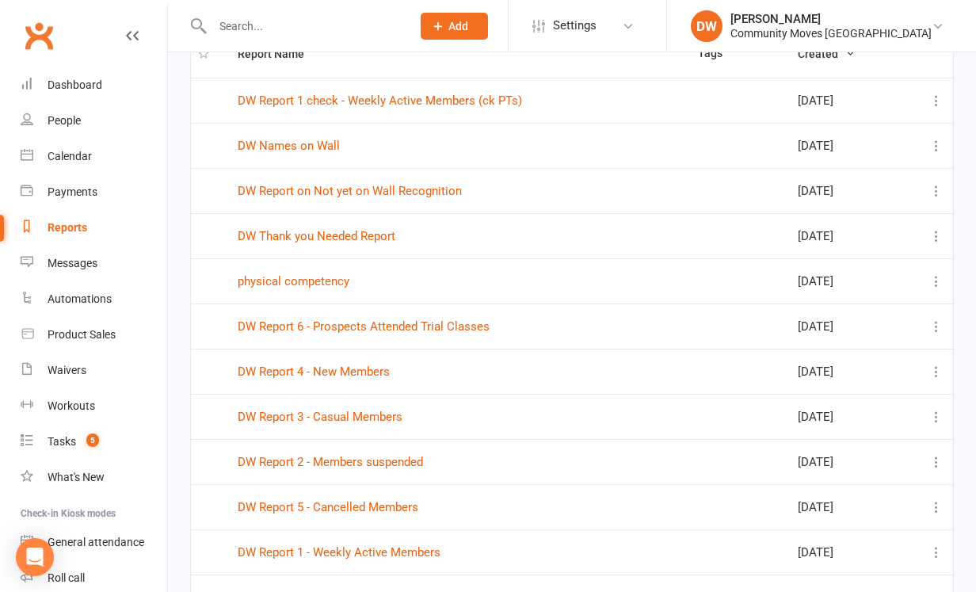
scroll to position [139, 0]
click at [273, 371] on link "DW Report 4 - New Members" at bounding box center [314, 371] width 152 height 14
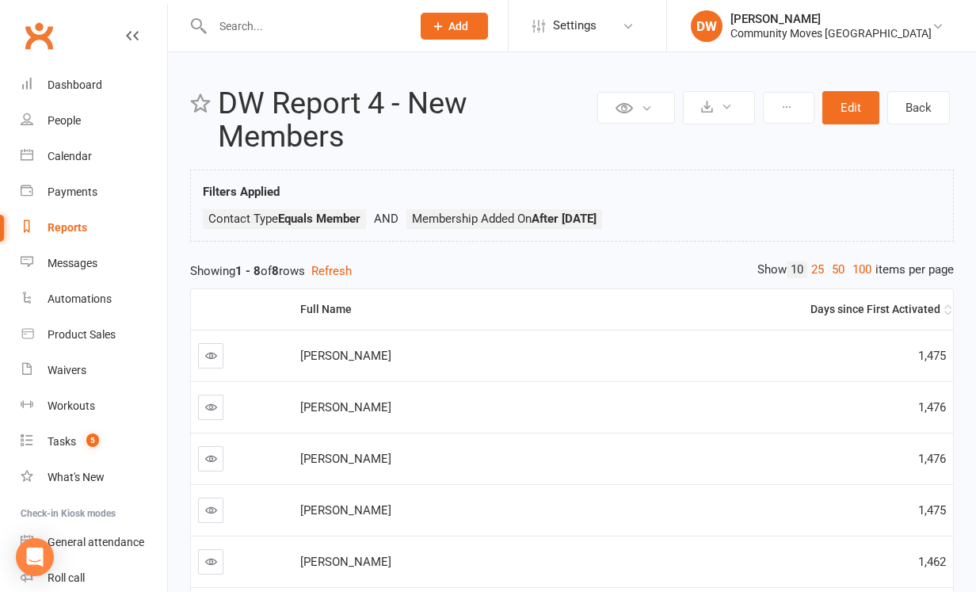
click at [857, 304] on div "Days since First Activated" at bounding box center [757, 309] width 368 height 12
click at [214, 24] on input "text" at bounding box center [304, 26] width 193 height 22
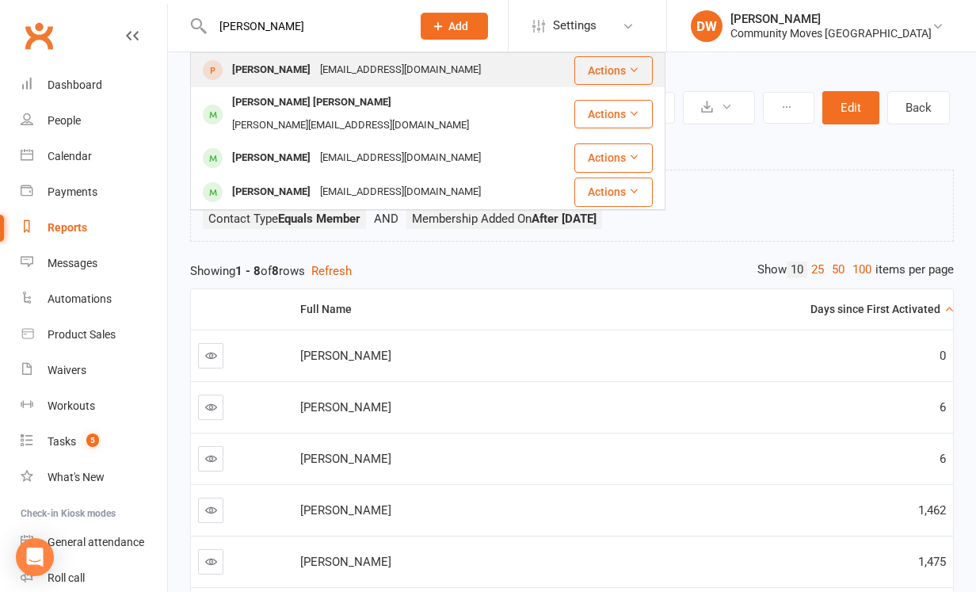
type input "Joan"
click at [236, 74] on div "[PERSON_NAME]" at bounding box center [271, 70] width 88 height 23
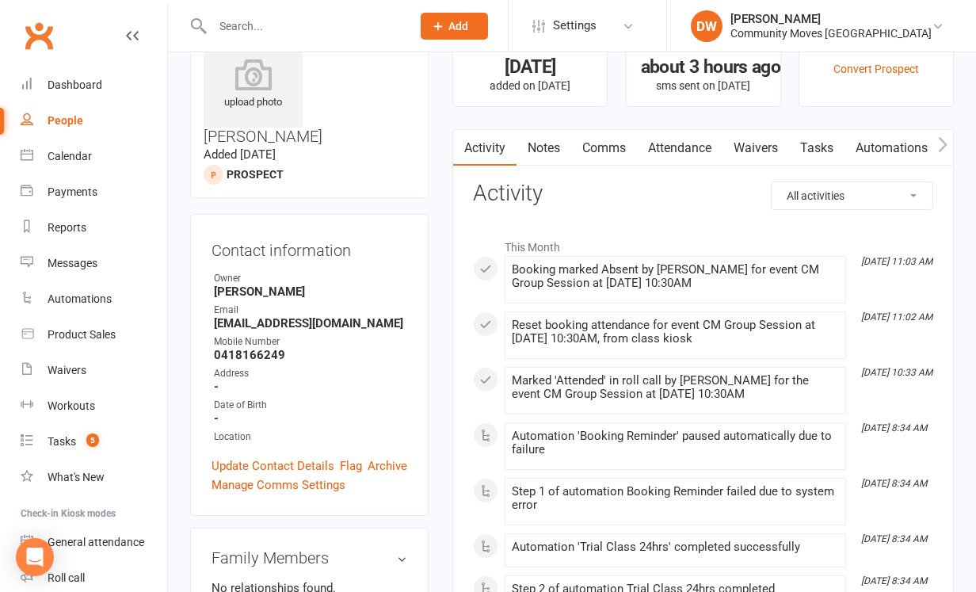
scroll to position [60, 0]
click at [242, 456] on link "Update Contact Details" at bounding box center [273, 465] width 123 height 19
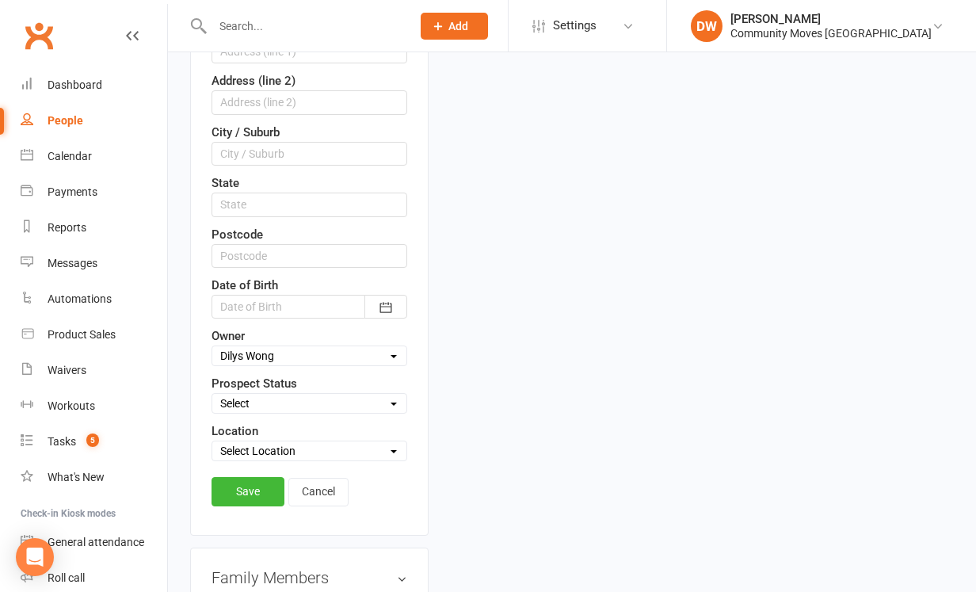
scroll to position [506, 0]
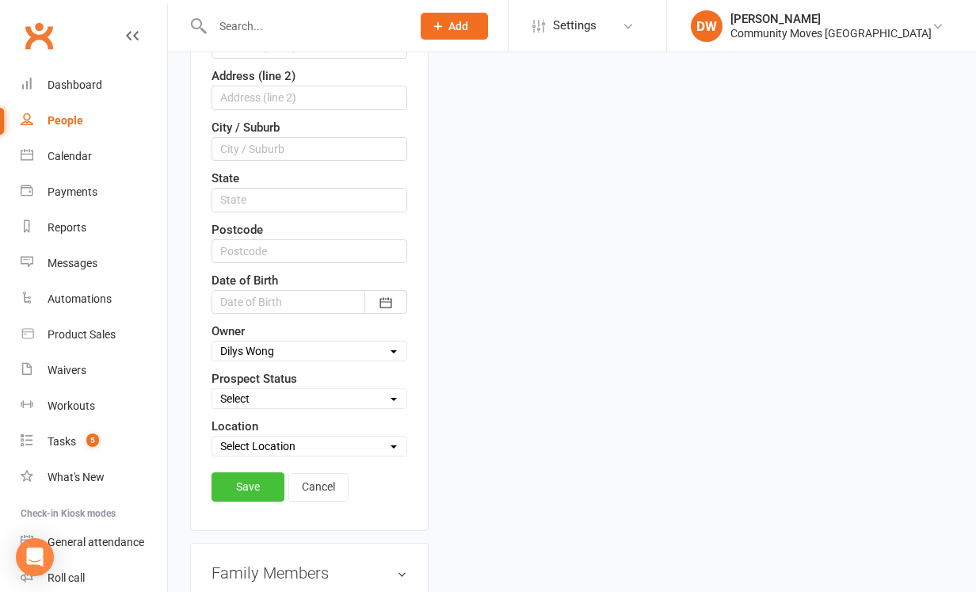
type input "0418766249"
click at [246, 472] on link "Save" at bounding box center [248, 486] width 73 height 29
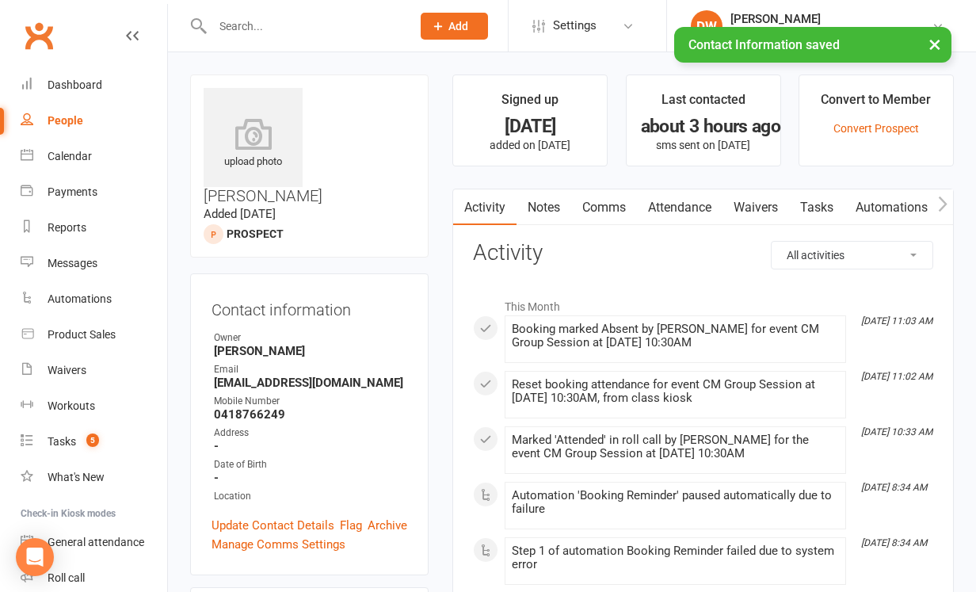
scroll to position [0, 0]
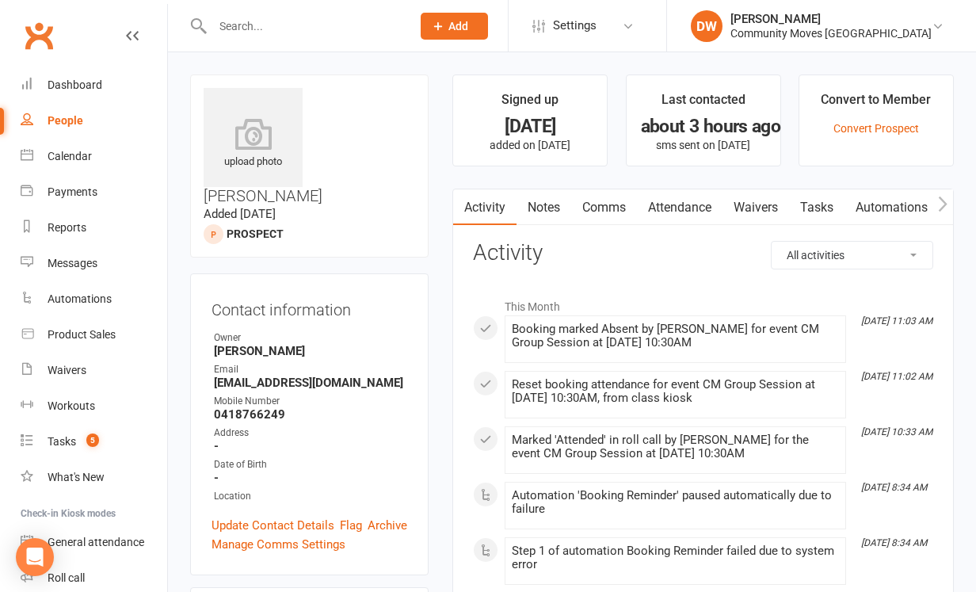
click at [601, 212] on link "Comms" at bounding box center [604, 207] width 66 height 36
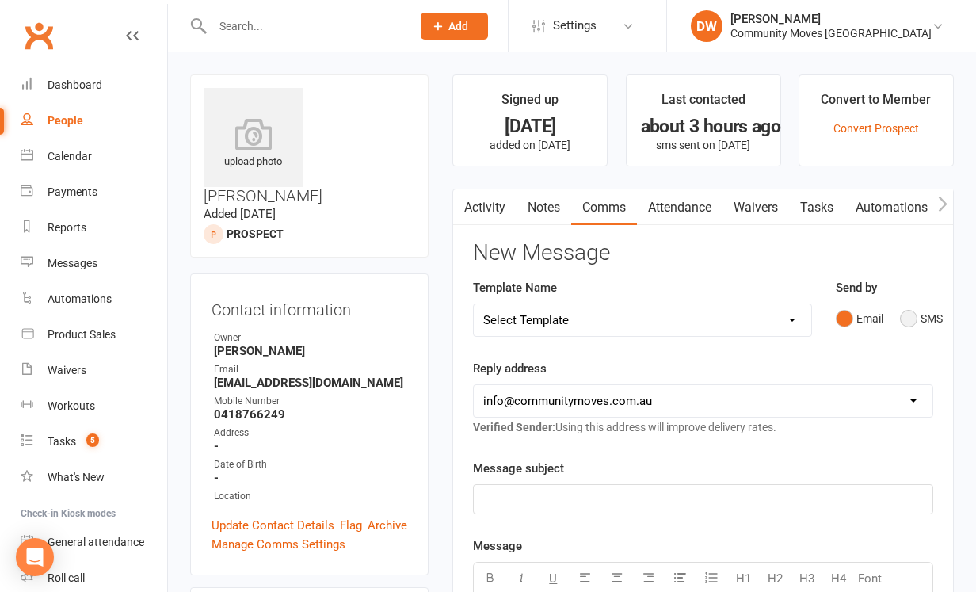
click at [910, 315] on button "SMS" at bounding box center [921, 318] width 43 height 30
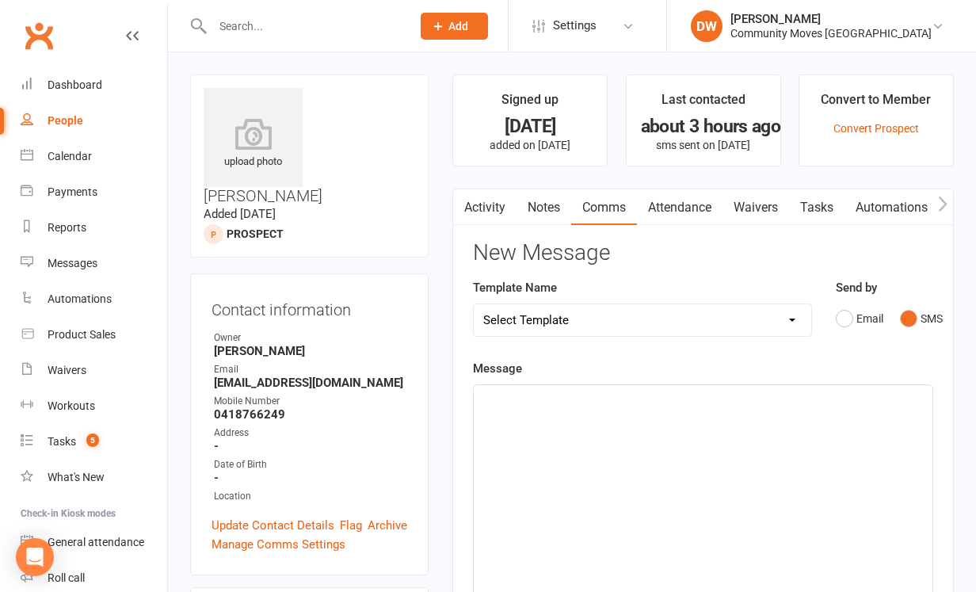
click at [568, 411] on div "﻿" at bounding box center [703, 504] width 459 height 238
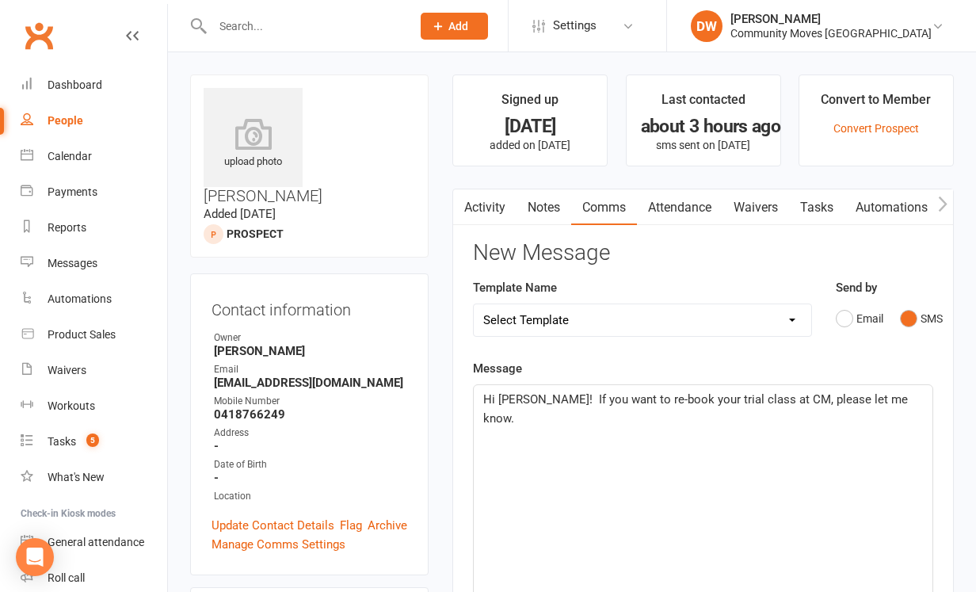
click at [533, 400] on span "Hi Joan! If you want to re-book your trial class at CM, please let me know." at bounding box center [697, 408] width 428 height 33
click at [646, 422] on p "Hi Joan! Sorry to miss you this morning. If you want to re-book your trial clas…" at bounding box center [703, 409] width 440 height 38
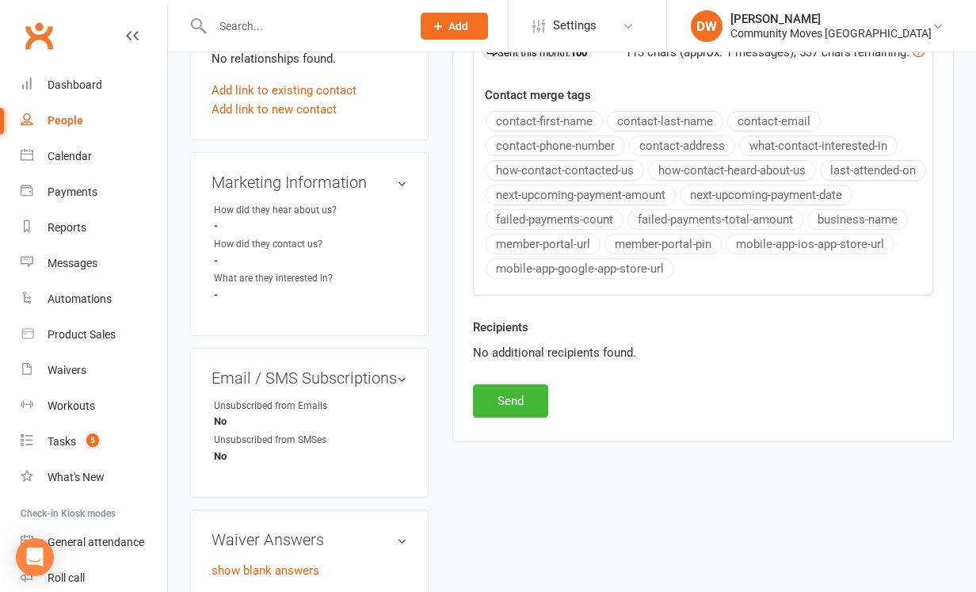
scroll to position [595, 0]
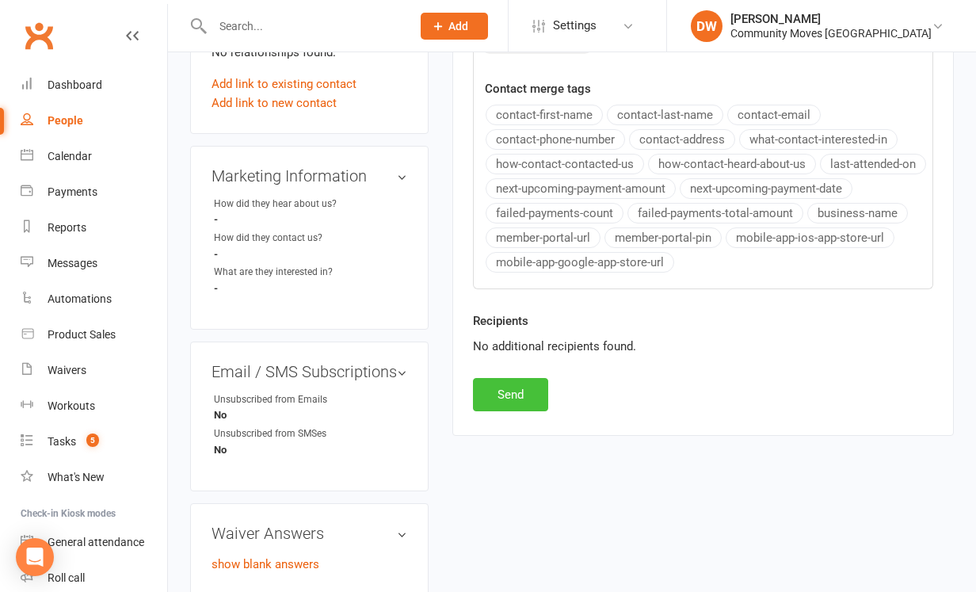
click at [517, 389] on button "Send" at bounding box center [510, 394] width 75 height 33
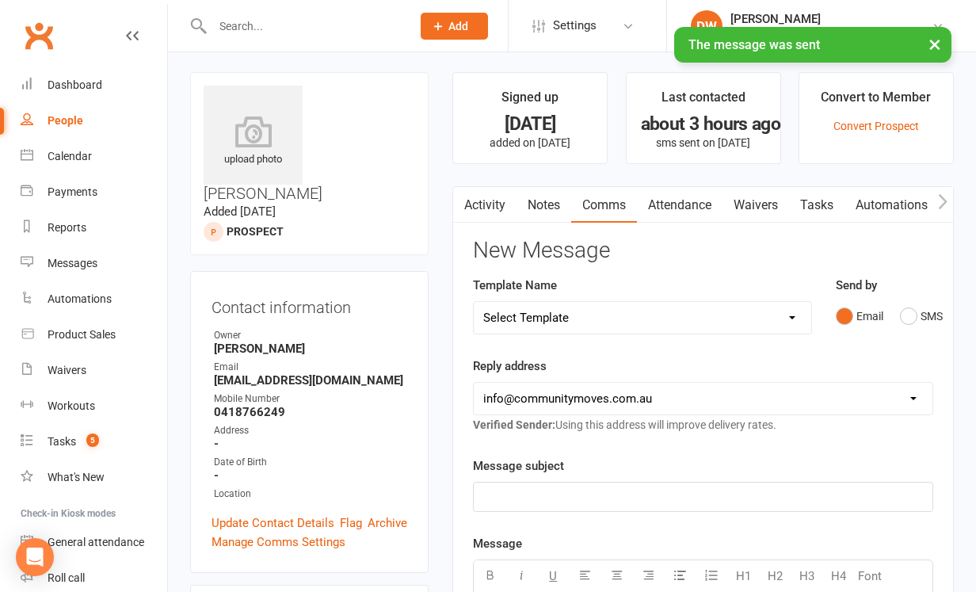
scroll to position [2, 0]
click at [480, 208] on link "Activity" at bounding box center [484, 206] width 63 height 36
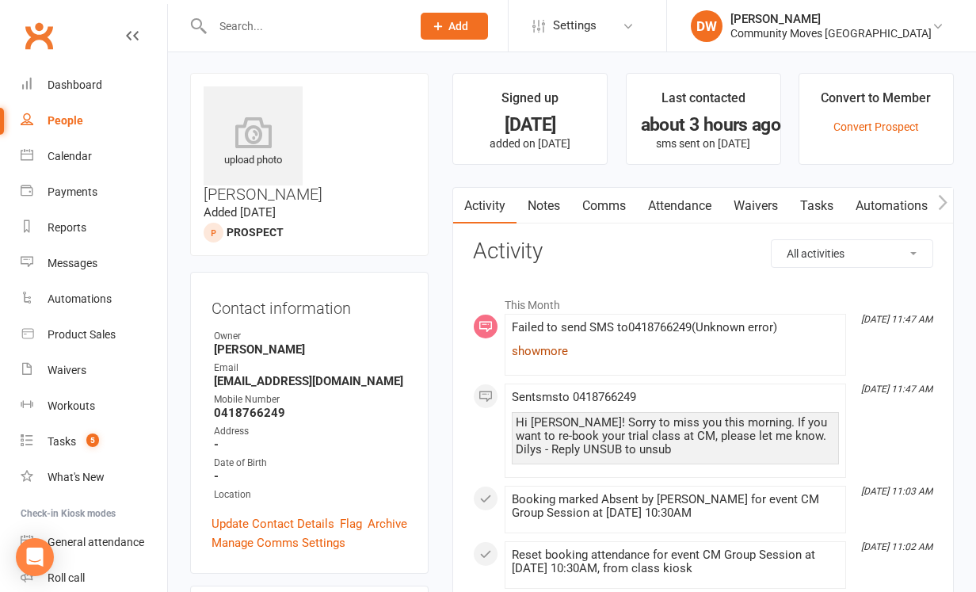
click at [548, 349] on link "show more" at bounding box center [675, 351] width 327 height 22
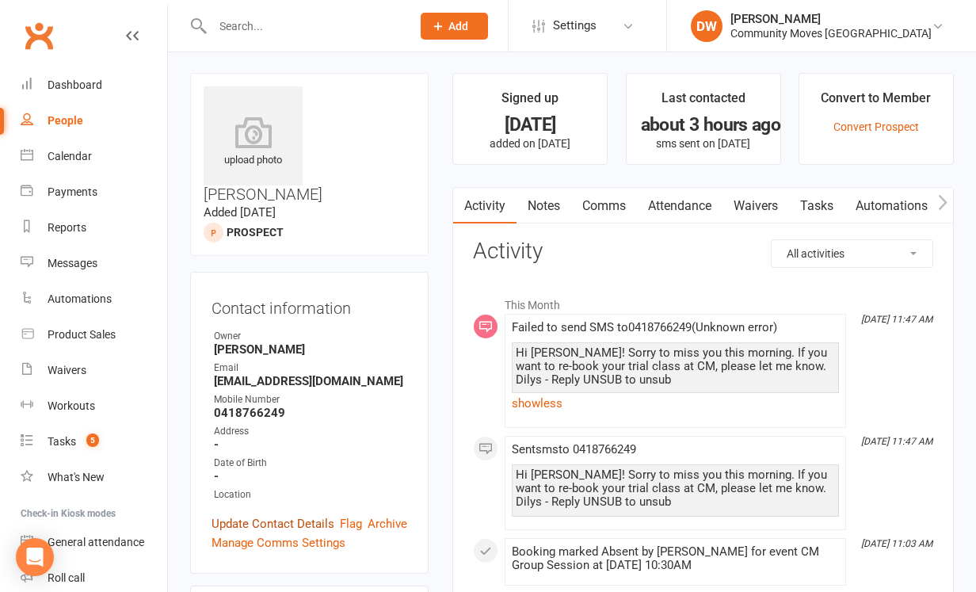
click at [250, 514] on link "Update Contact Details" at bounding box center [273, 523] width 123 height 19
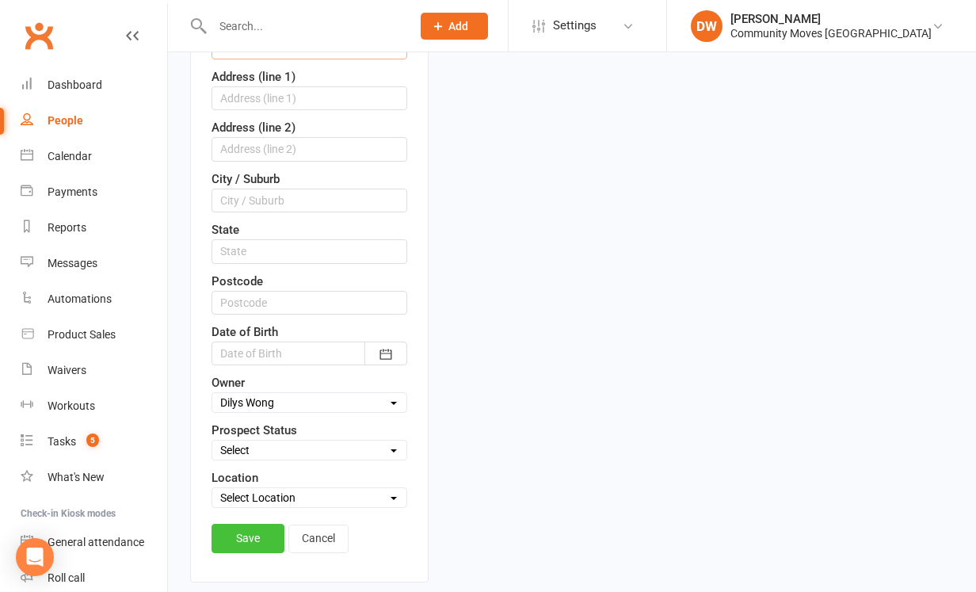
scroll to position [456, 0]
type input "0418166249"
click at [239, 523] on link "Save" at bounding box center [248, 537] width 73 height 29
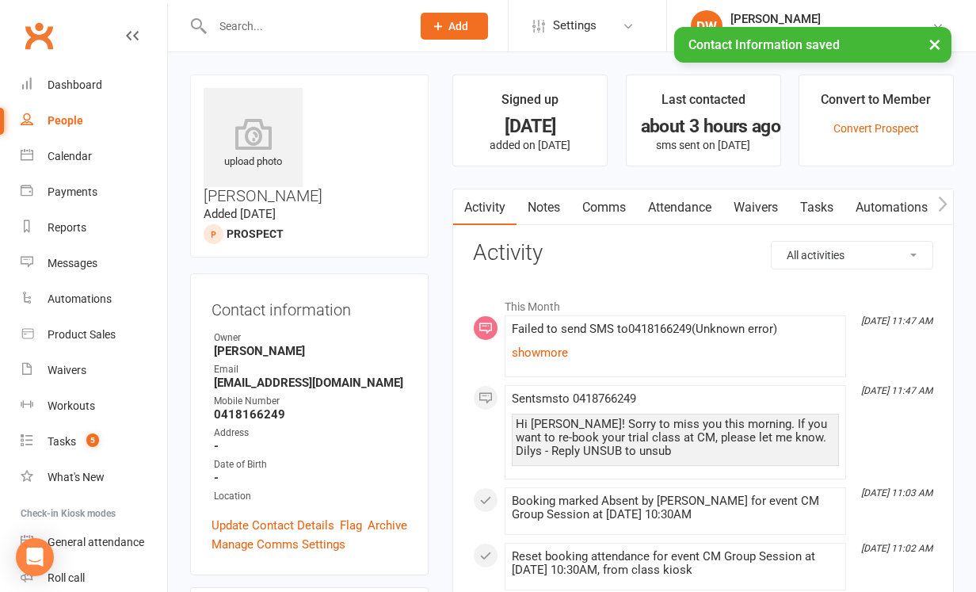
scroll to position [0, 0]
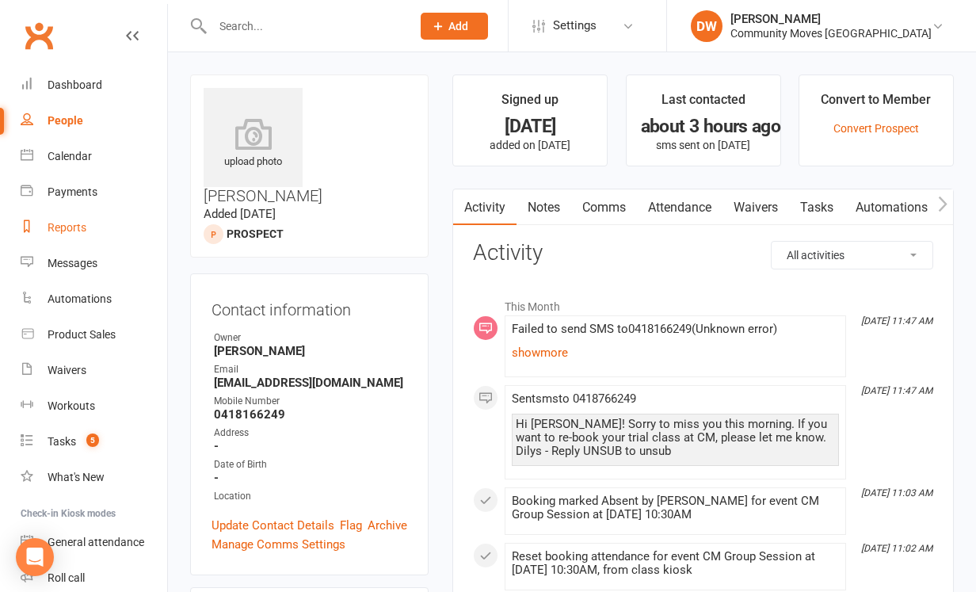
click at [69, 229] on div "Reports" at bounding box center [67, 227] width 39 height 13
select select "25"
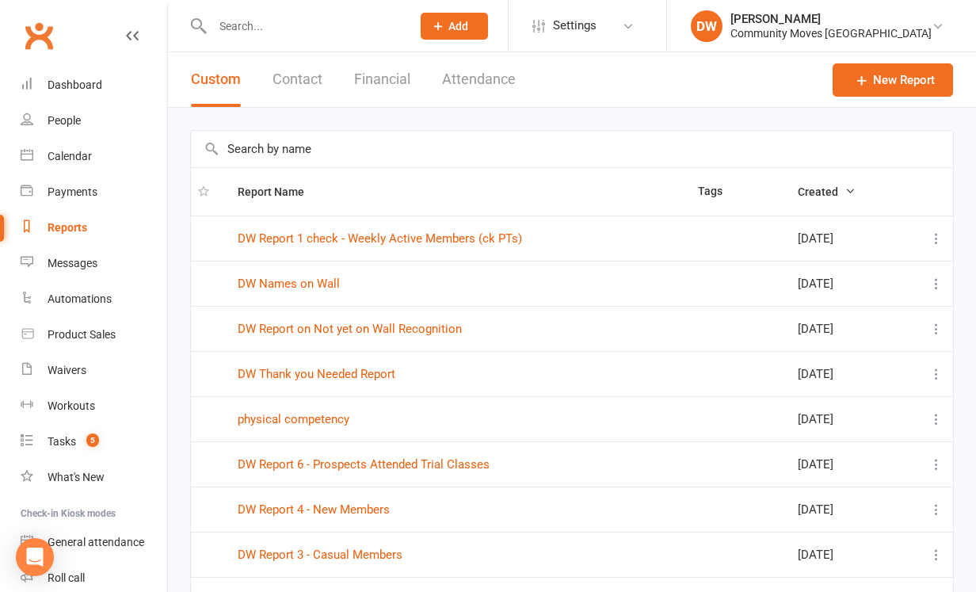
click at [285, 16] on input "text" at bounding box center [304, 26] width 193 height 22
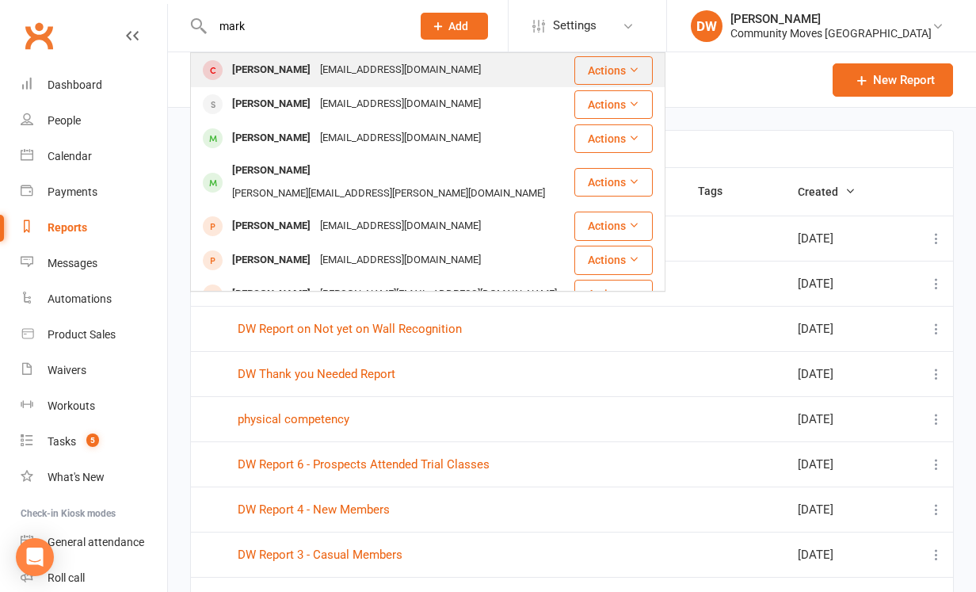
type input "mark"
click at [299, 73] on div "Mark Ohlsson" at bounding box center [271, 70] width 88 height 23
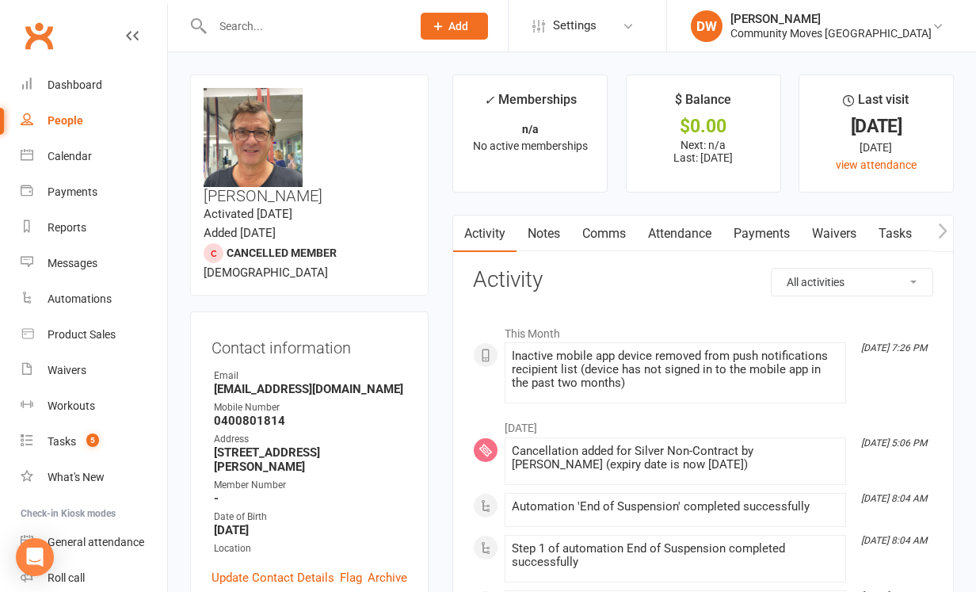
click at [608, 238] on link "Comms" at bounding box center [604, 233] width 66 height 36
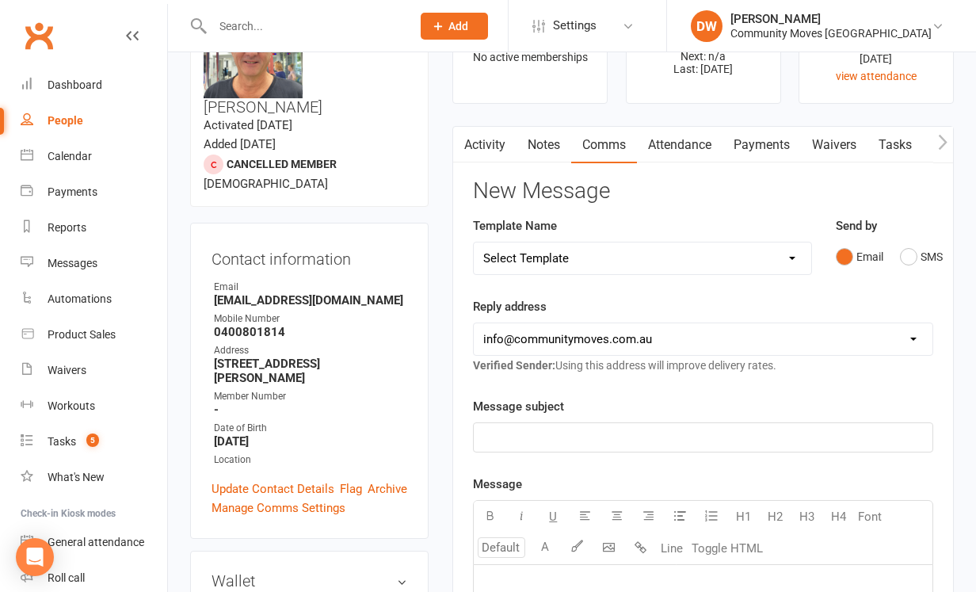
scroll to position [101, 0]
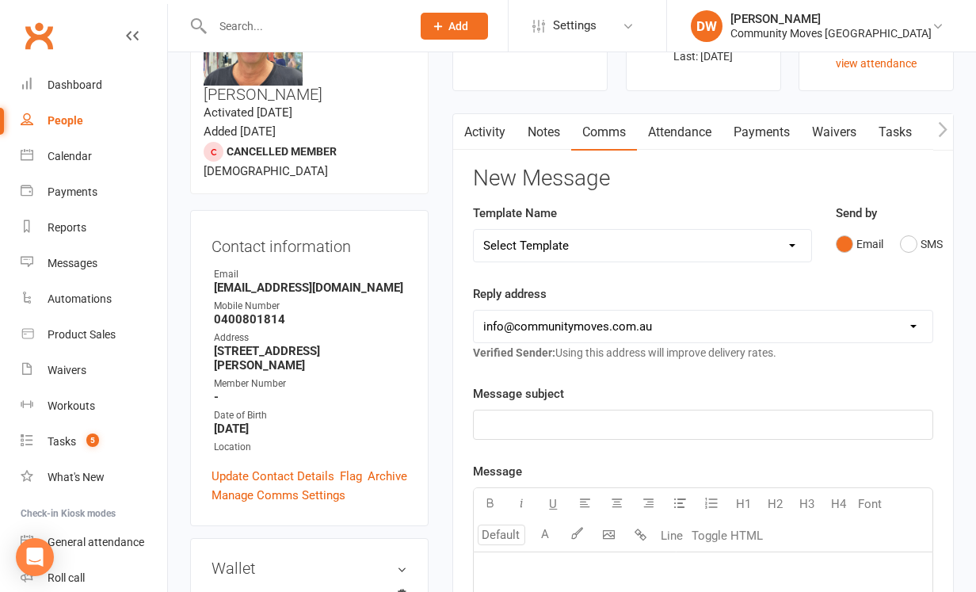
select select "6"
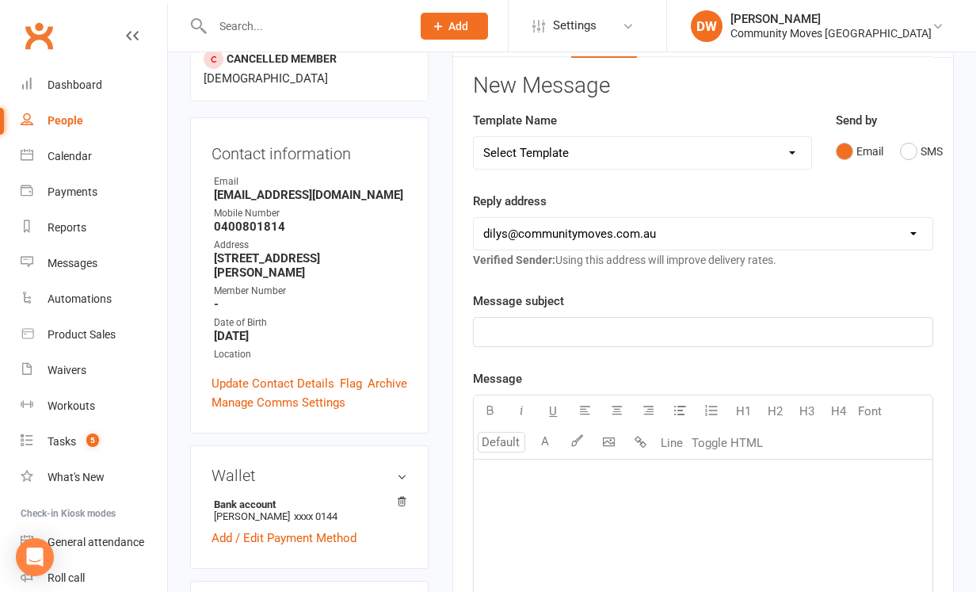
scroll to position [205, 0]
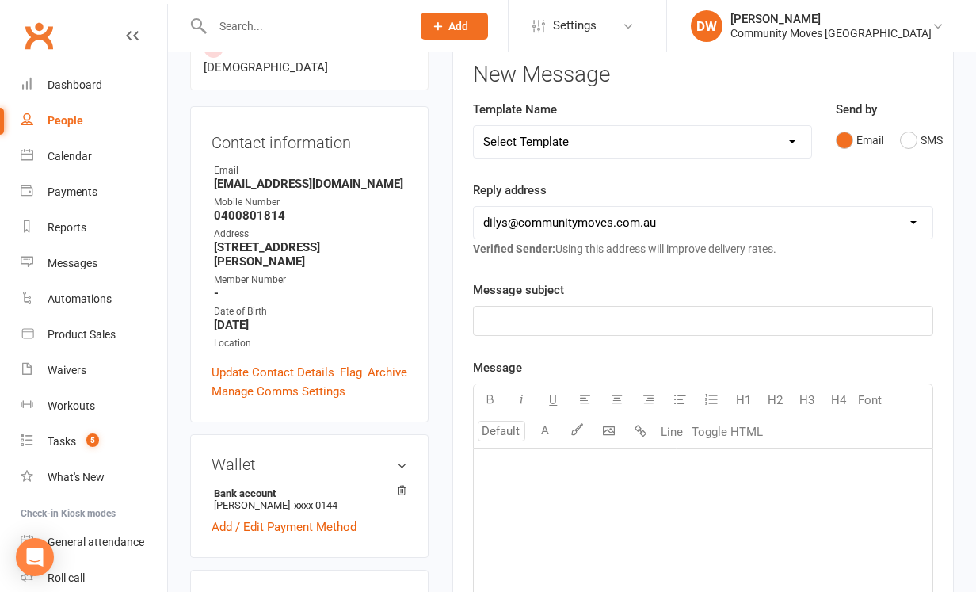
click at [525, 463] on p "﻿" at bounding box center [703, 468] width 440 height 19
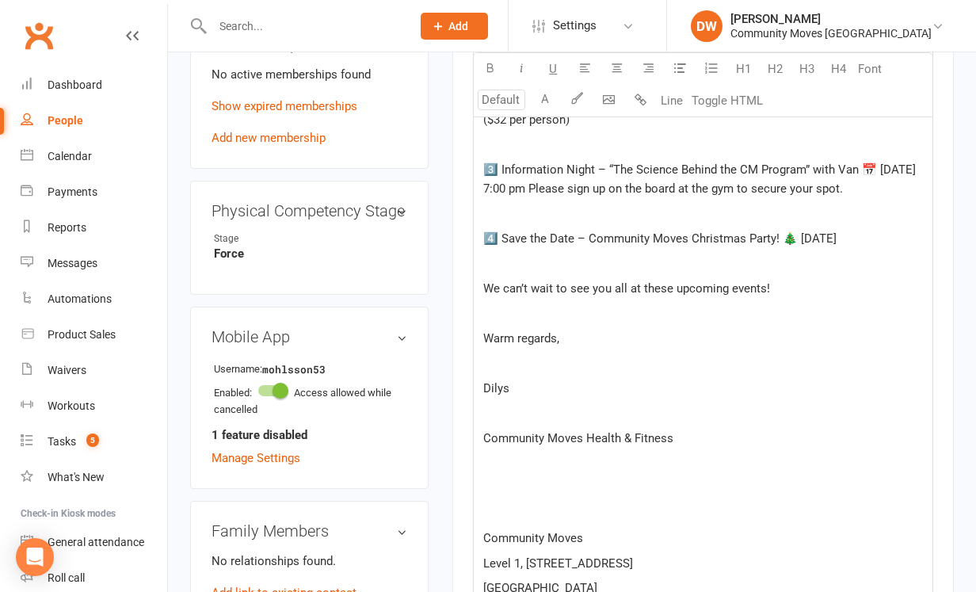
scroll to position [759, 0]
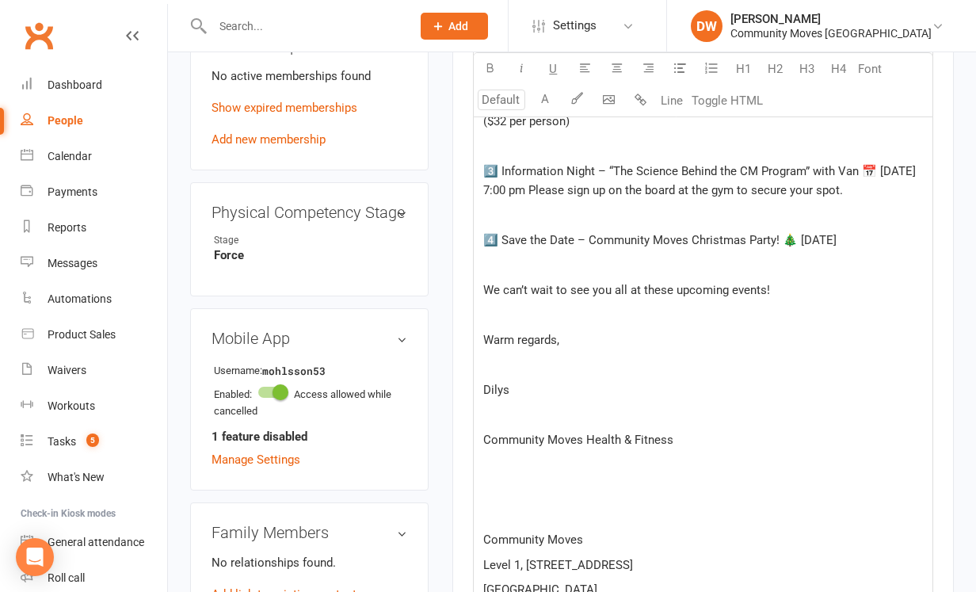
click at [837, 247] on span "4️⃣ Save the Date – Community Moves Christmas Party! 🎄 [DATE]" at bounding box center [659, 240] width 353 height 14
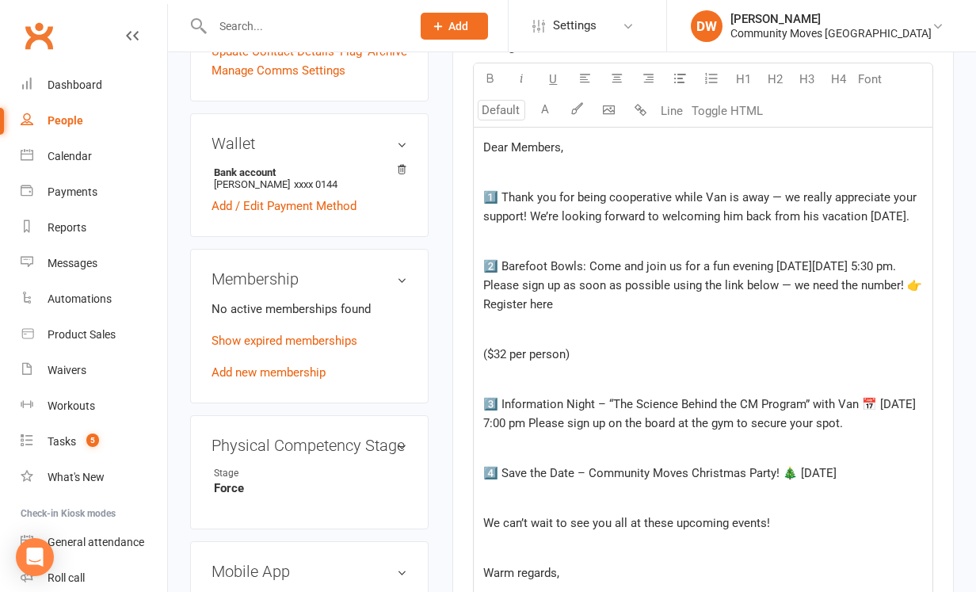
scroll to position [514, 0]
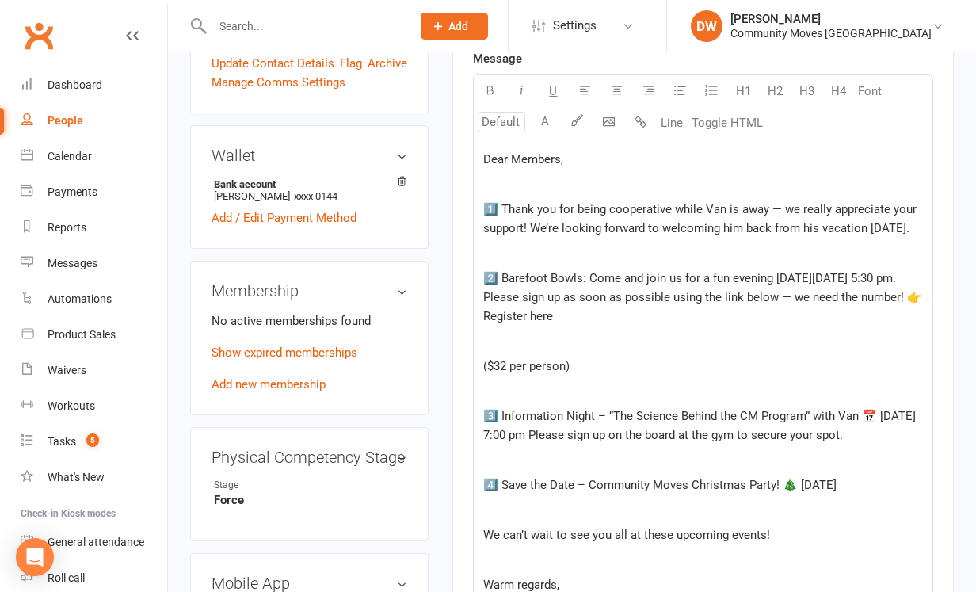
drag, startPoint x: 545, startPoint y: 338, endPoint x: 616, endPoint y: 337, distance: 70.5
click at [616, 326] on p "2️⃣ Barefoot Bowls: Come and join us for a fun evening on Friday, 24th October …" at bounding box center [703, 297] width 440 height 57
click at [750, 123] on button "Toggle HTML" at bounding box center [727, 123] width 79 height 32
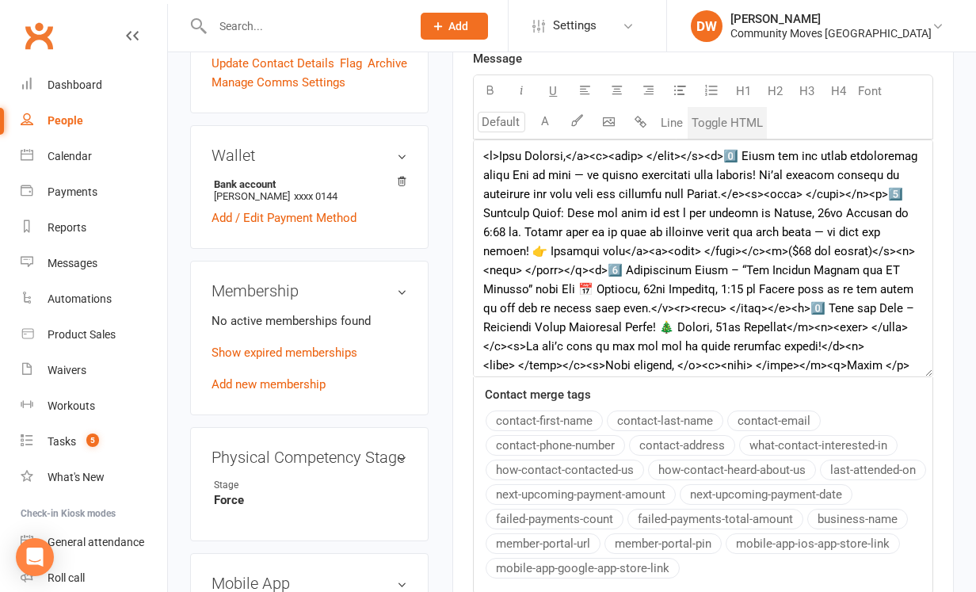
click at [748, 120] on button "Toggle HTML" at bounding box center [727, 123] width 79 height 32
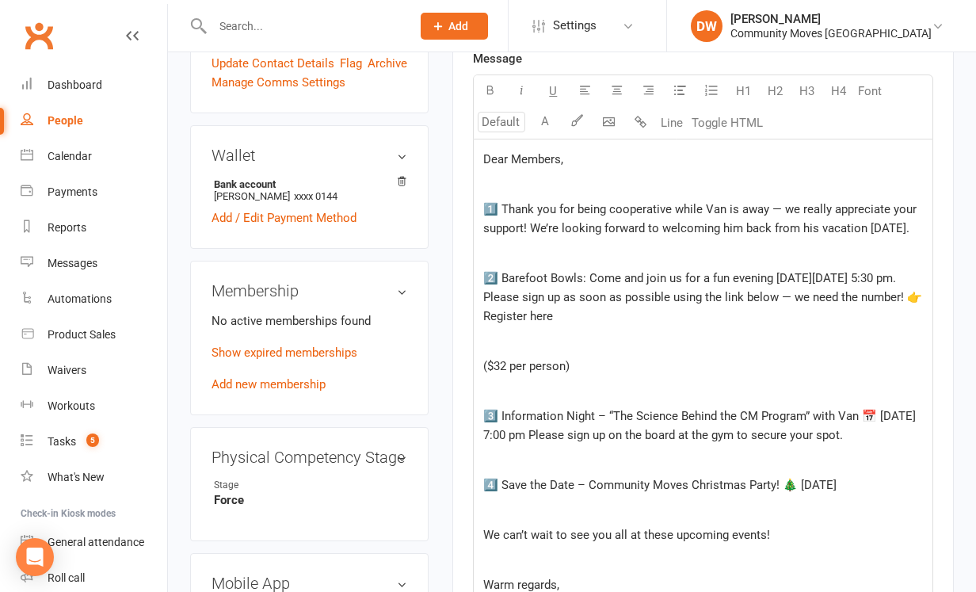
drag, startPoint x: 546, startPoint y: 336, endPoint x: 614, endPoint y: 335, distance: 68.1
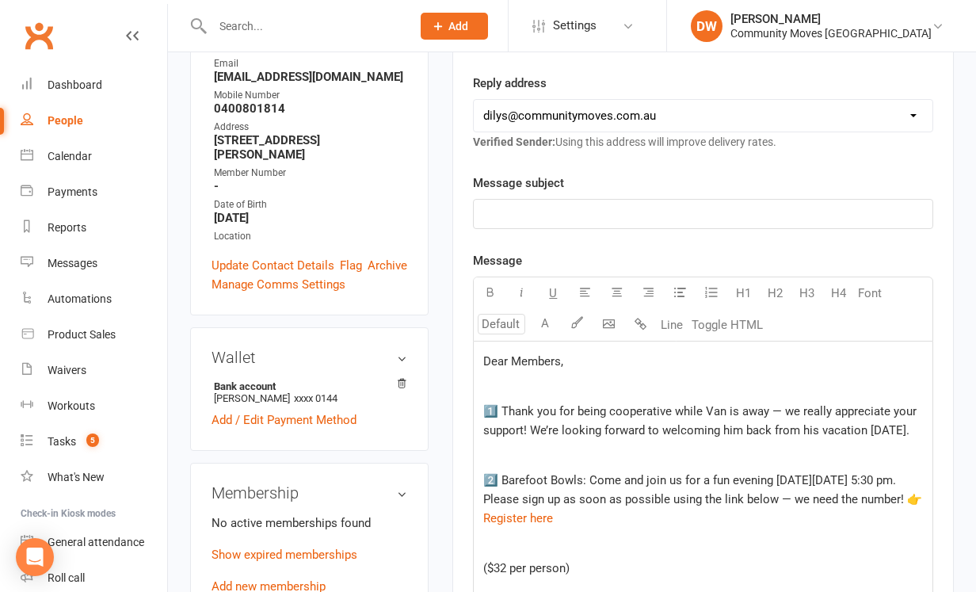
scroll to position [314, 0]
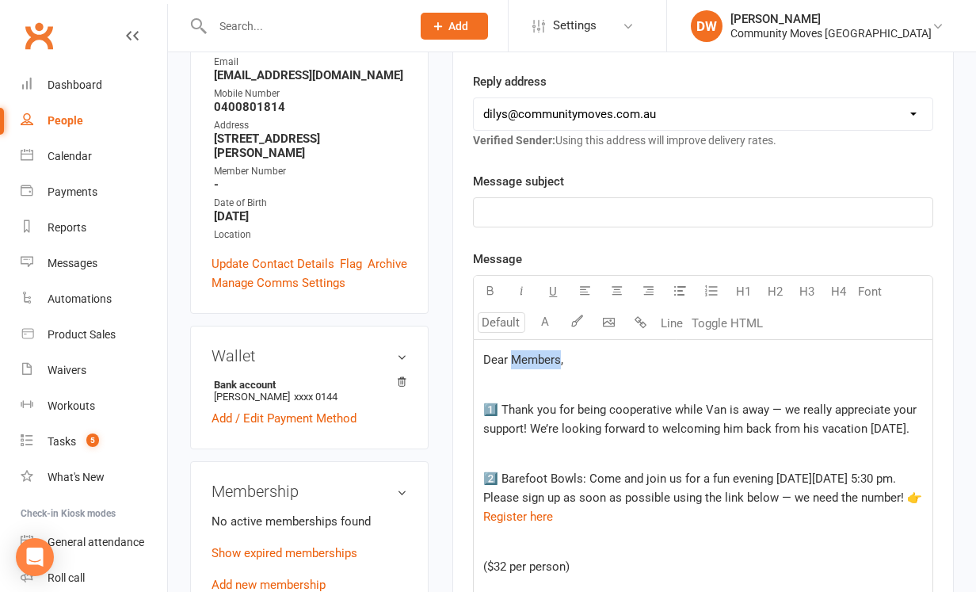
drag, startPoint x: 559, startPoint y: 356, endPoint x: 511, endPoint y: 357, distance: 48.4
click at [511, 357] on span "Dear Members," at bounding box center [523, 360] width 80 height 14
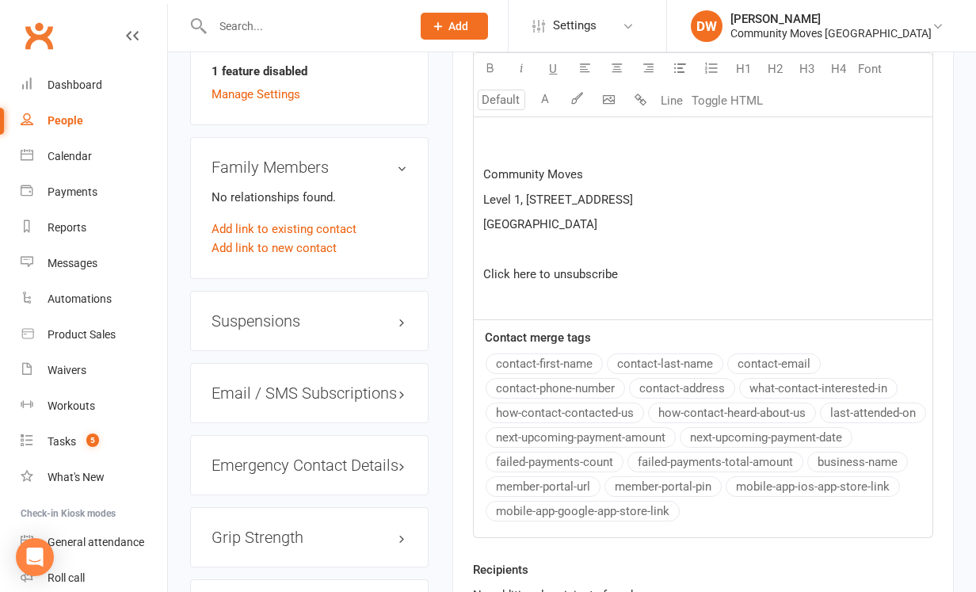
scroll to position [376, 0]
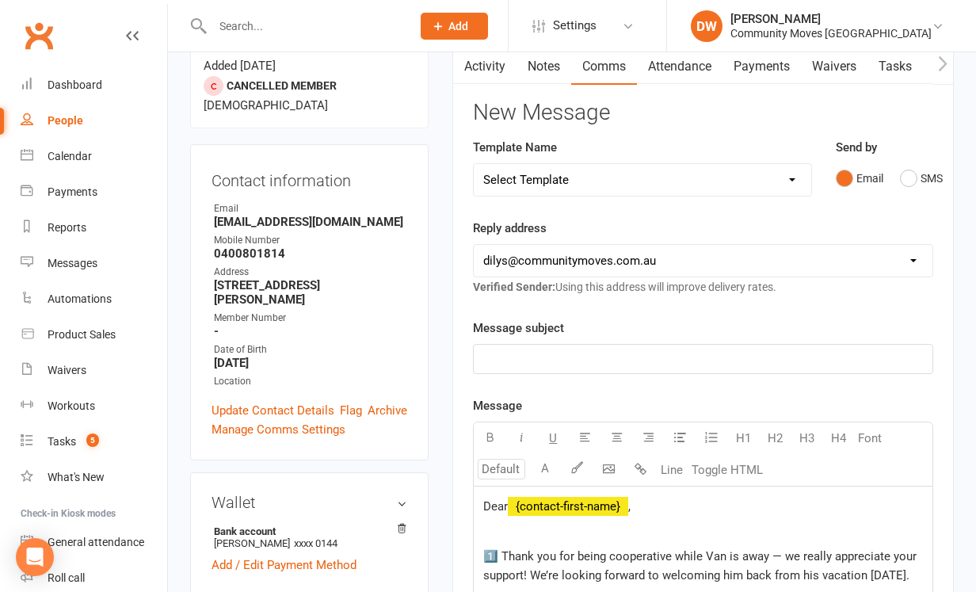
scroll to position [162, 0]
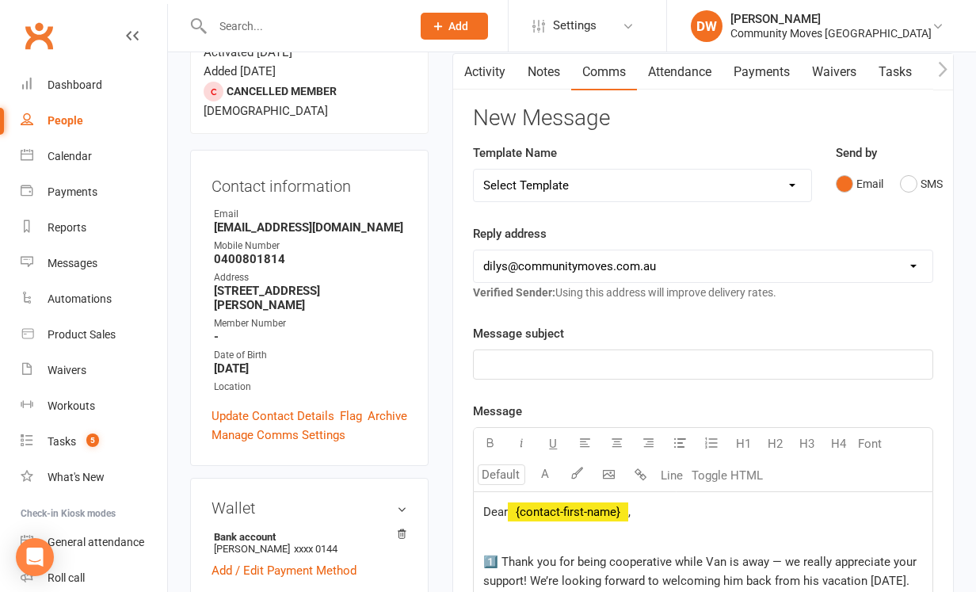
click at [545, 368] on p "﻿" at bounding box center [703, 364] width 440 height 19
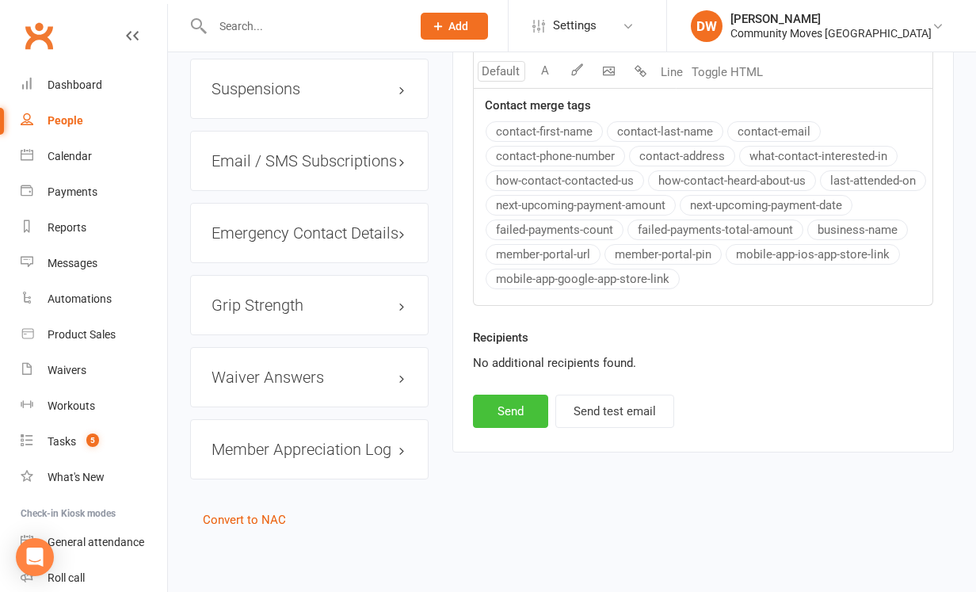
scroll to position [1367, 0]
click at [506, 428] on button "Send" at bounding box center [510, 411] width 75 height 33
select select "2"
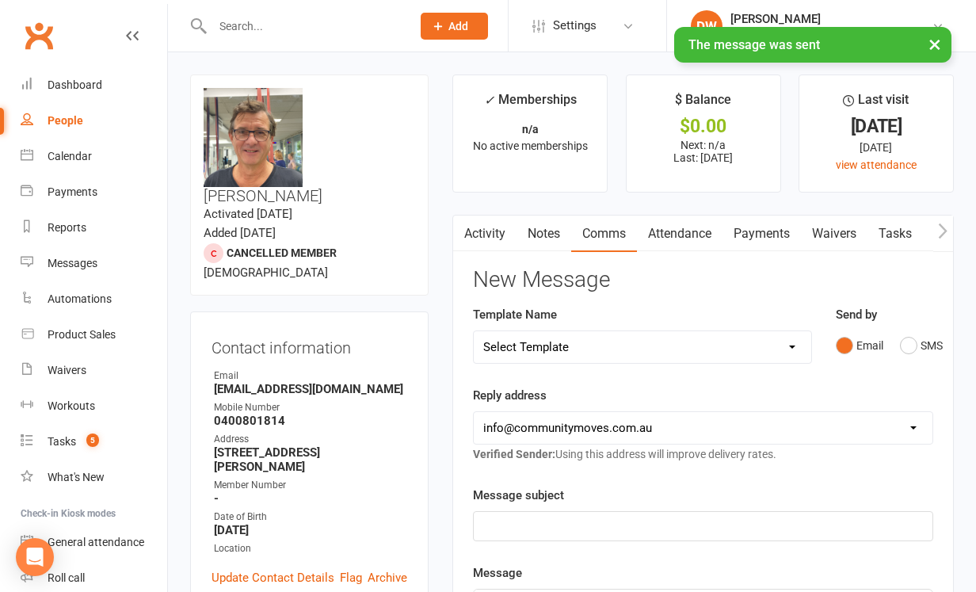
scroll to position [0, 0]
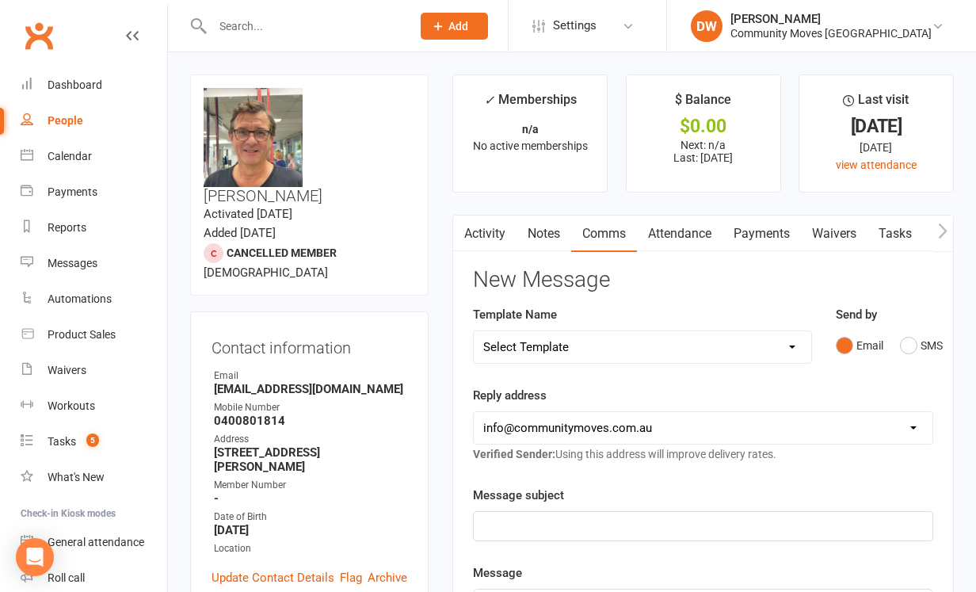
click at [71, 121] on div "People" at bounding box center [66, 120] width 36 height 13
select select "100"
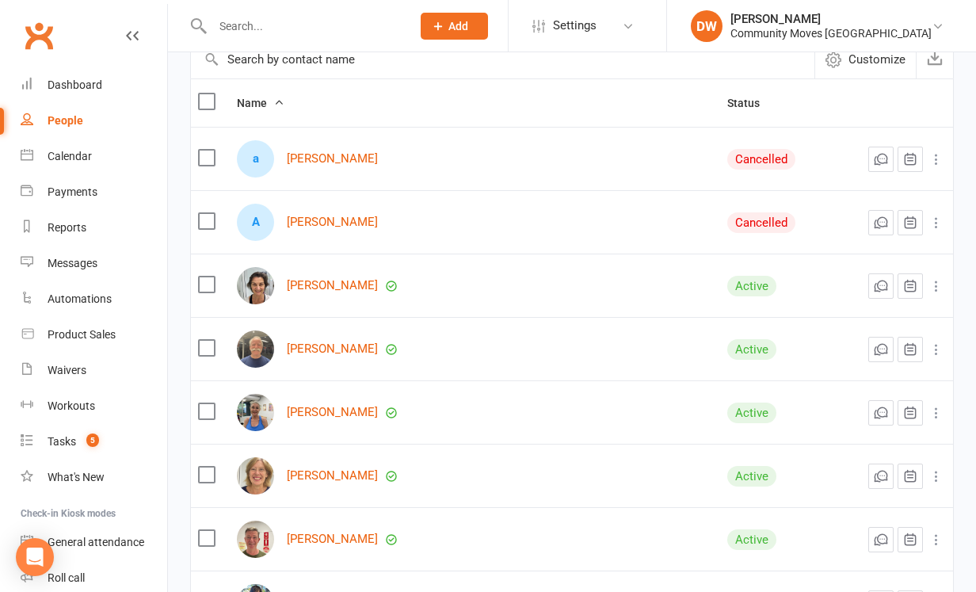
scroll to position [153, 0]
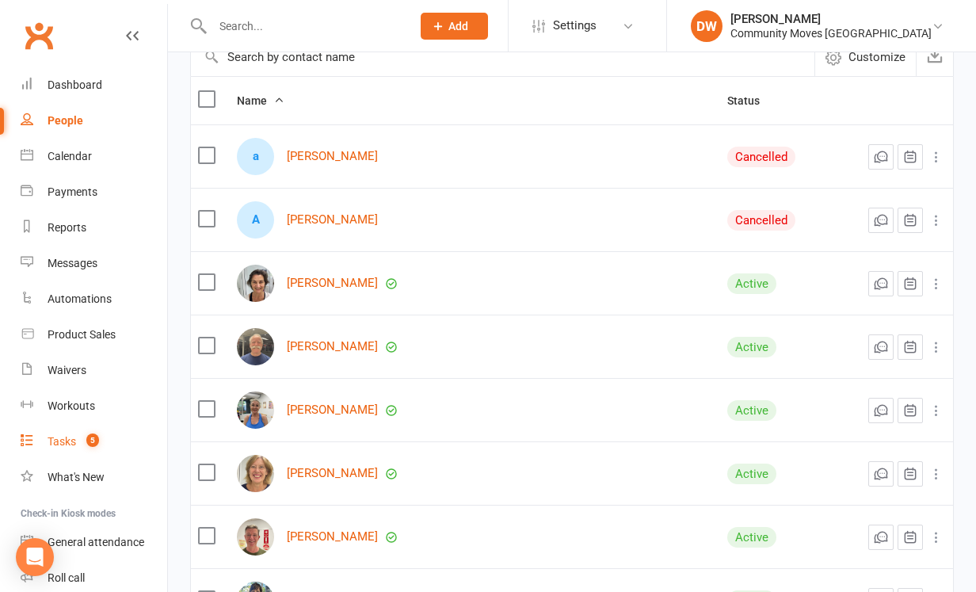
click at [62, 441] on div "Tasks" at bounding box center [62, 441] width 29 height 13
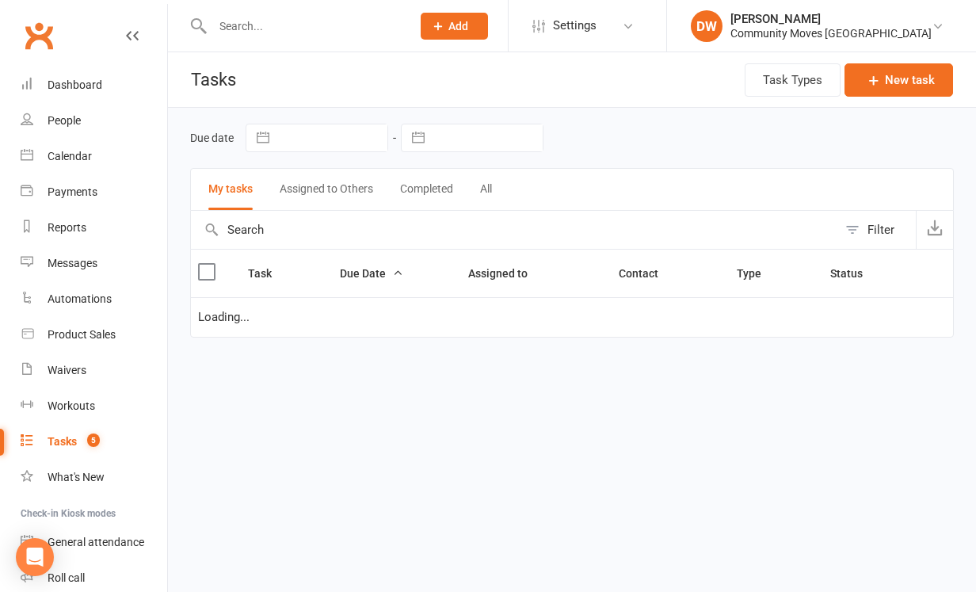
select select "waiting"
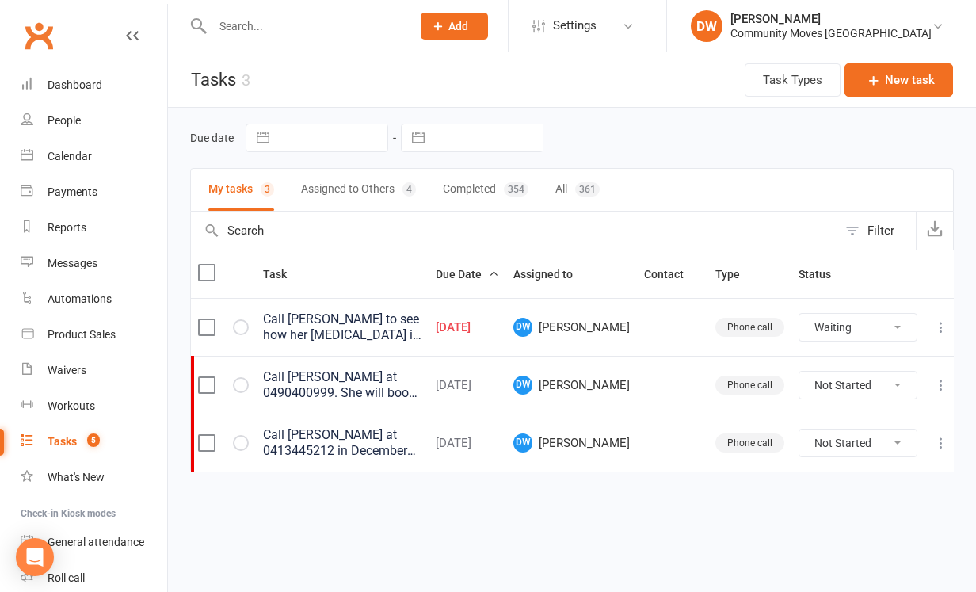
click at [374, 189] on button "Assigned to Others 4" at bounding box center [358, 190] width 115 height 42
select select "waiting"
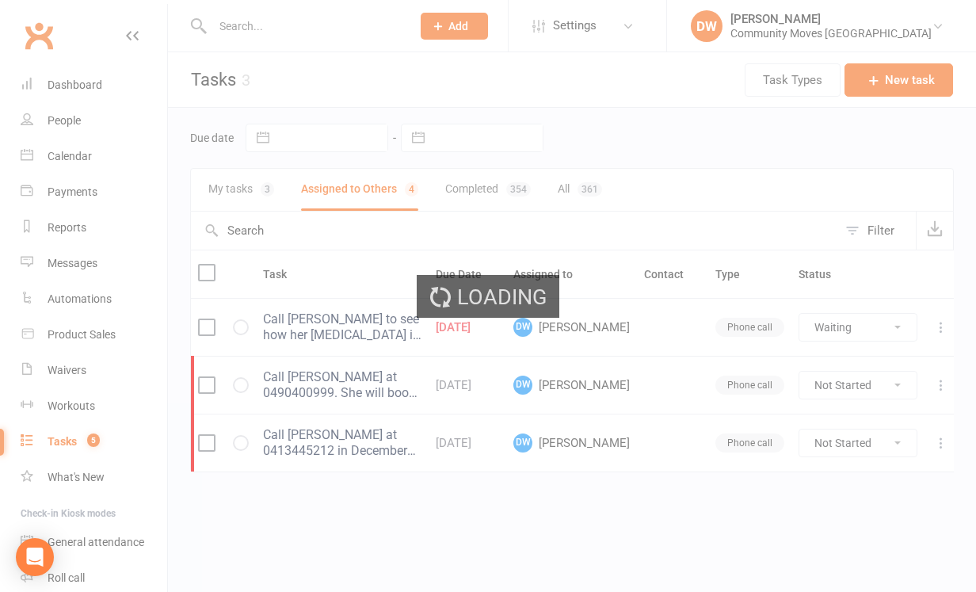
select select "waiting"
select select "started"
select select "waiting"
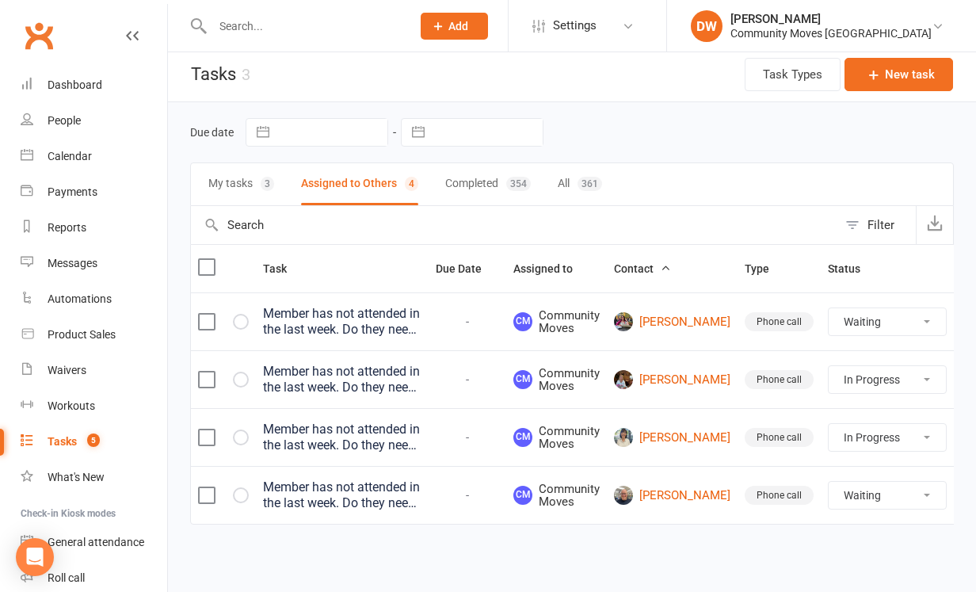
scroll to position [25, 0]
select select "waiting"
select select "started"
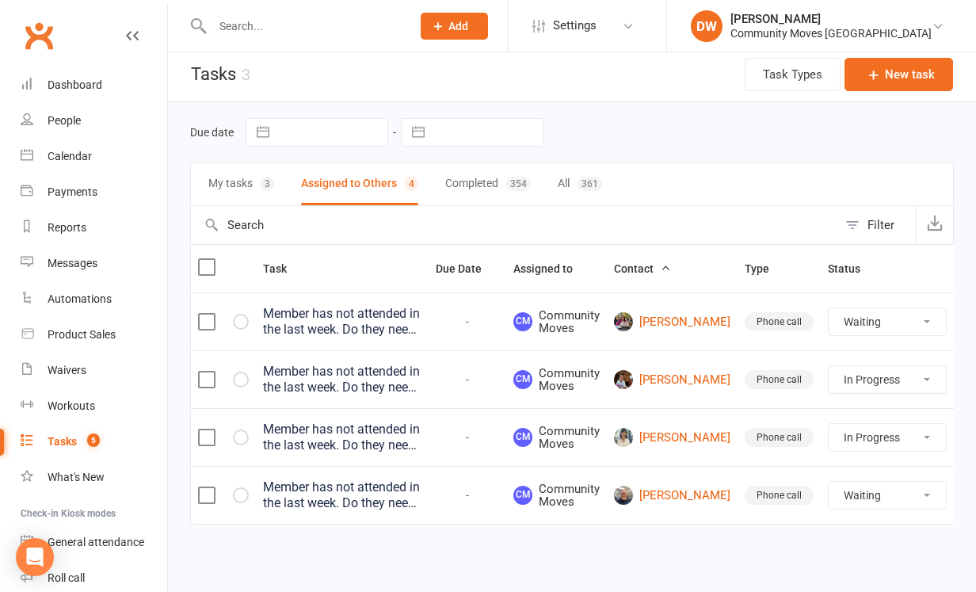
select select "waiting"
select select "started"
select select "waiting"
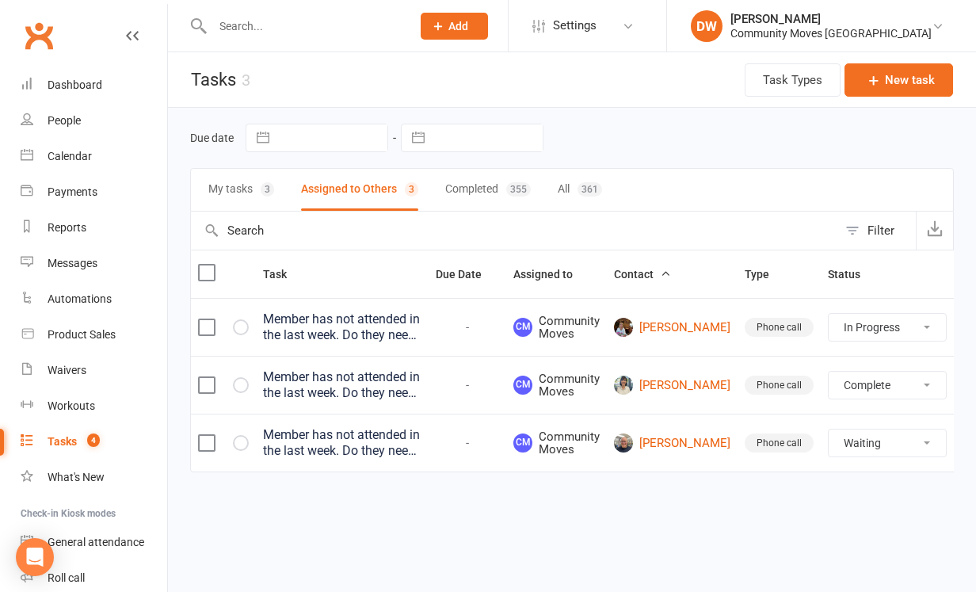
select select "started"
select select "waiting"
select select "started"
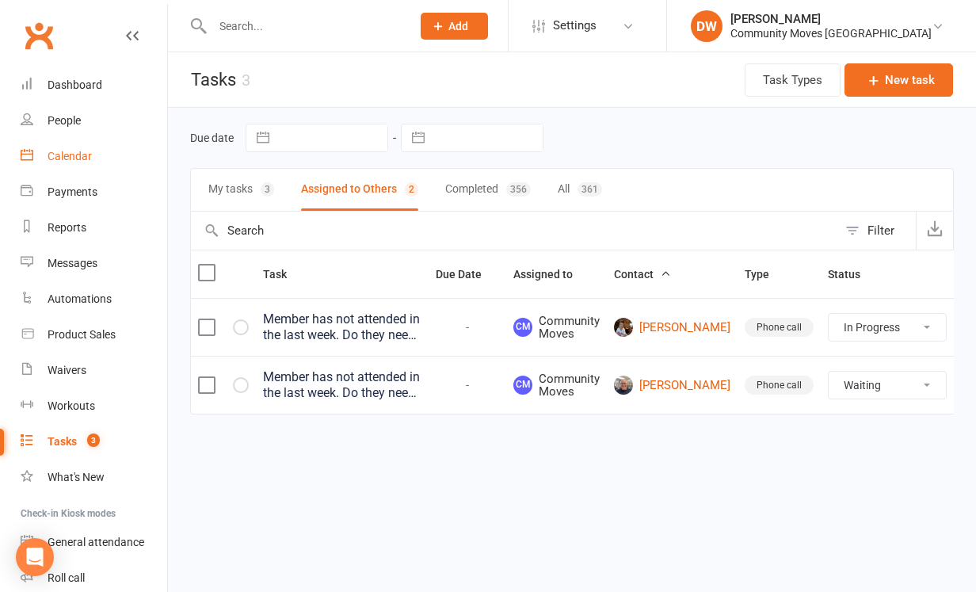
click at [68, 151] on div "Calendar" at bounding box center [70, 156] width 44 height 13
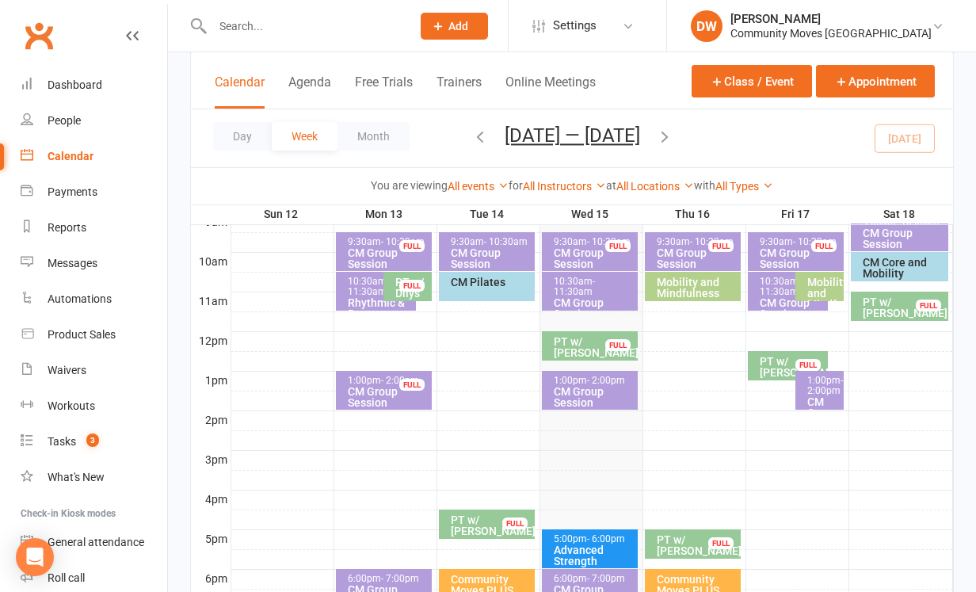
scroll to position [457, 0]
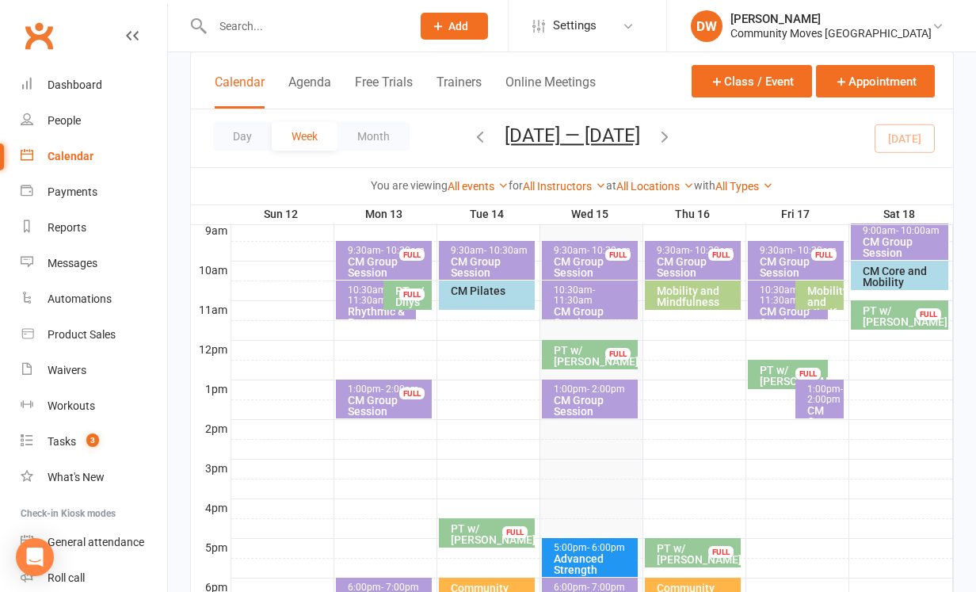
click at [577, 357] on div "PT w/ Raquel FULL" at bounding box center [590, 354] width 97 height 29
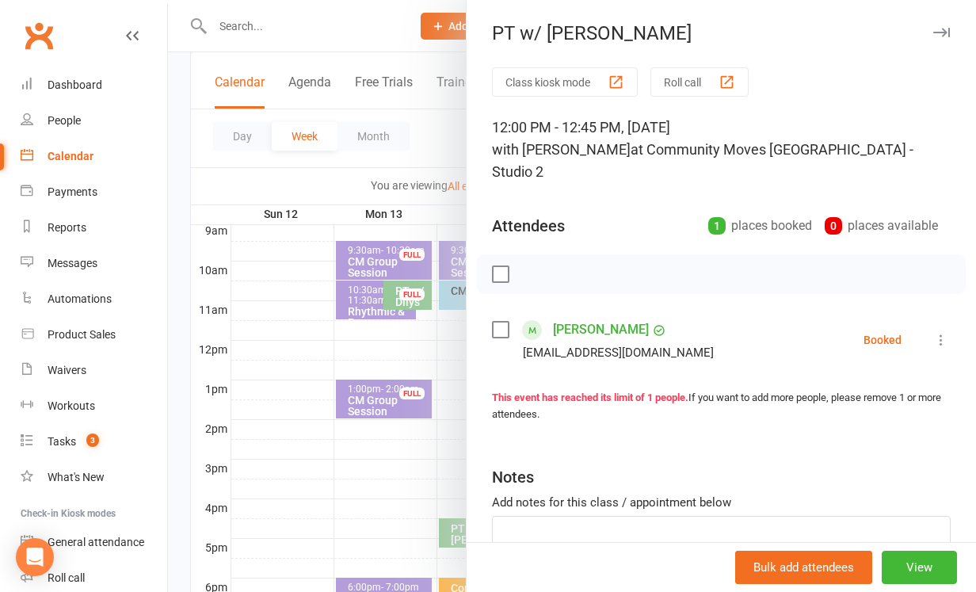
click at [503, 322] on label at bounding box center [500, 330] width 16 height 16
click at [539, 265] on icon "button" at bounding box center [535, 273] width 17 height 17
click at [951, 30] on div "PT w/ [PERSON_NAME]" at bounding box center [721, 33] width 509 height 22
click at [942, 32] on icon "button" at bounding box center [941, 33] width 17 height 10
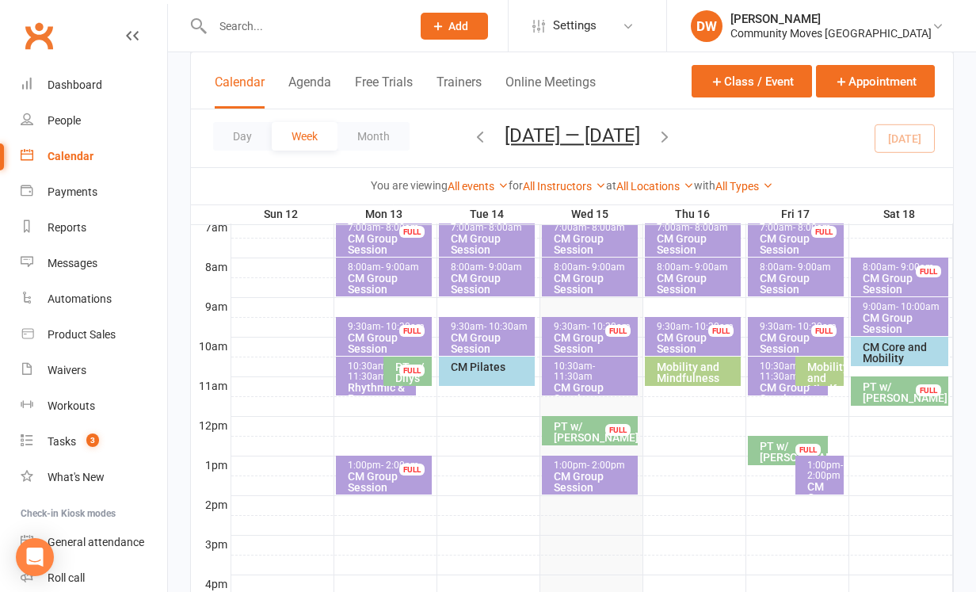
scroll to position [381, 0]
